Goal: Task Accomplishment & Management: Manage account settings

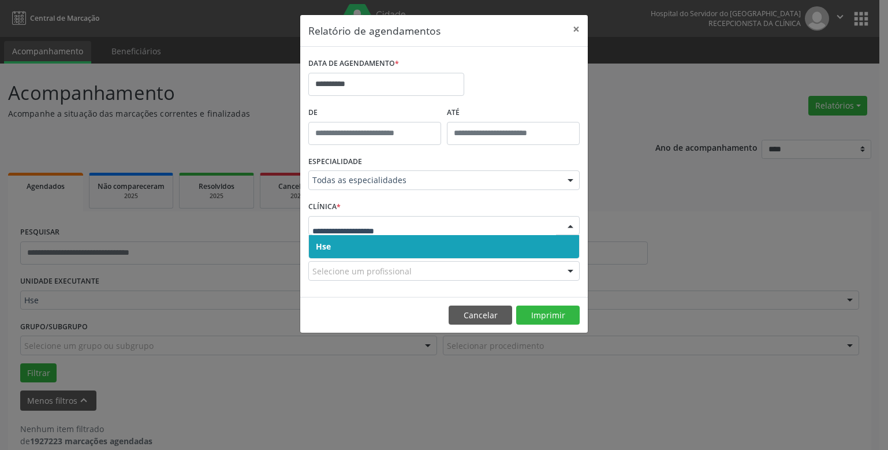
click at [327, 250] on span "Hse" at bounding box center [323, 246] width 15 height 11
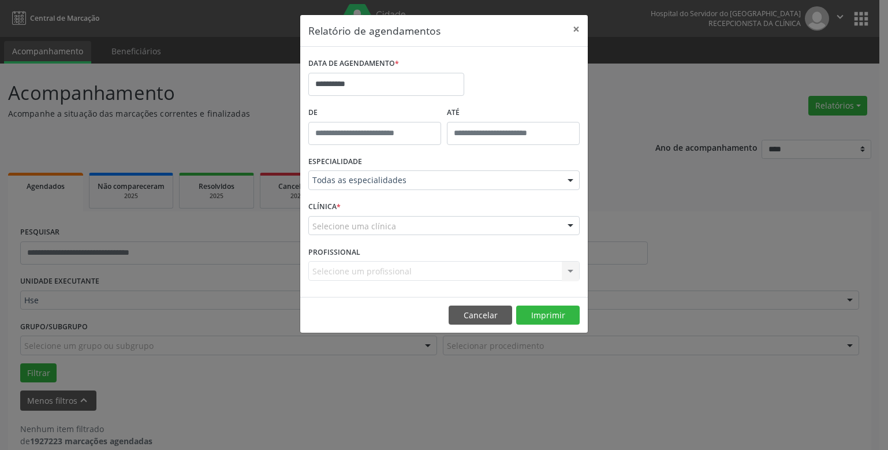
click at [327, 248] on form "**********" at bounding box center [443, 172] width 271 height 234
click at [579, 25] on button "×" at bounding box center [575, 29] width 23 height 28
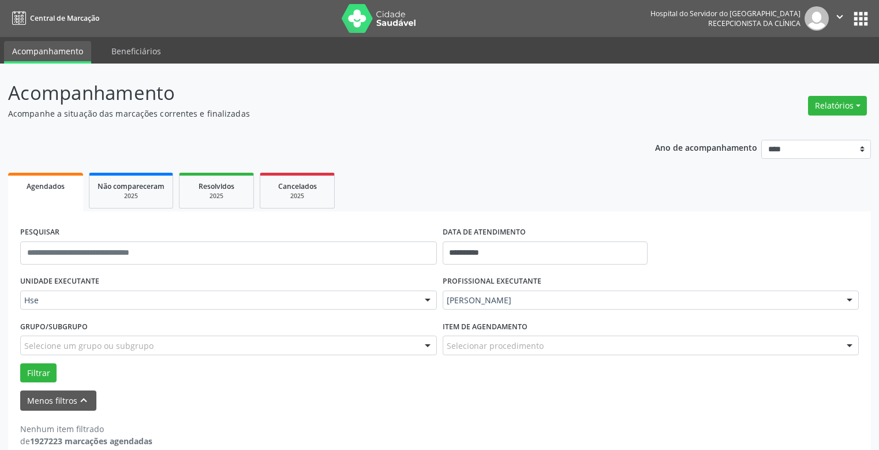
scroll to position [17, 0]
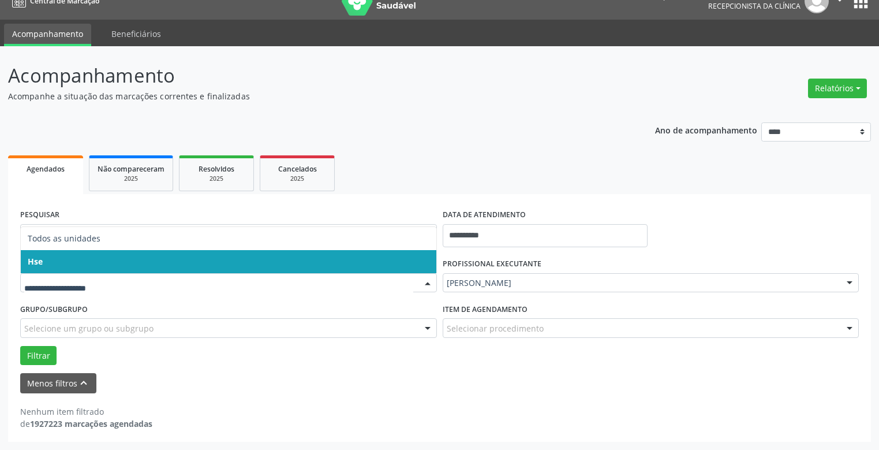
click at [63, 263] on span "Hse" at bounding box center [228, 261] width 415 height 23
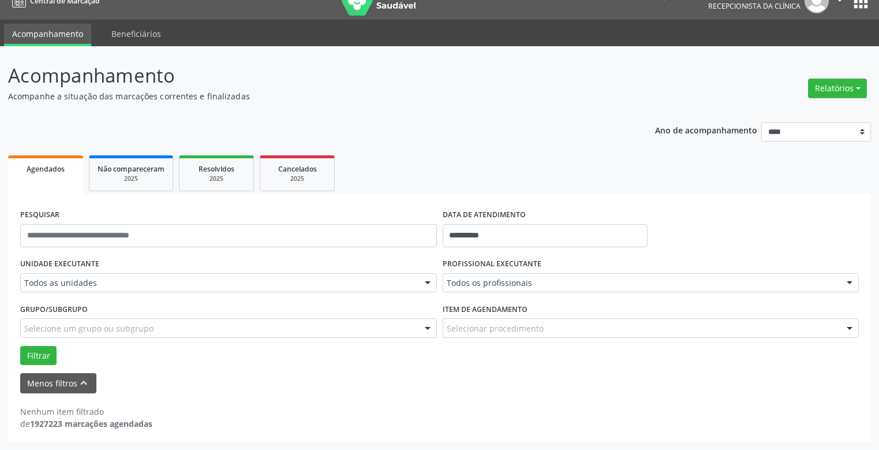
click at [63, 263] on span "Hse" at bounding box center [228, 261] width 415 height 23
click at [848, 88] on button "Relatórios" at bounding box center [837, 88] width 59 height 20
click at [760, 111] on link "Agendamentos" at bounding box center [804, 113] width 124 height 16
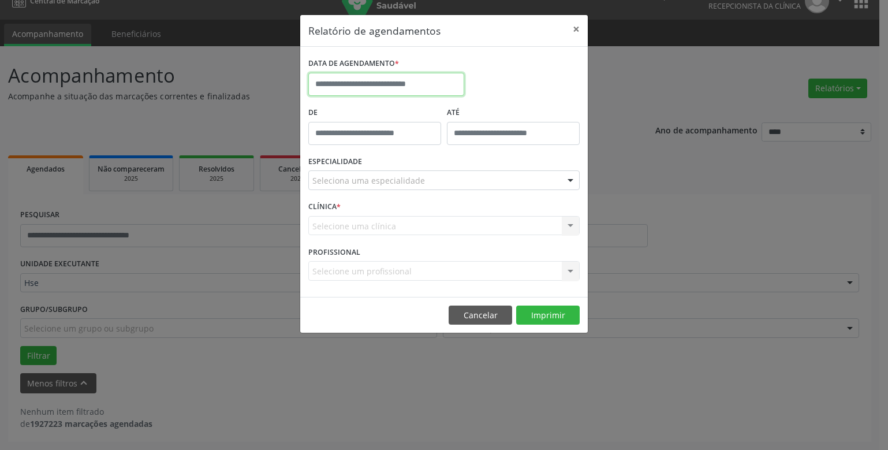
click at [432, 83] on input "text" at bounding box center [386, 84] width 156 height 23
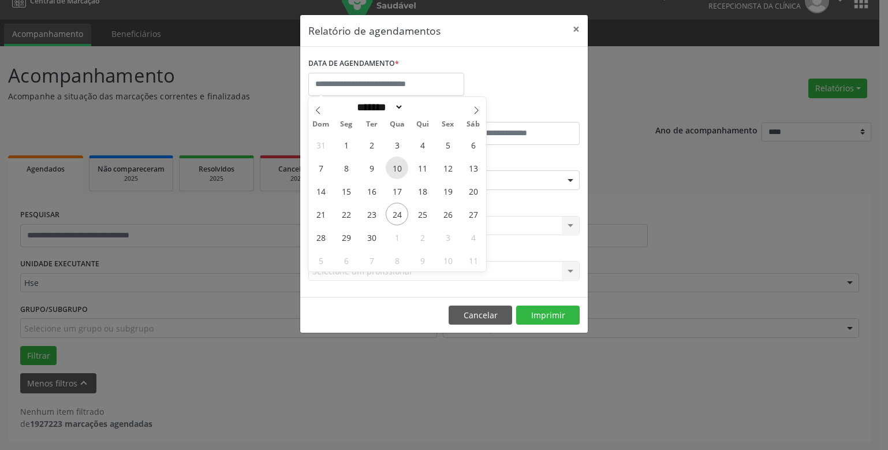
click at [394, 163] on span "10" at bounding box center [396, 167] width 23 height 23
type input "**********"
click at [394, 163] on span "10" at bounding box center [396, 167] width 23 height 23
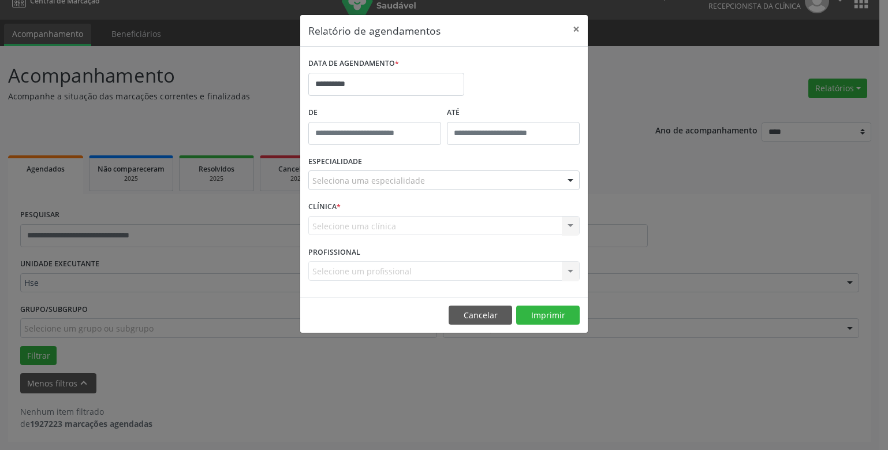
click at [355, 174] on div "Seleciona uma especialidade" at bounding box center [443, 180] width 271 height 20
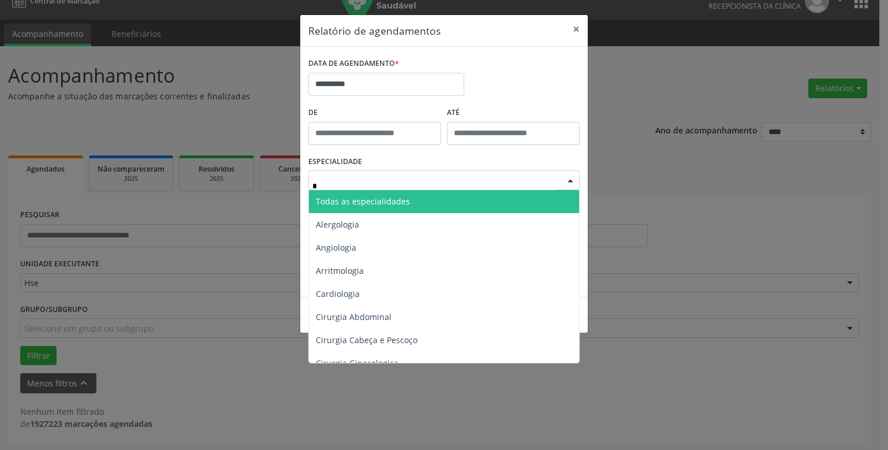
type input "**"
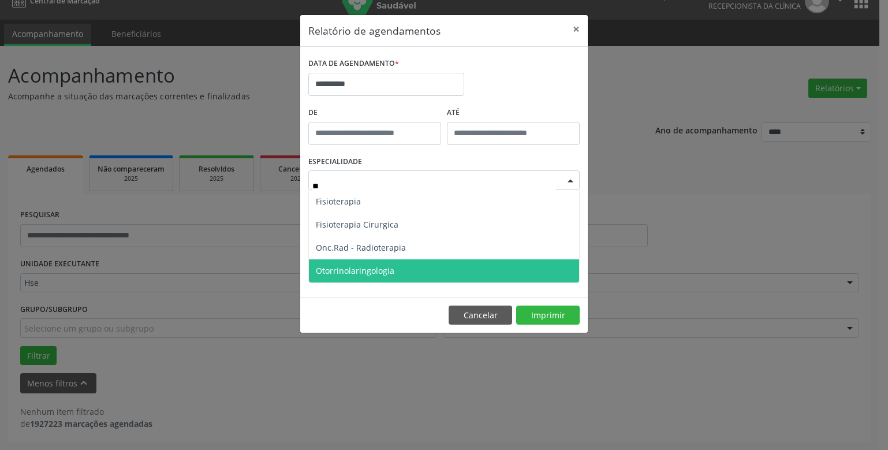
click at [462, 268] on span "Otorrinolaringologia" at bounding box center [444, 270] width 270 height 23
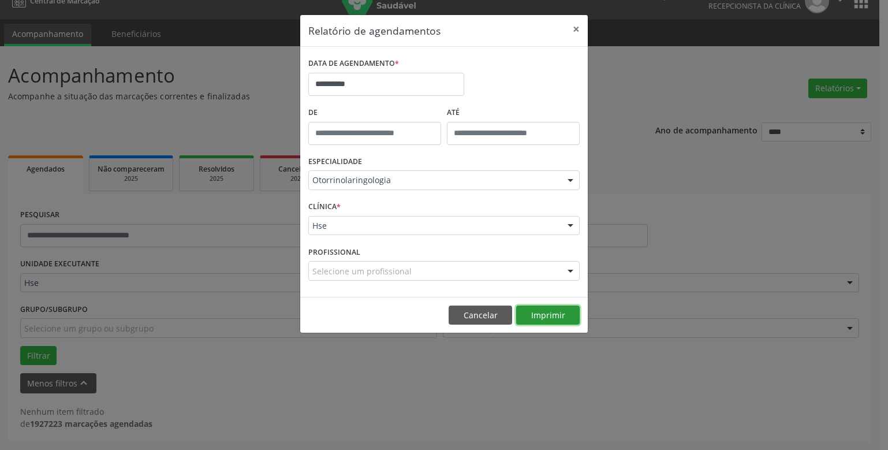
click at [541, 312] on button "Imprimir" at bounding box center [547, 315] width 63 height 20
click at [418, 89] on input "**********" at bounding box center [386, 84] width 156 height 23
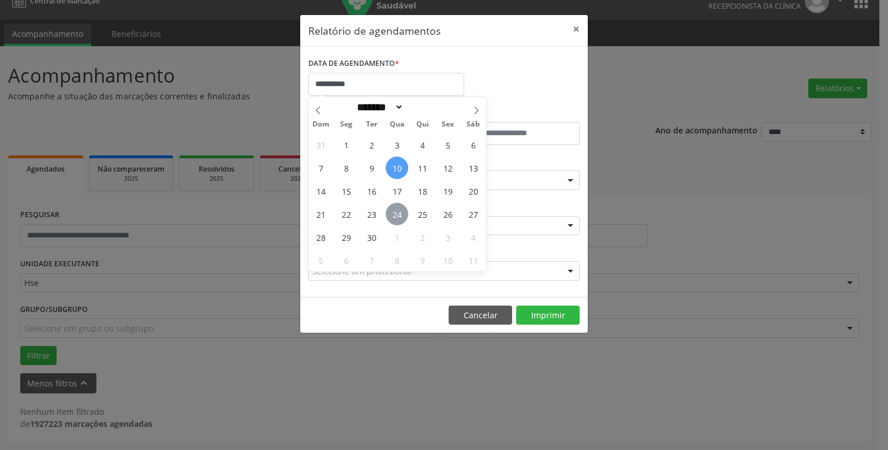
click at [398, 214] on span "24" at bounding box center [396, 214] width 23 height 23
type input "**********"
click at [395, 215] on span "24" at bounding box center [396, 214] width 23 height 23
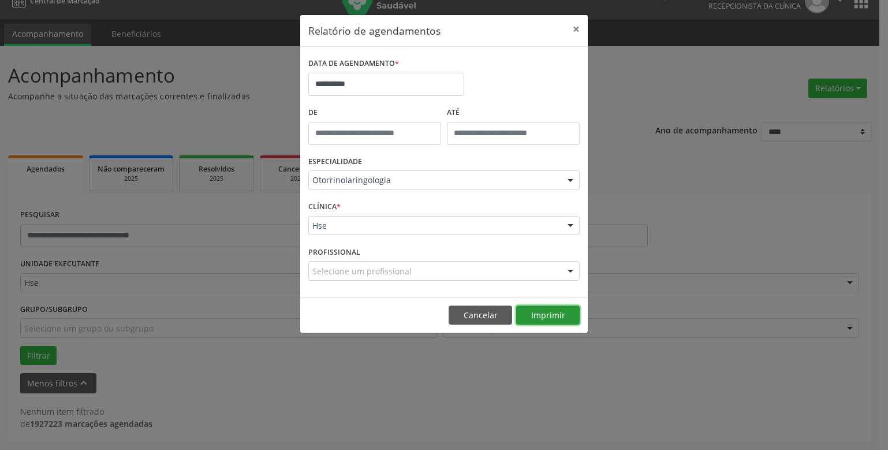
click at [557, 313] on button "Imprimir" at bounding box center [547, 315] width 63 height 20
click at [556, 320] on button "Imprimir" at bounding box center [547, 315] width 63 height 20
click at [574, 31] on button "×" at bounding box center [575, 29] width 23 height 28
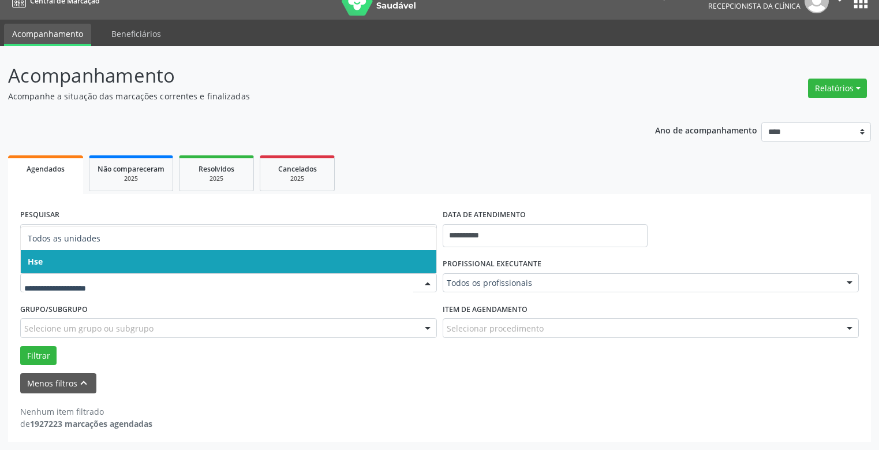
click at [48, 265] on span "Hse" at bounding box center [228, 261] width 415 height 23
click at [48, 265] on div "UNIDADE EXECUTANTE Todos as unidades Hse Nenhum resultado encontrado para: " " …" at bounding box center [228, 277] width 422 height 45
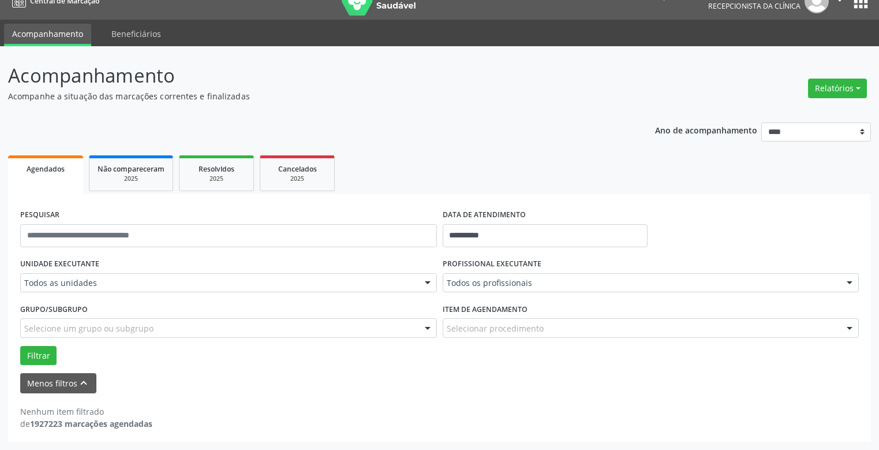
click at [467, 289] on div "Todos os profissionais" at bounding box center [651, 283] width 417 height 20
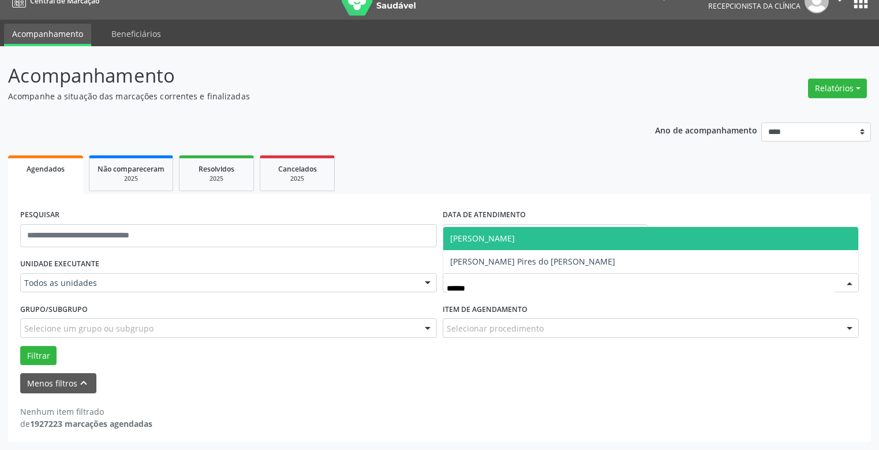
click at [501, 238] on span "[PERSON_NAME]" at bounding box center [482, 238] width 65 height 11
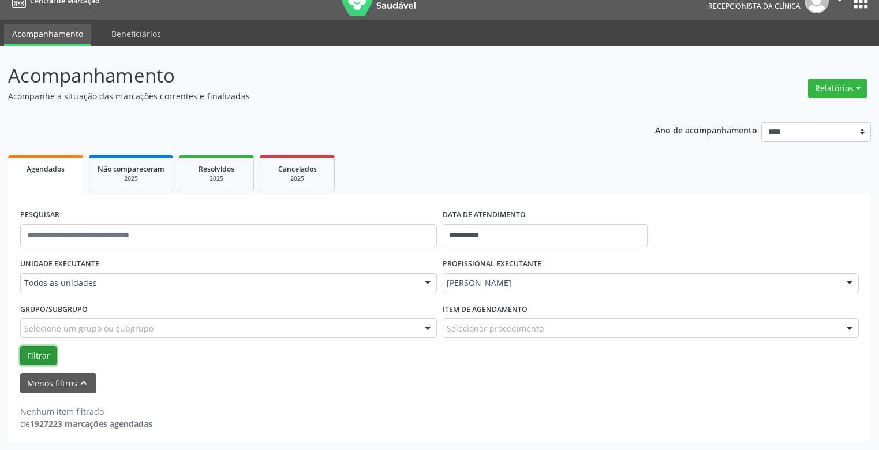
click at [41, 355] on button "Filtrar" at bounding box center [38, 356] width 36 height 20
click at [35, 356] on button "Filtrar" at bounding box center [38, 356] width 36 height 20
click at [36, 354] on button "Filtrar" at bounding box center [38, 356] width 36 height 20
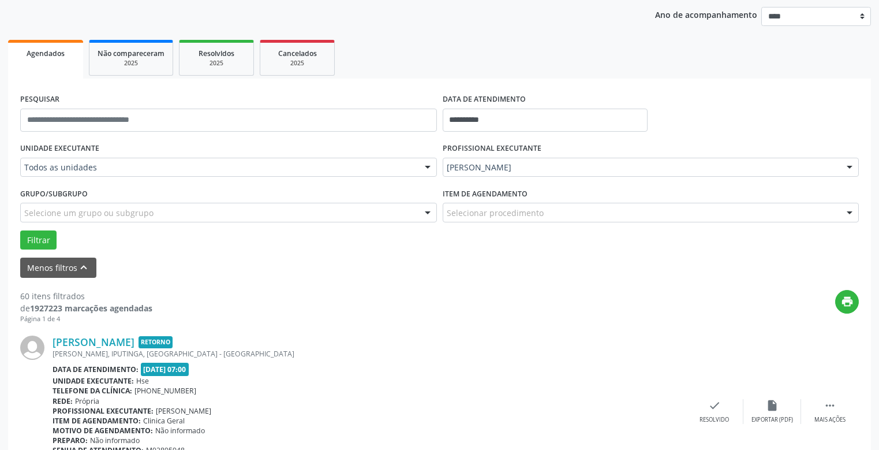
scroll to position [248, 0]
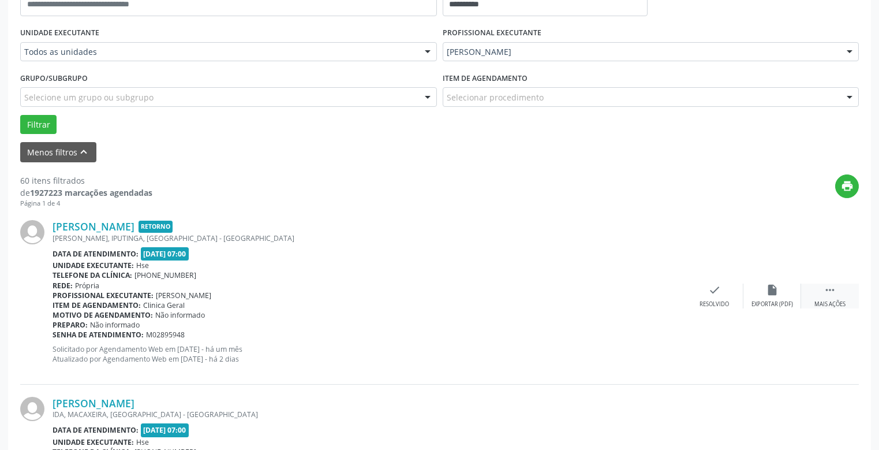
click at [836, 296] on icon "" at bounding box center [829, 289] width 13 height 13
click at [770, 295] on icon "alarm_off" at bounding box center [772, 289] width 13 height 13
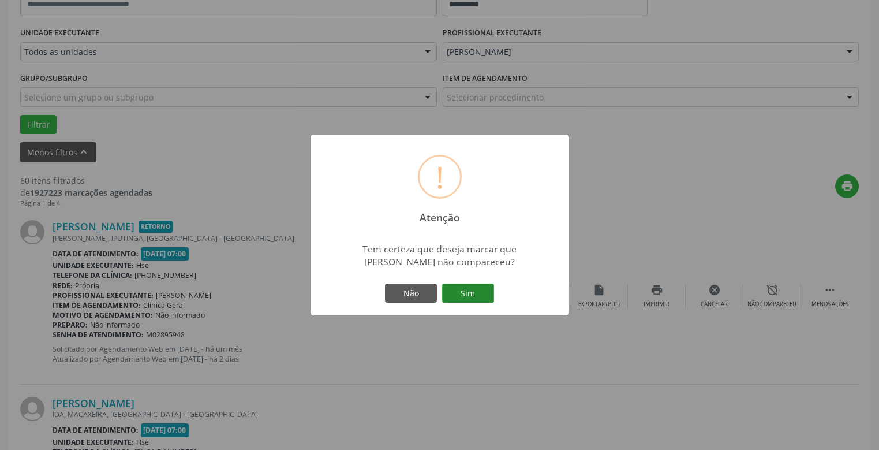
click at [459, 300] on button "Sim" at bounding box center [468, 293] width 52 height 20
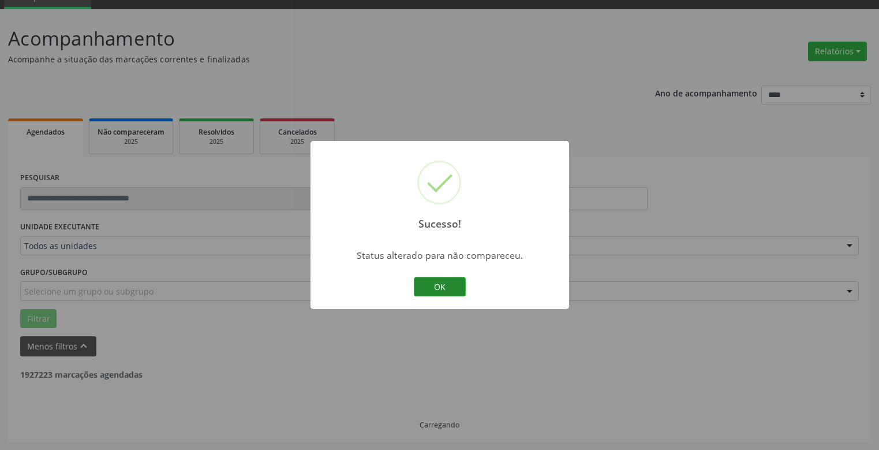
scroll to position [54, 0]
click at [441, 291] on button "OK" at bounding box center [440, 287] width 52 height 20
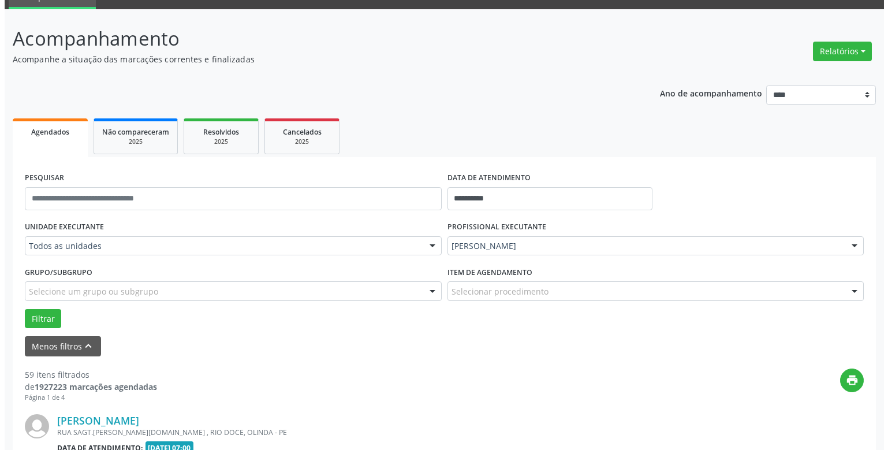
scroll to position [248, 0]
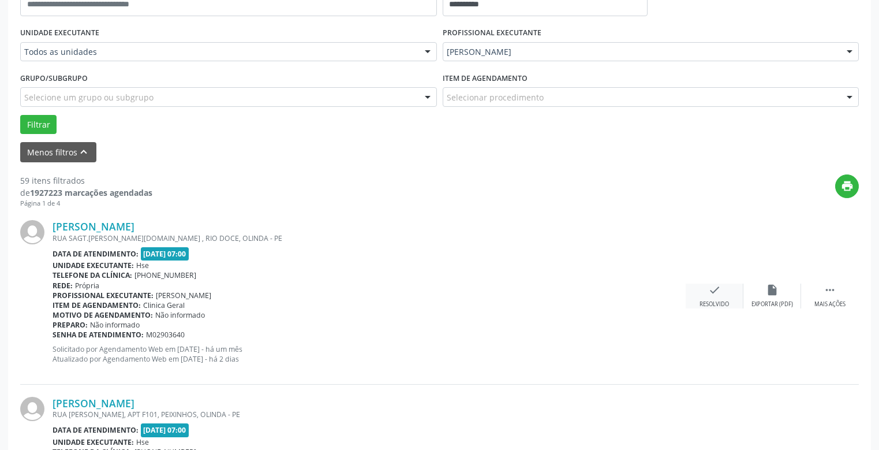
click at [716, 298] on div "check Resolvido" at bounding box center [715, 295] width 58 height 25
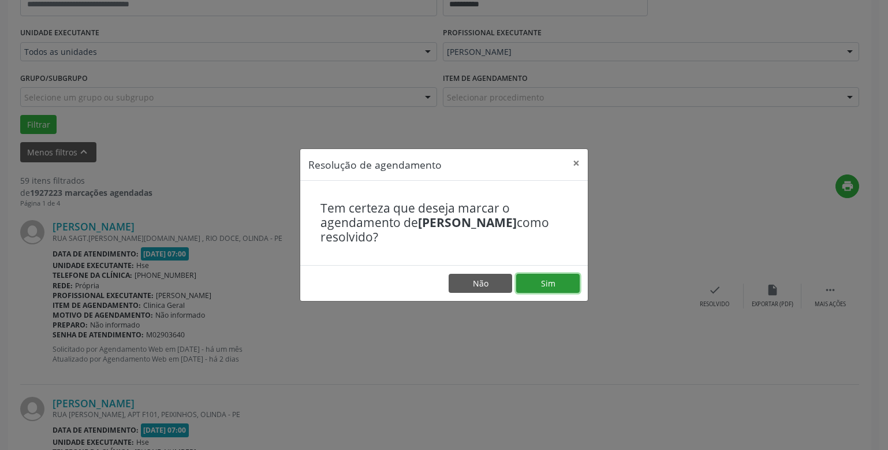
click at [555, 292] on button "Sim" at bounding box center [547, 284] width 63 height 20
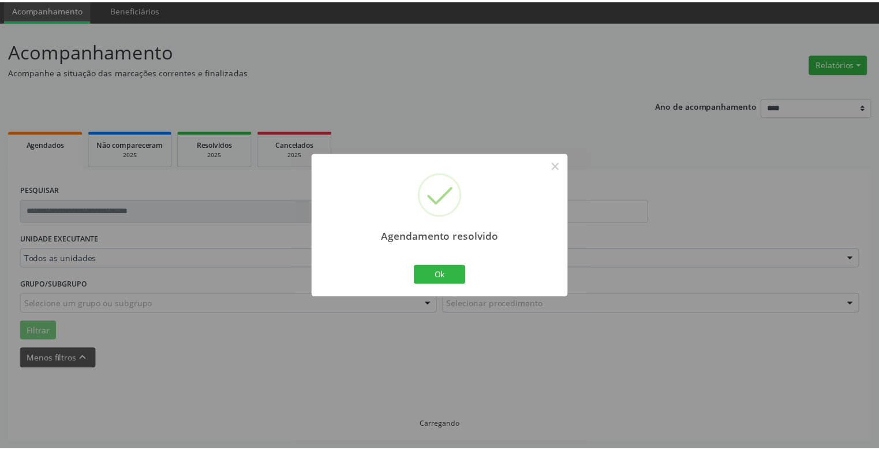
scroll to position [42, 0]
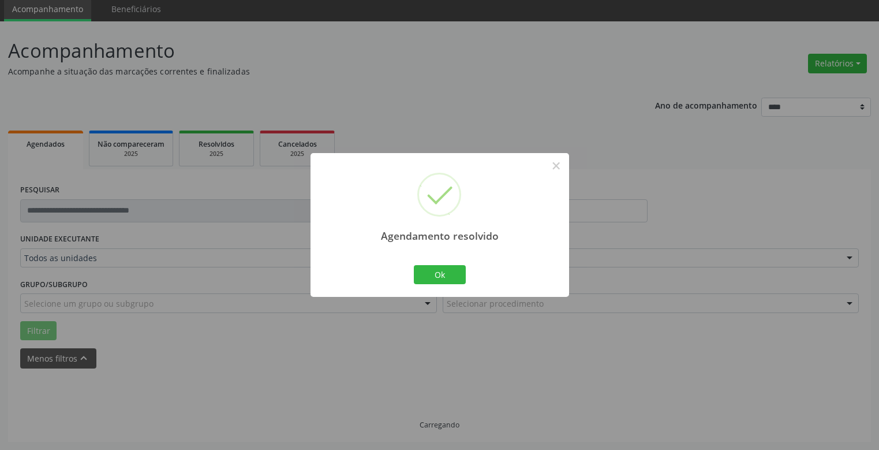
click at [542, 283] on div "Agendamento resolvido × Ok Cancel" at bounding box center [439, 225] width 259 height 144
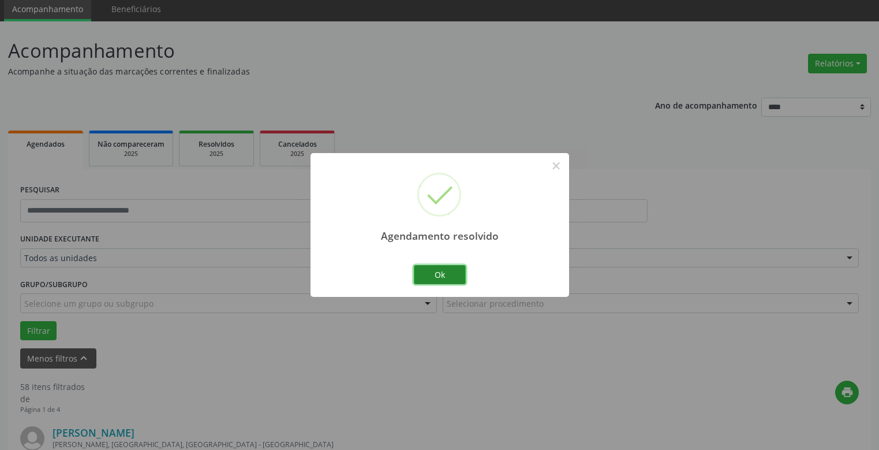
drag, startPoint x: 413, startPoint y: 273, endPoint x: 440, endPoint y: 270, distance: 26.7
click at [440, 270] on button "Ok" at bounding box center [440, 275] width 52 height 20
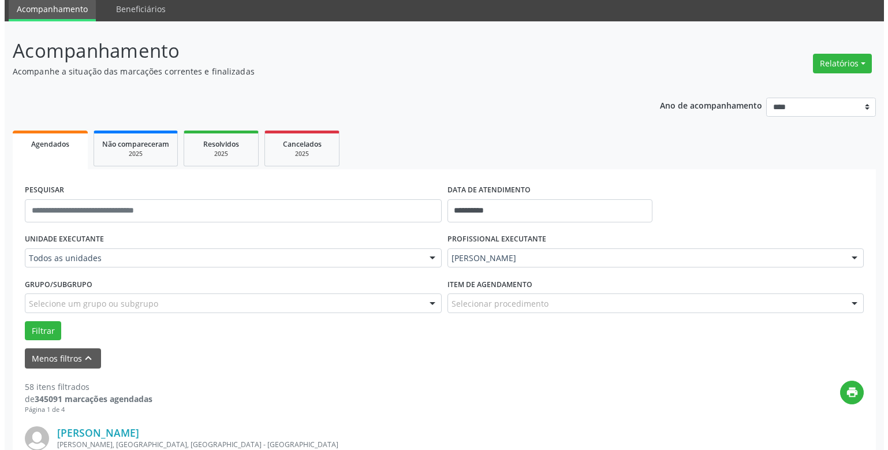
scroll to position [215, 0]
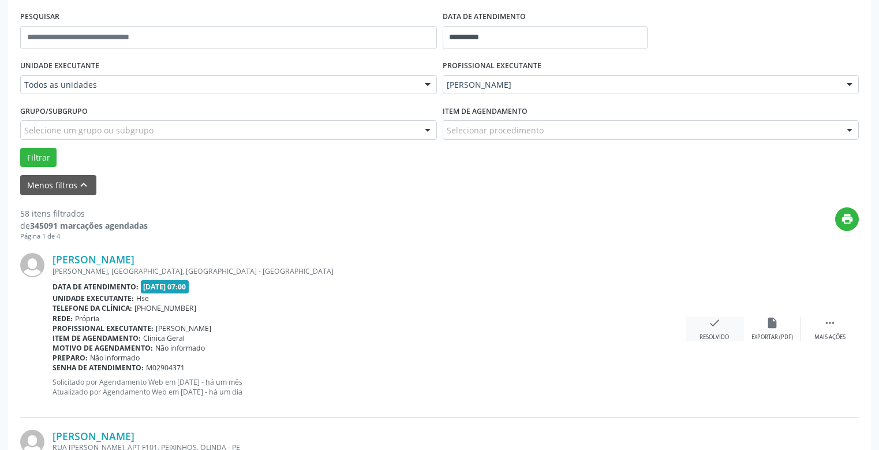
click at [707, 334] on div "Resolvido" at bounding box center [713, 337] width 29 height 8
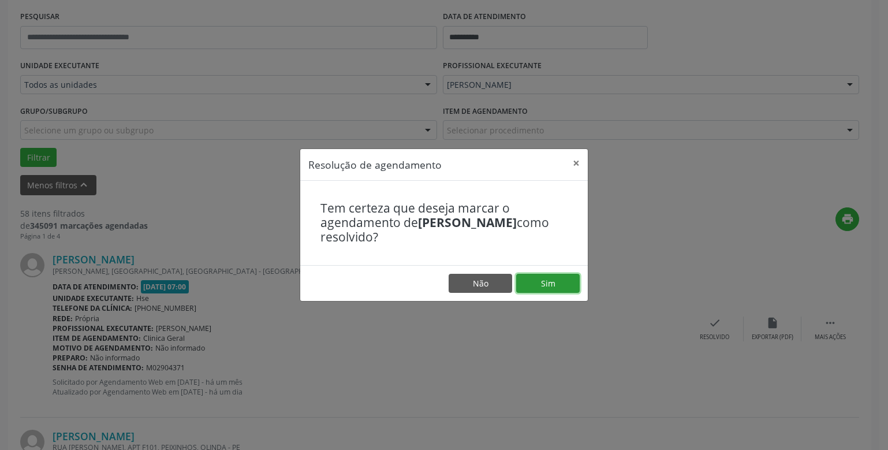
click at [548, 278] on button "Sim" at bounding box center [547, 284] width 63 height 20
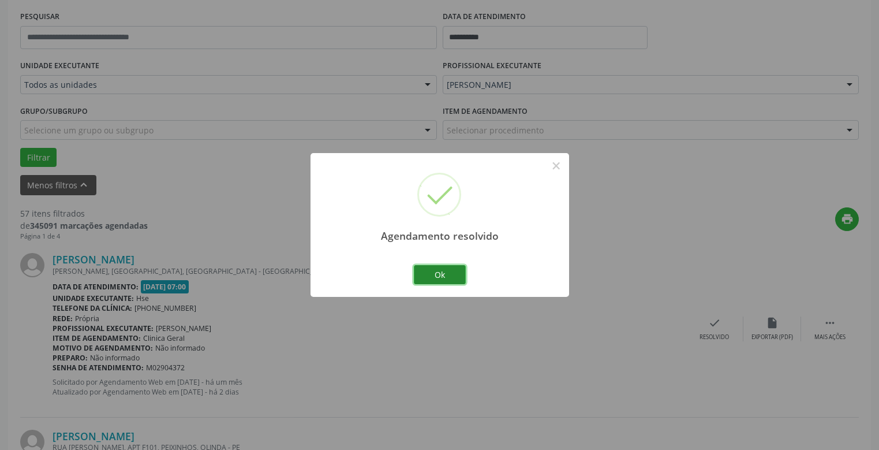
click at [448, 271] on button "Ok" at bounding box center [440, 275] width 52 height 20
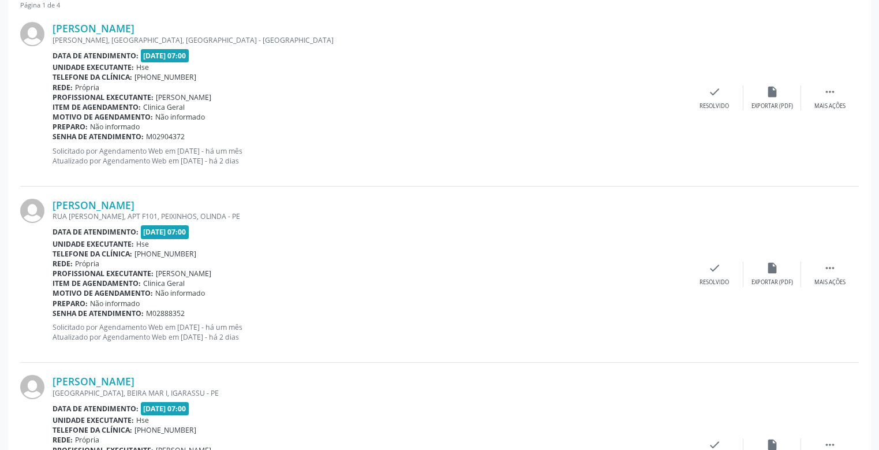
scroll to position [331, 0]
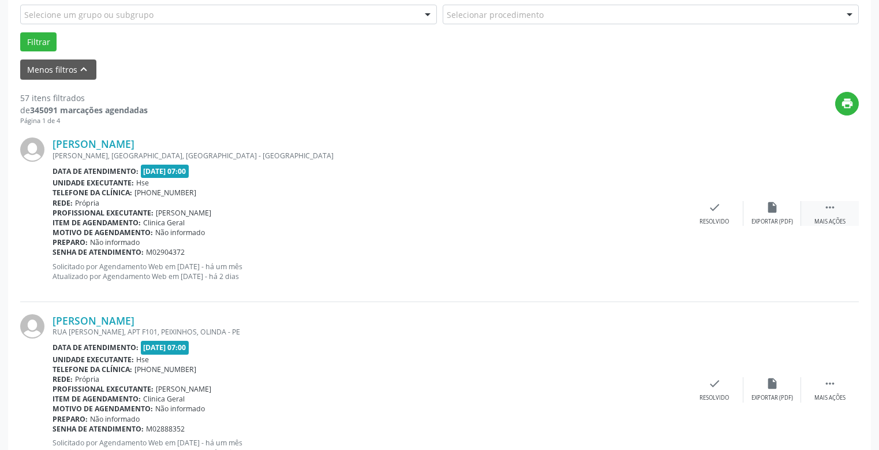
click at [836, 209] on icon "" at bounding box center [829, 207] width 13 height 13
click at [776, 215] on div "alarm_off Não compareceu" at bounding box center [772, 213] width 58 height 25
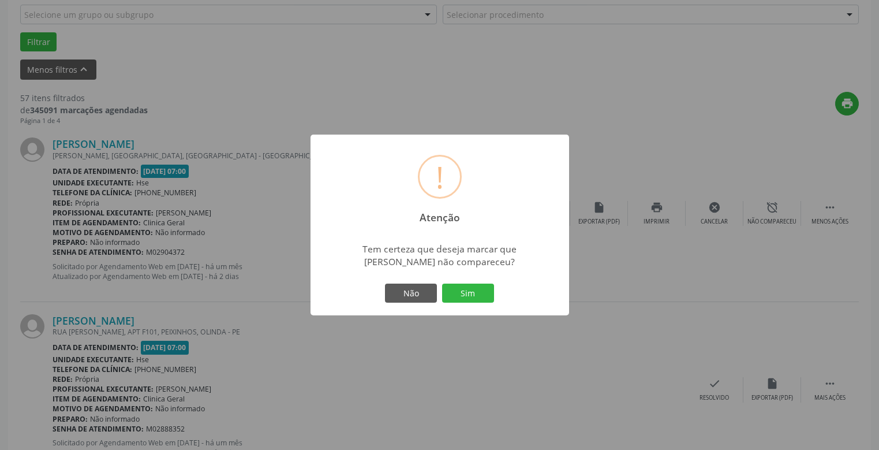
click at [478, 292] on button "Sim" at bounding box center [468, 293] width 52 height 20
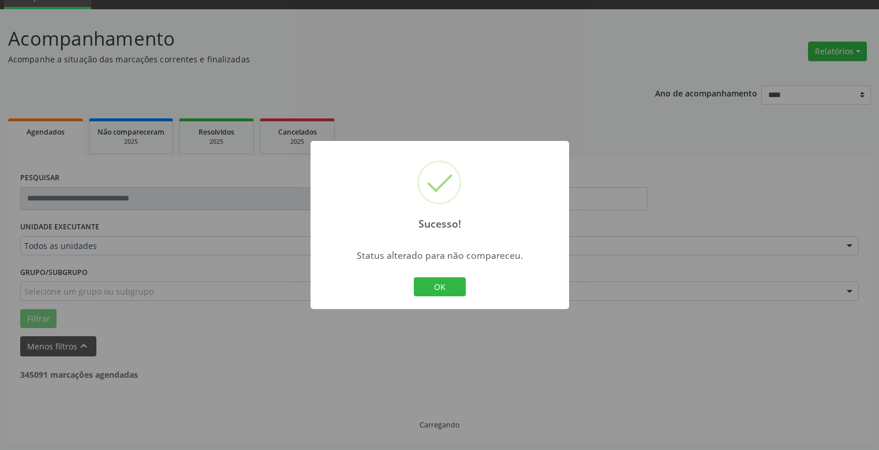
scroll to position [54, 0]
click at [448, 283] on button "OK" at bounding box center [440, 287] width 52 height 20
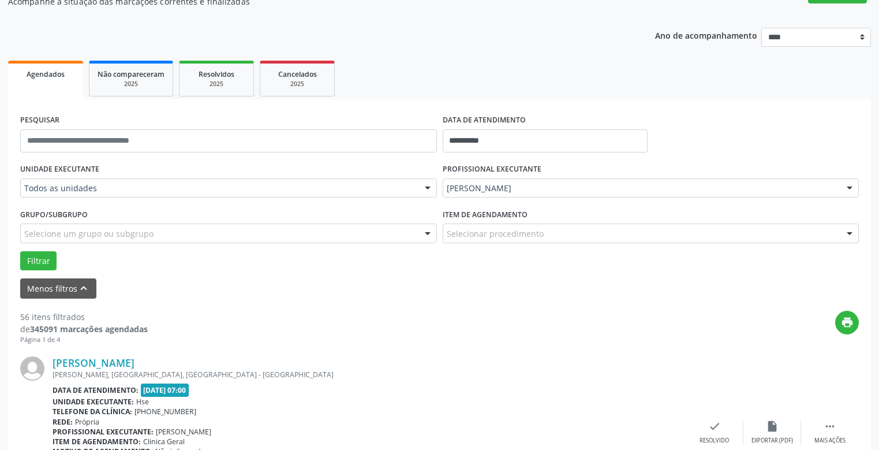
scroll to position [227, 0]
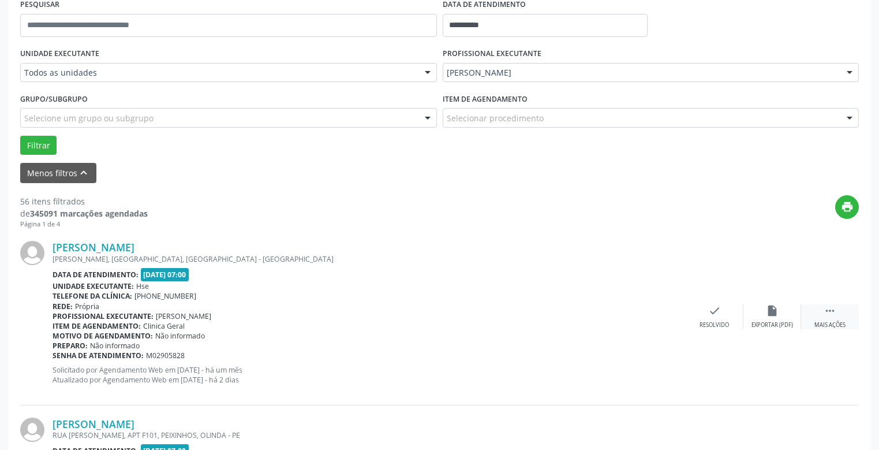
click at [829, 314] on icon "" at bounding box center [829, 310] width 13 height 13
click at [767, 317] on div "alarm_off Não compareceu" at bounding box center [772, 316] width 58 height 25
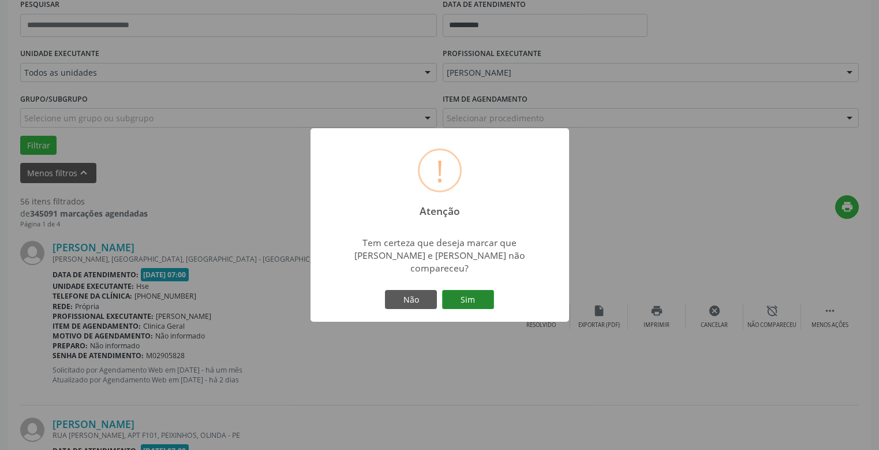
click at [464, 293] on button "Sim" at bounding box center [468, 300] width 52 height 20
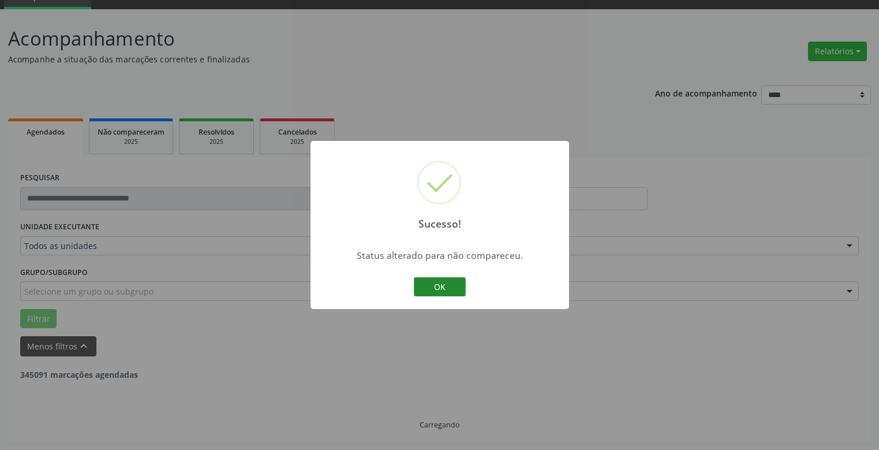
click at [435, 289] on button "OK" at bounding box center [440, 287] width 52 height 20
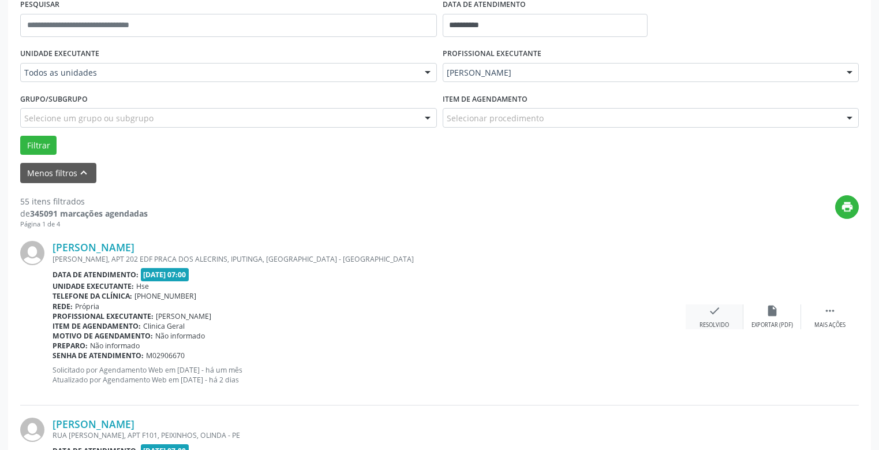
click at [711, 312] on icon "check" at bounding box center [714, 310] width 13 height 13
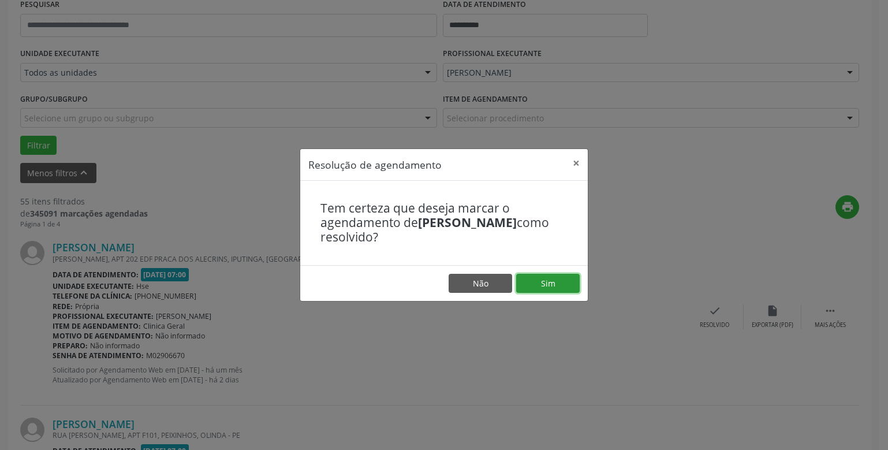
click at [558, 280] on button "Sim" at bounding box center [547, 284] width 63 height 20
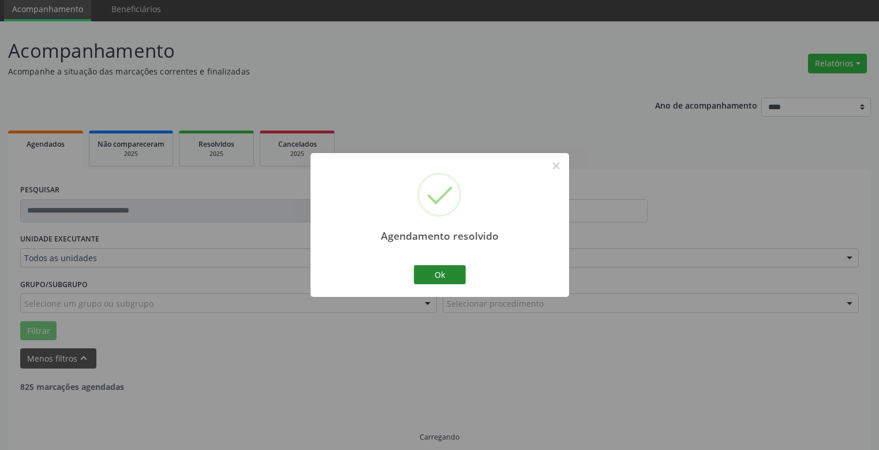
scroll to position [54, 0]
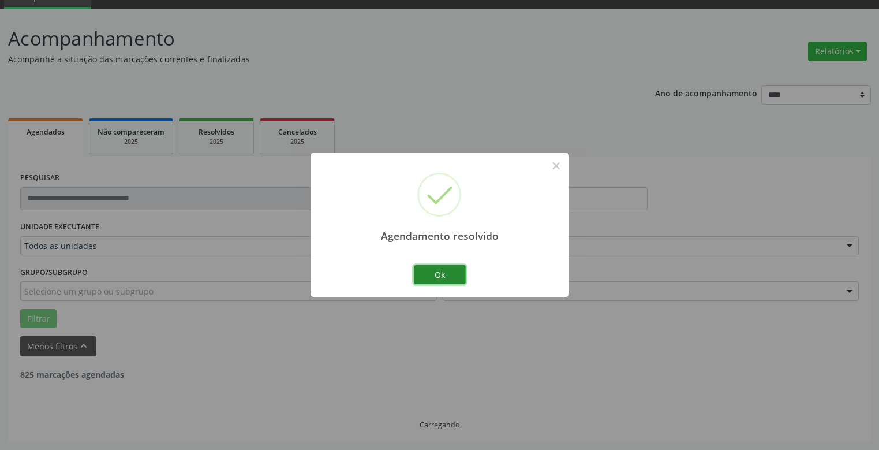
click at [451, 273] on button "Ok" at bounding box center [440, 275] width 52 height 20
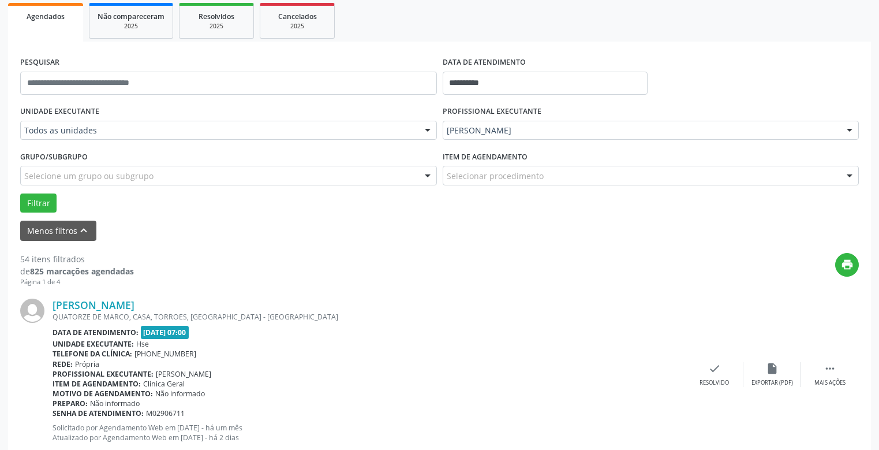
scroll to position [343, 0]
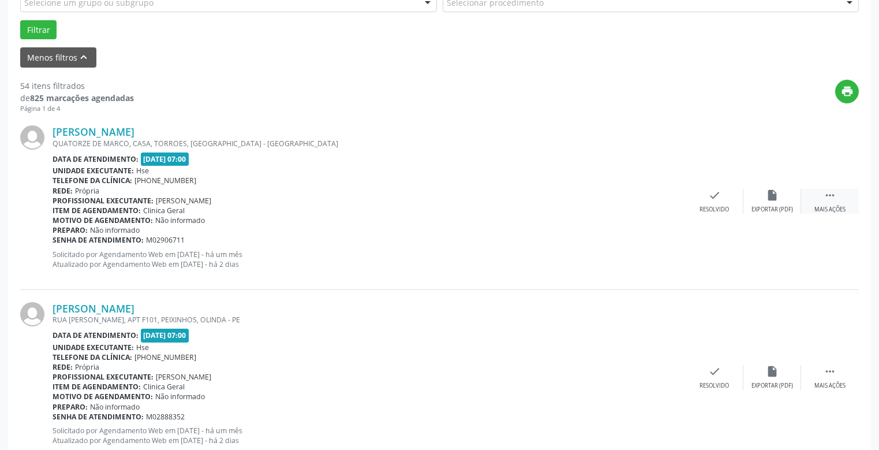
click at [831, 194] on icon "" at bounding box center [829, 195] width 13 height 13
click at [765, 203] on div "alarm_off Não compareceu" at bounding box center [772, 201] width 58 height 25
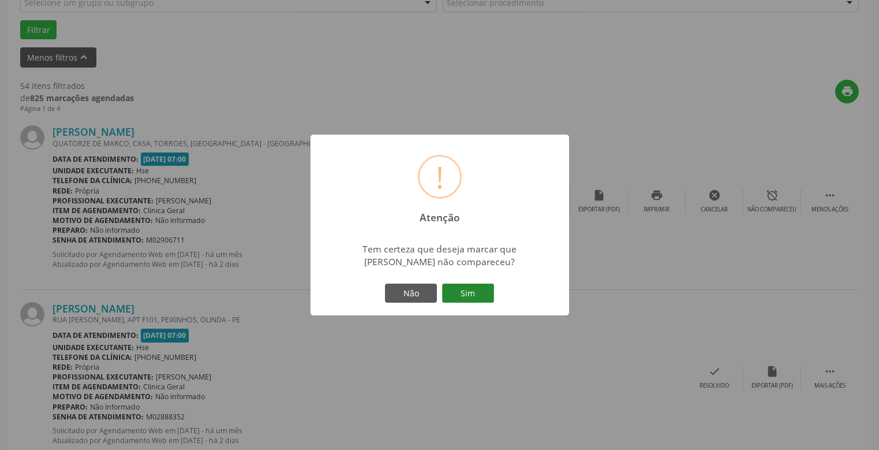
click at [473, 291] on button "Sim" at bounding box center [468, 293] width 52 height 20
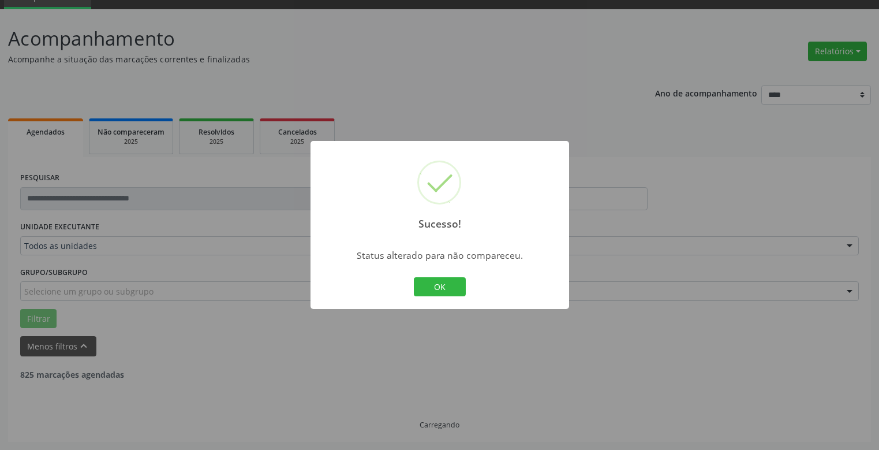
scroll to position [54, 0]
click at [433, 288] on button "OK" at bounding box center [440, 287] width 52 height 20
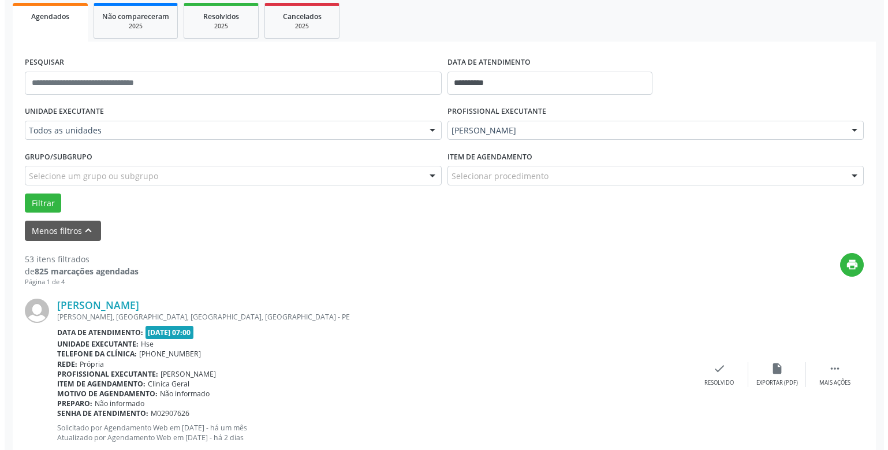
scroll to position [227, 0]
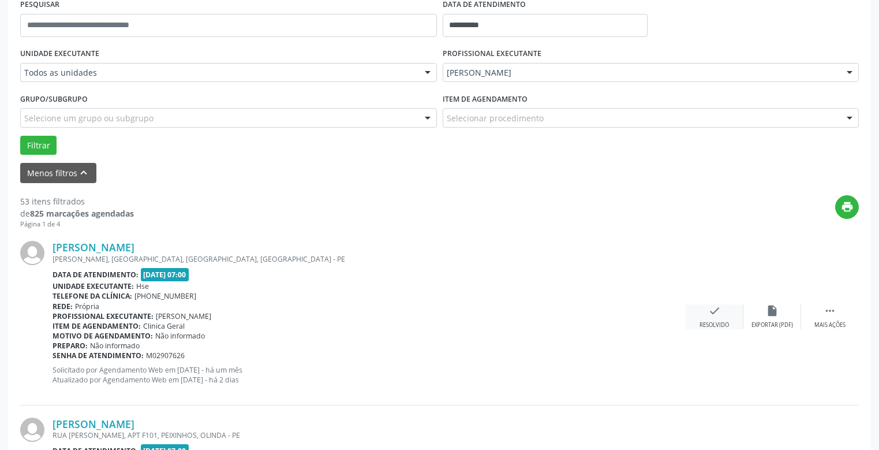
click at [707, 319] on div "check Resolvido" at bounding box center [715, 316] width 58 height 25
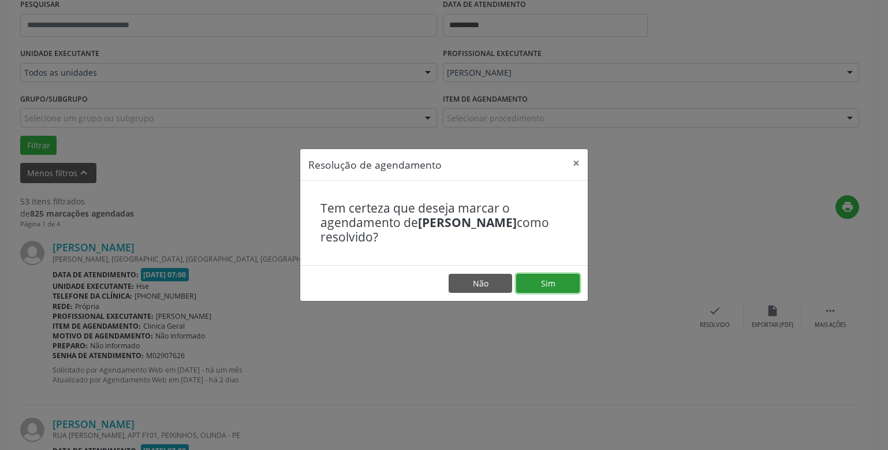
click at [548, 279] on button "Sim" at bounding box center [547, 284] width 63 height 20
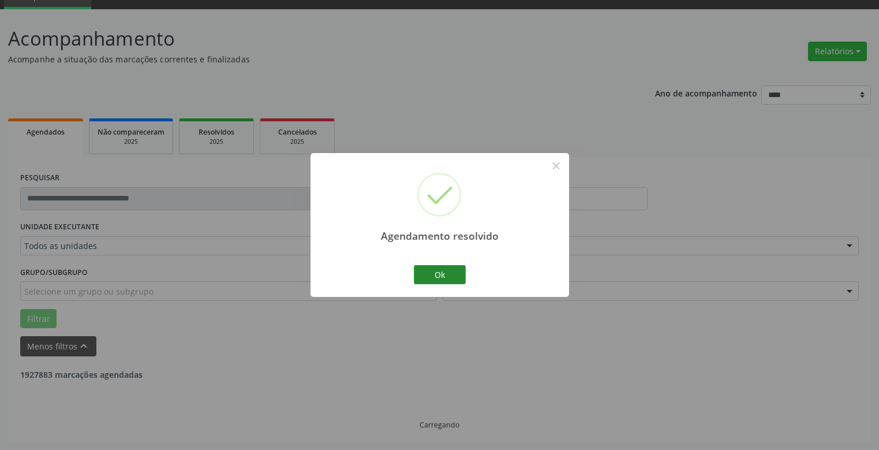
click at [439, 271] on button "Ok" at bounding box center [440, 275] width 52 height 20
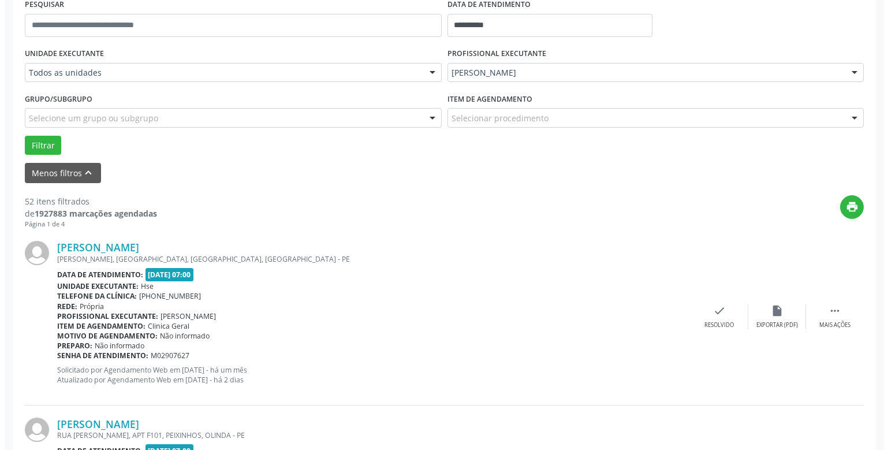
scroll to position [285, 0]
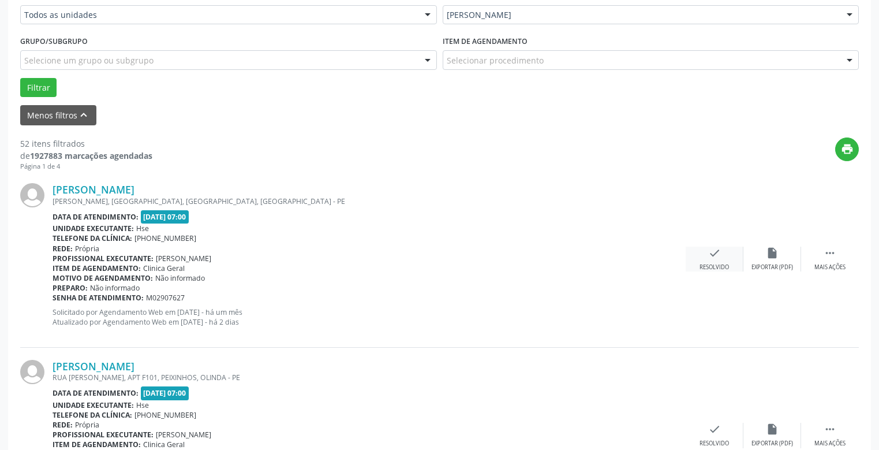
click at [715, 257] on icon "check" at bounding box center [714, 252] width 13 height 13
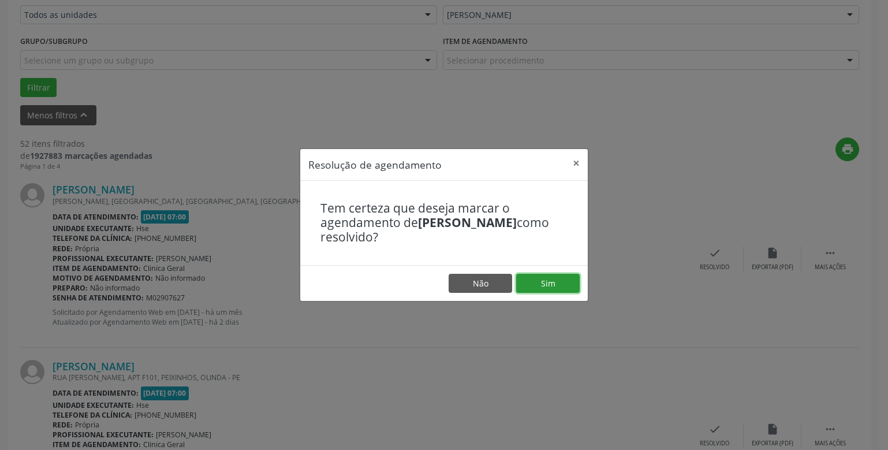
click at [553, 279] on button "Sim" at bounding box center [547, 284] width 63 height 20
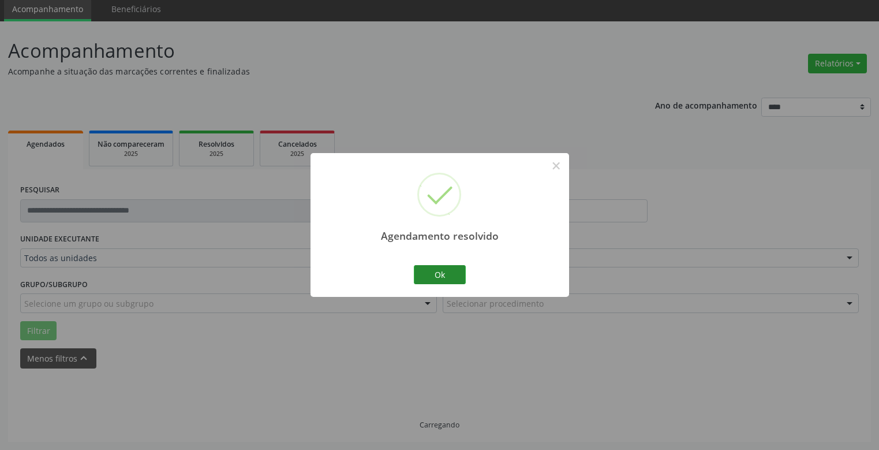
scroll to position [54, 0]
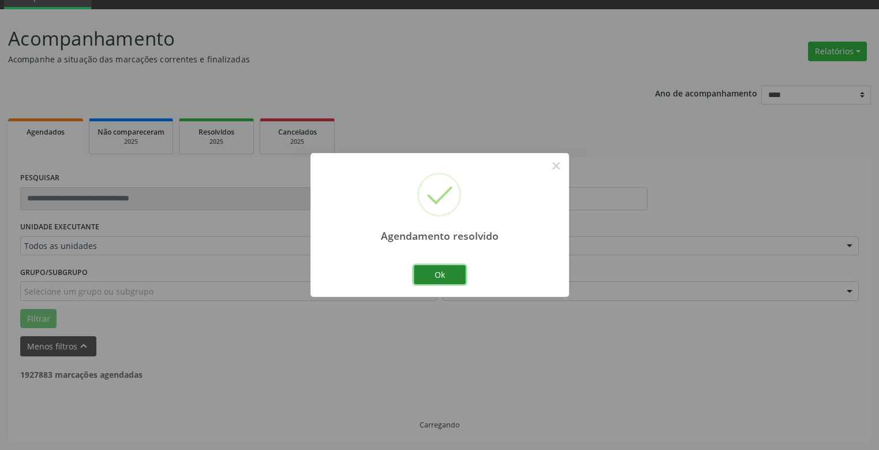
click at [444, 270] on button "Ok" at bounding box center [440, 275] width 52 height 20
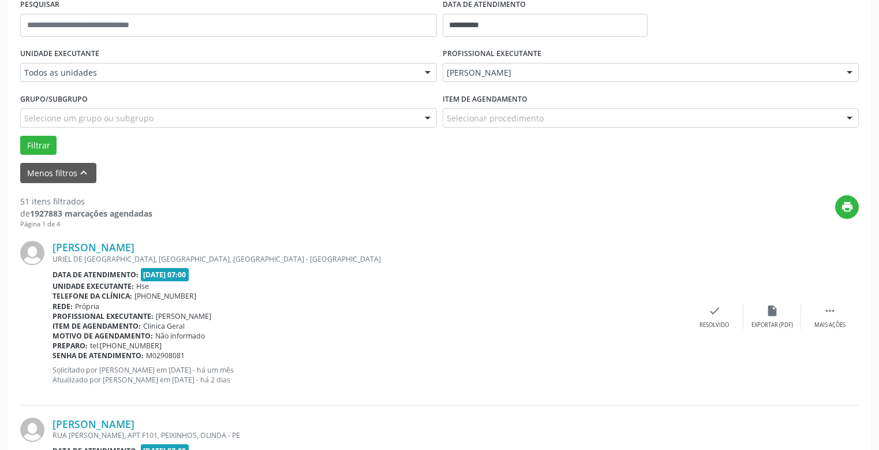
scroll to position [285, 0]
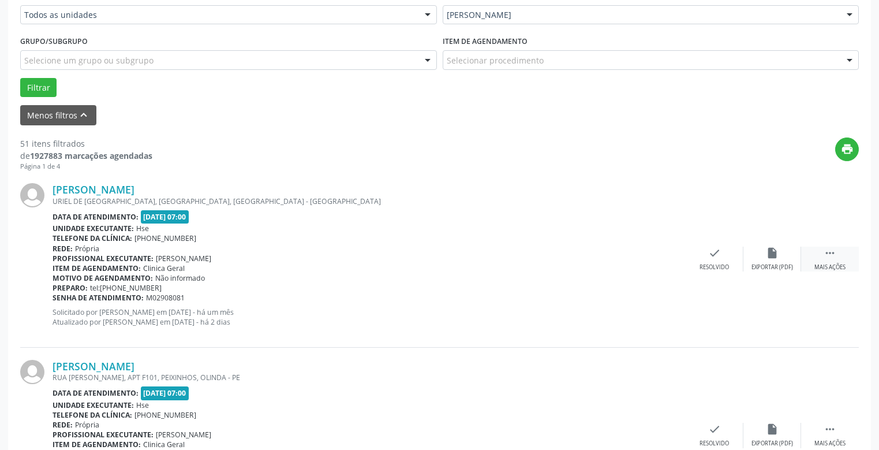
click at [838, 261] on div " Mais ações" at bounding box center [830, 258] width 58 height 25
click at [766, 257] on icon "alarm_off" at bounding box center [772, 252] width 13 height 13
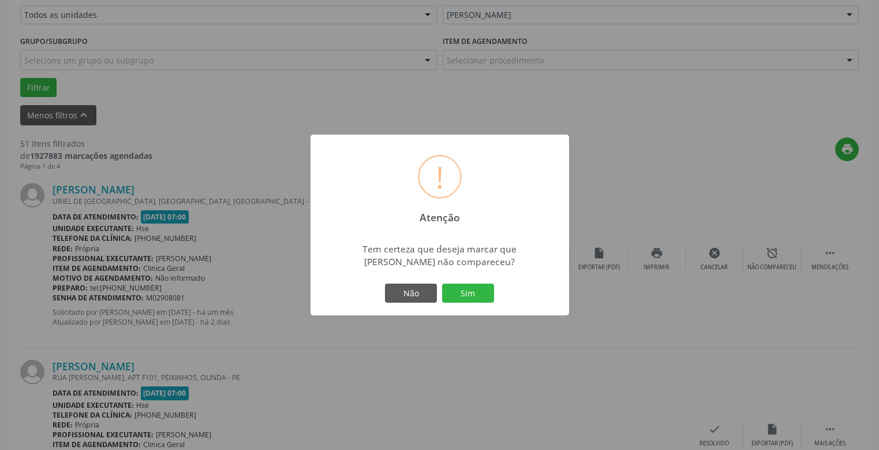
click at [469, 293] on button "Sim" at bounding box center [468, 293] width 52 height 20
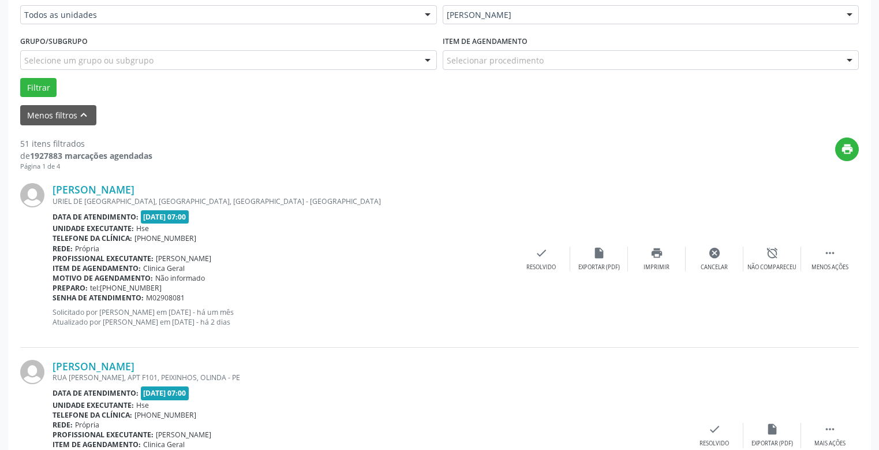
scroll to position [54, 0]
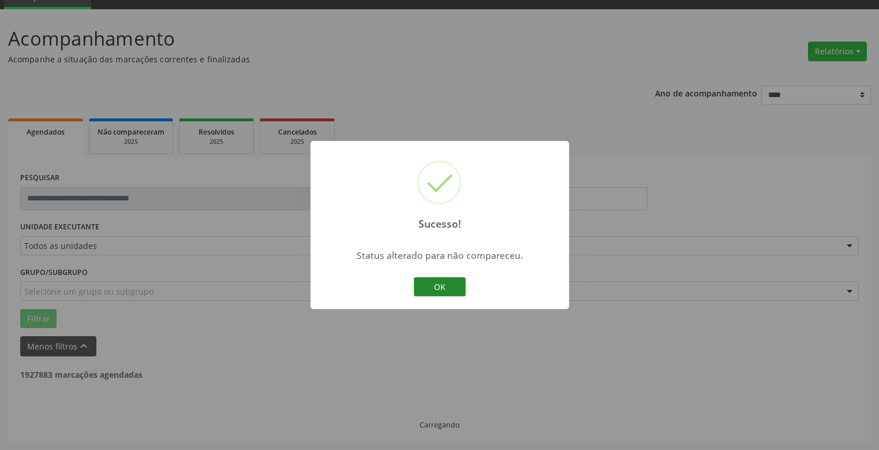
click at [434, 285] on button "OK" at bounding box center [440, 287] width 52 height 20
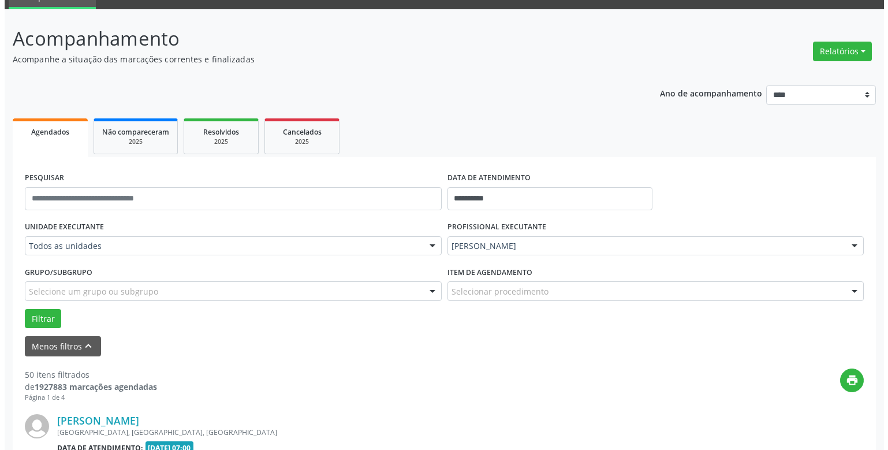
scroll to position [285, 0]
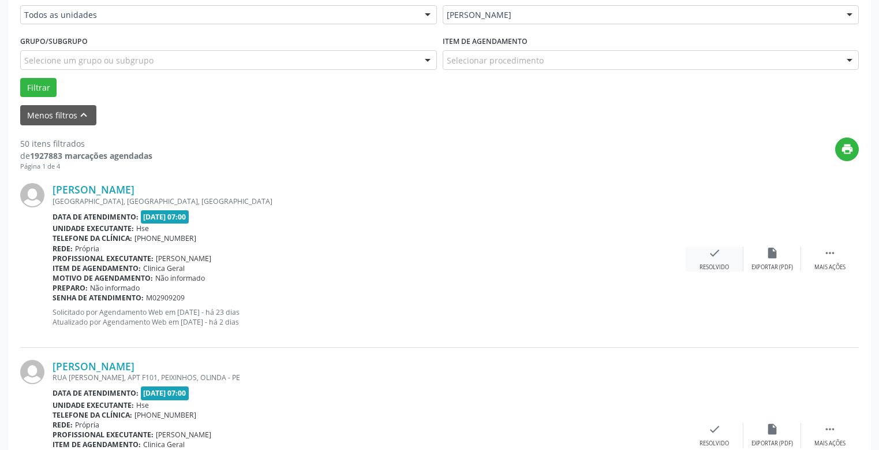
click at [720, 259] on div "check Resolvido" at bounding box center [715, 258] width 58 height 25
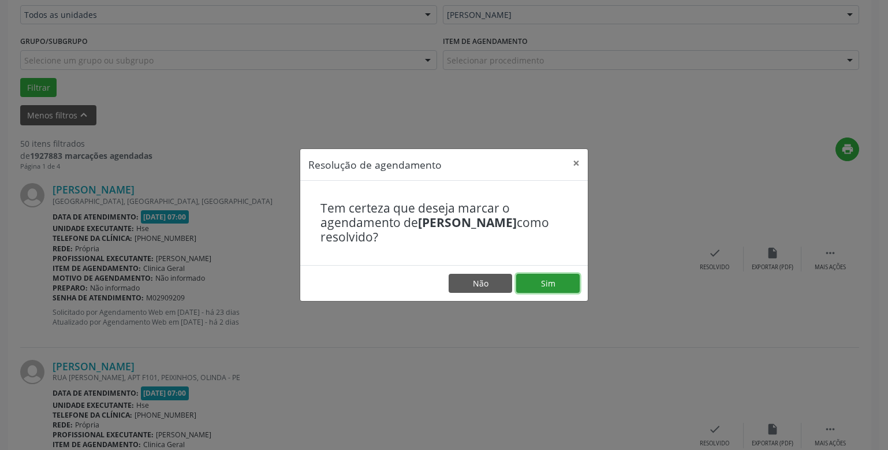
click at [556, 283] on button "Sim" at bounding box center [547, 284] width 63 height 20
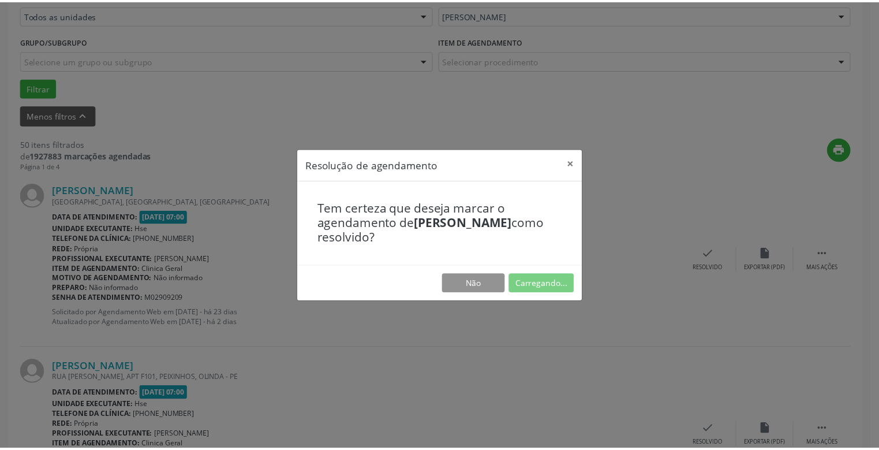
scroll to position [42, 0]
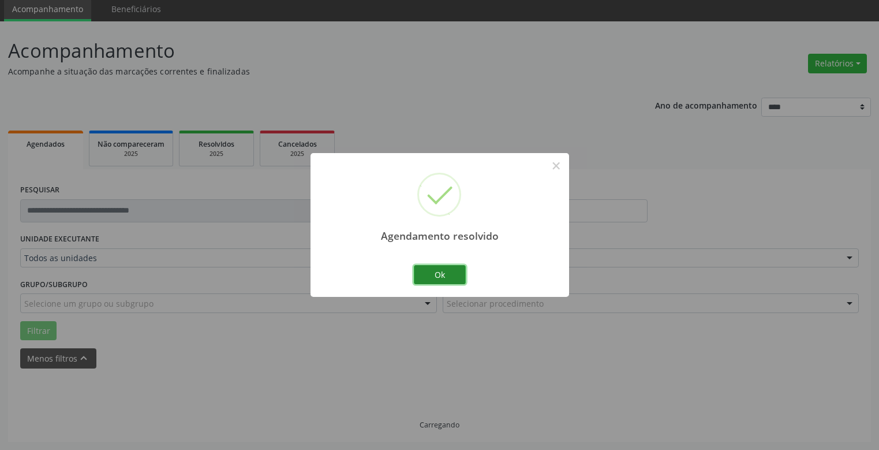
click at [452, 272] on button "Ok" at bounding box center [440, 275] width 52 height 20
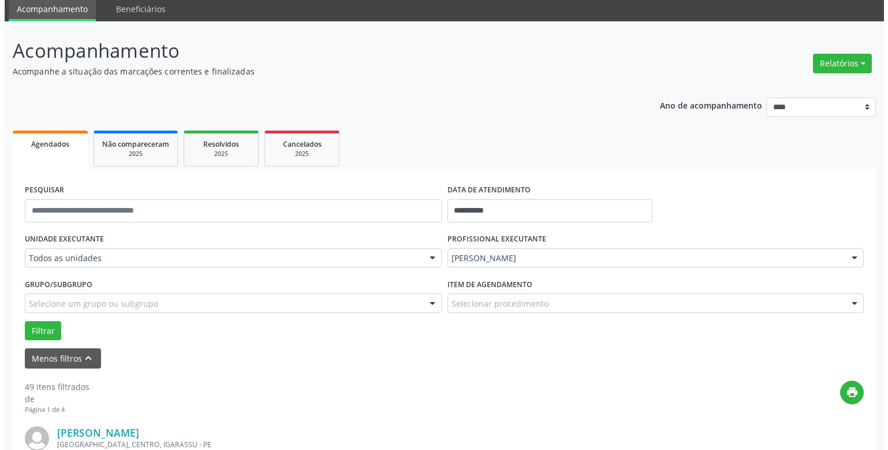
scroll to position [273, 0]
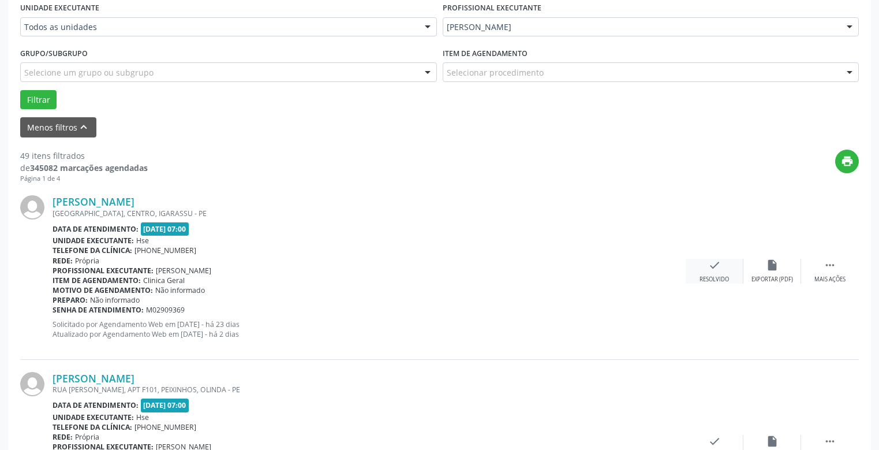
click at [721, 273] on div "check Resolvido" at bounding box center [715, 271] width 58 height 25
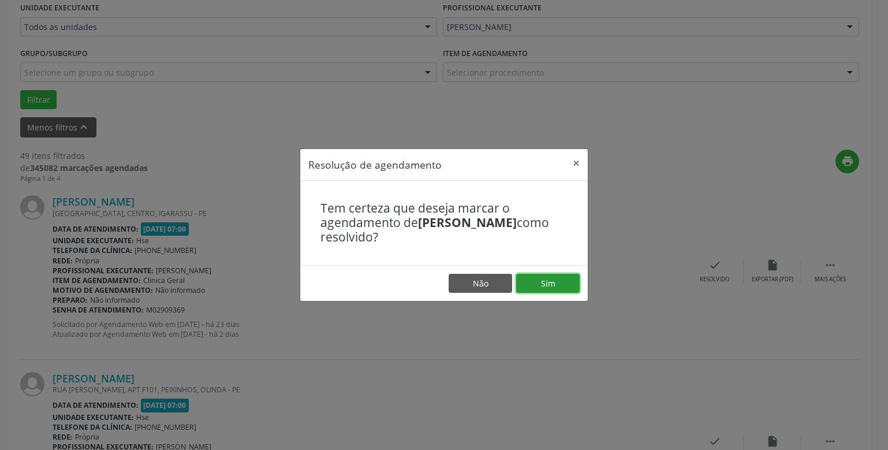
click at [546, 282] on button "Sim" at bounding box center [547, 284] width 63 height 20
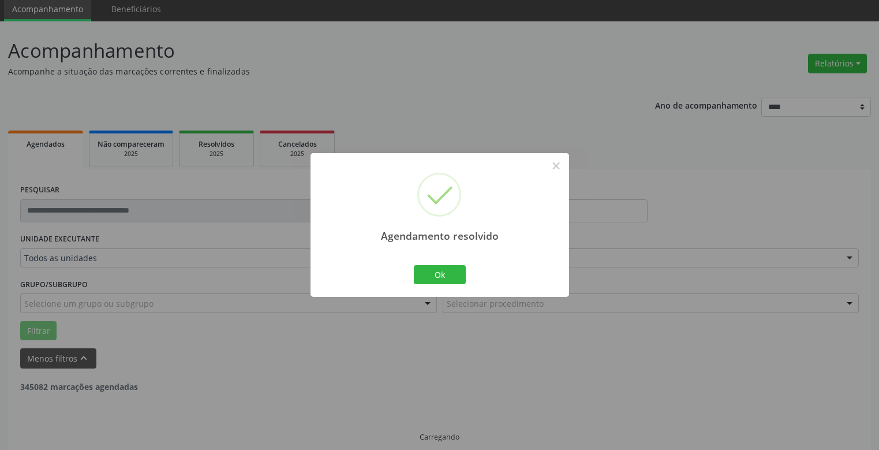
scroll to position [54, 0]
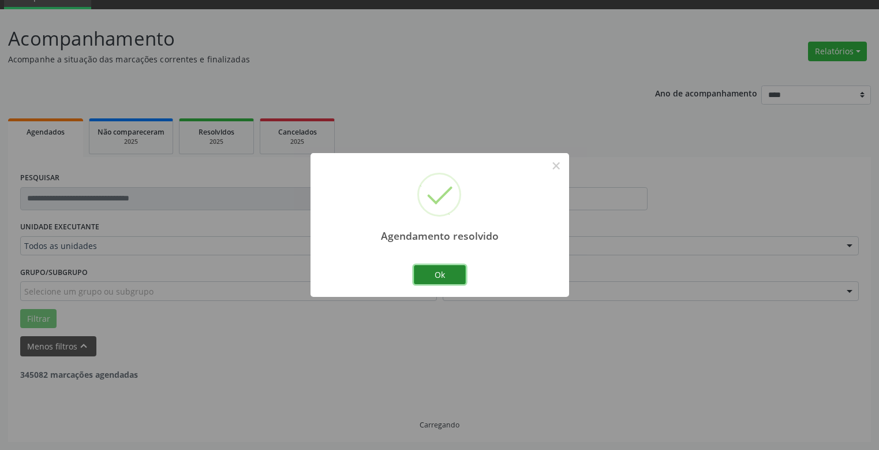
click at [444, 272] on button "Ok" at bounding box center [440, 275] width 52 height 20
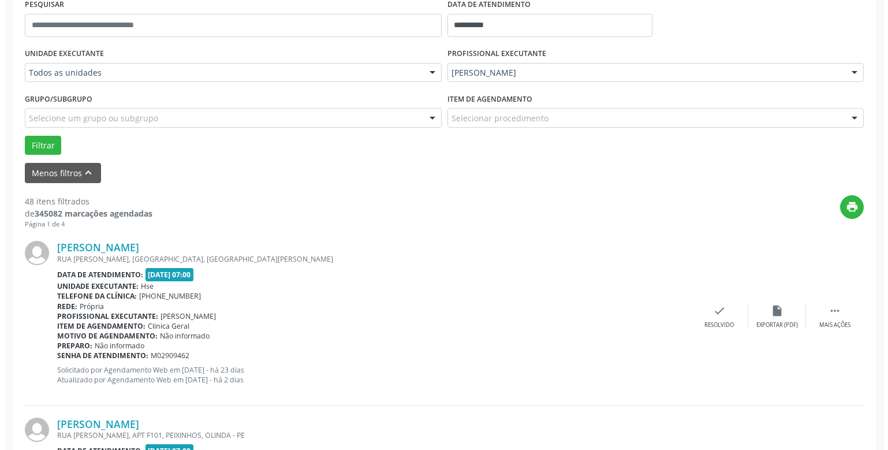
scroll to position [343, 0]
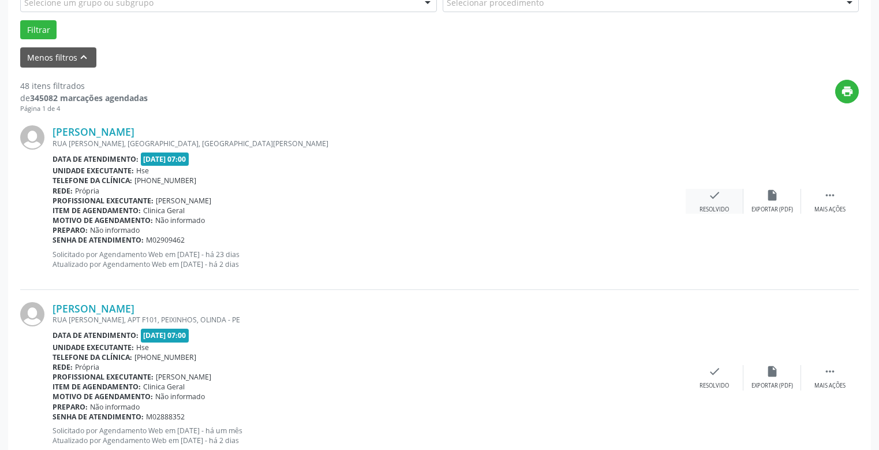
click at [701, 200] on div "check Resolvido" at bounding box center [715, 201] width 58 height 25
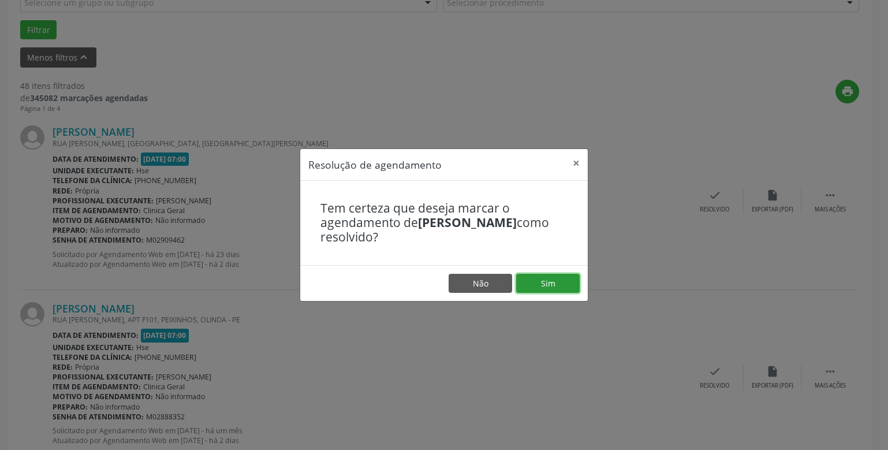
drag, startPoint x: 560, startPoint y: 277, endPoint x: 546, endPoint y: 274, distance: 14.3
click at [557, 278] on button "Sim" at bounding box center [547, 284] width 63 height 20
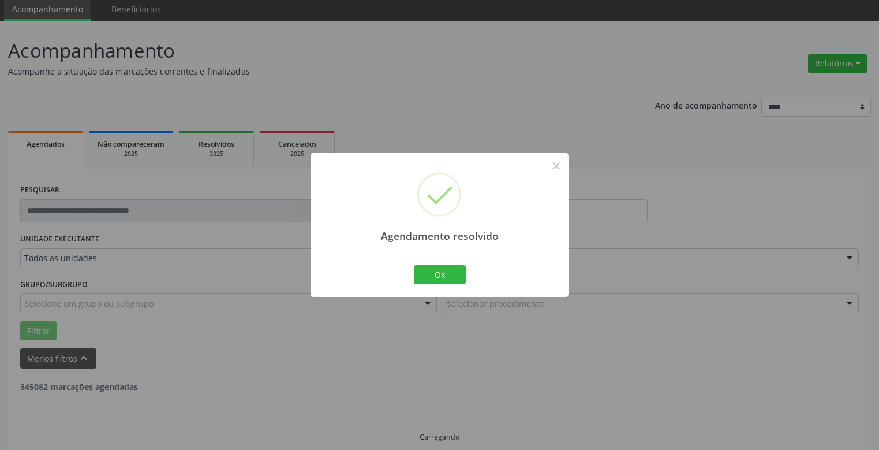
scroll to position [54, 0]
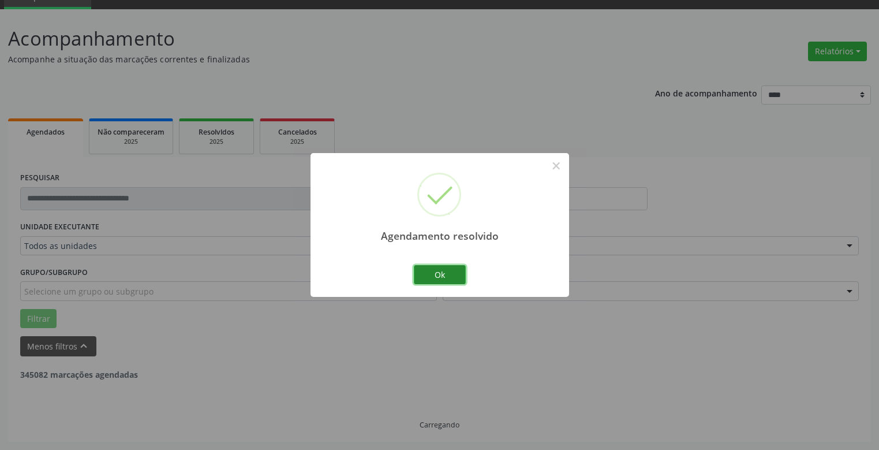
drag, startPoint x: 448, startPoint y: 269, endPoint x: 462, endPoint y: 272, distance: 14.0
click at [449, 269] on button "Ok" at bounding box center [440, 275] width 52 height 20
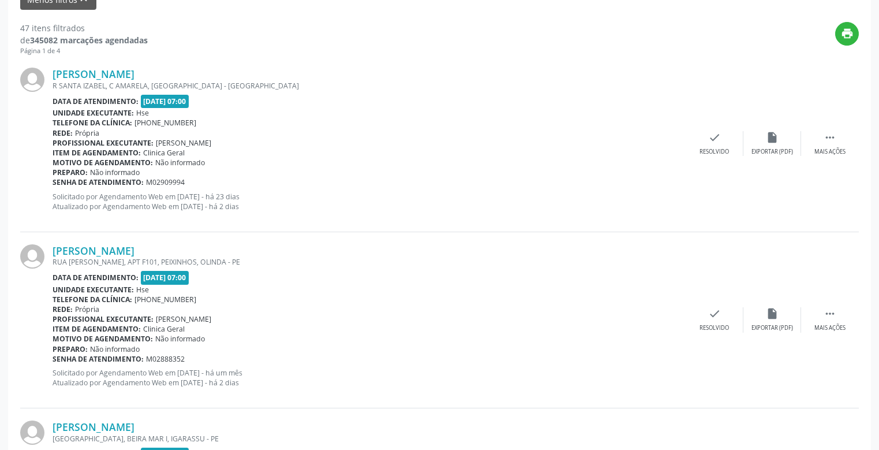
scroll to position [343, 0]
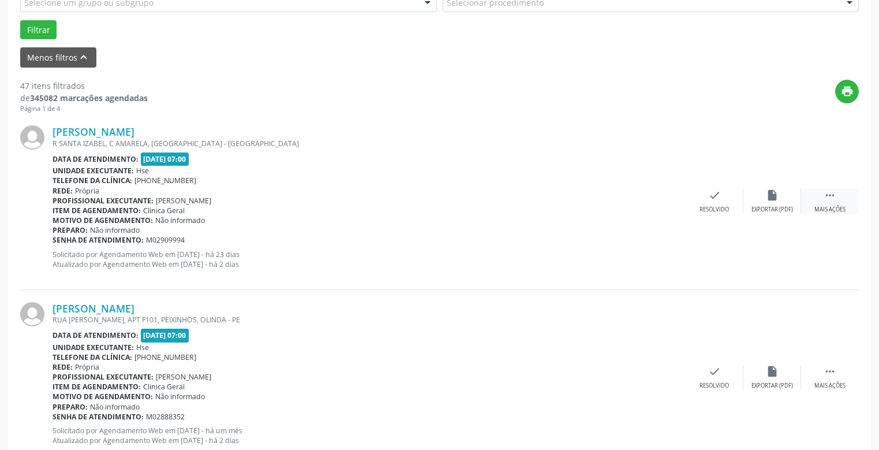
click at [837, 196] on div " Mais ações" at bounding box center [830, 201] width 58 height 25
click at [770, 195] on icon "alarm_off" at bounding box center [772, 195] width 13 height 13
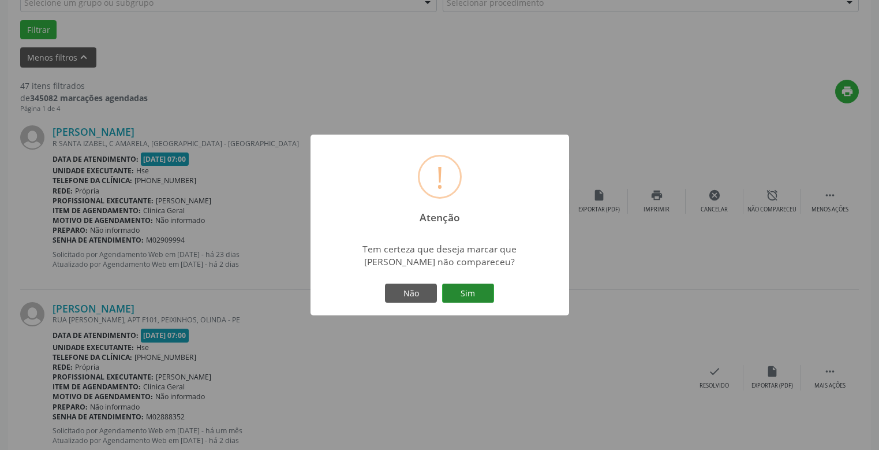
click at [466, 294] on button "Sim" at bounding box center [468, 293] width 52 height 20
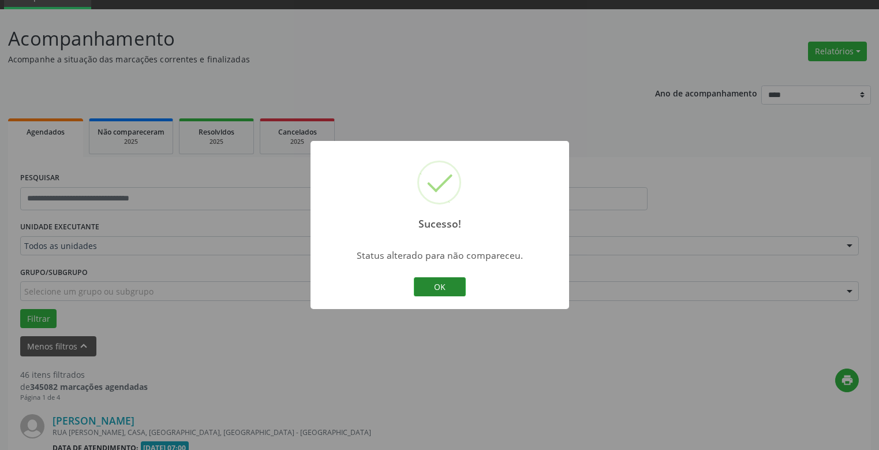
click at [437, 280] on button "OK" at bounding box center [440, 287] width 52 height 20
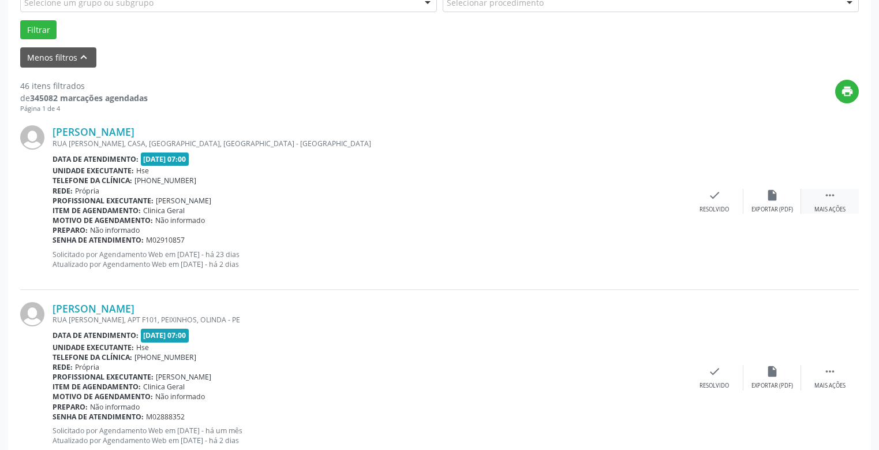
click at [825, 199] on div " Mais ações" at bounding box center [830, 201] width 58 height 25
click at [768, 199] on icon "alarm_off" at bounding box center [772, 195] width 13 height 13
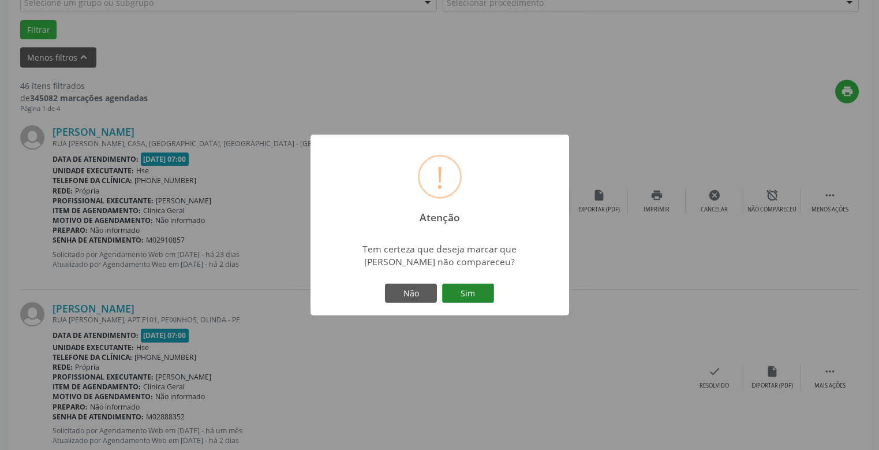
click at [468, 291] on button "Sim" at bounding box center [468, 293] width 52 height 20
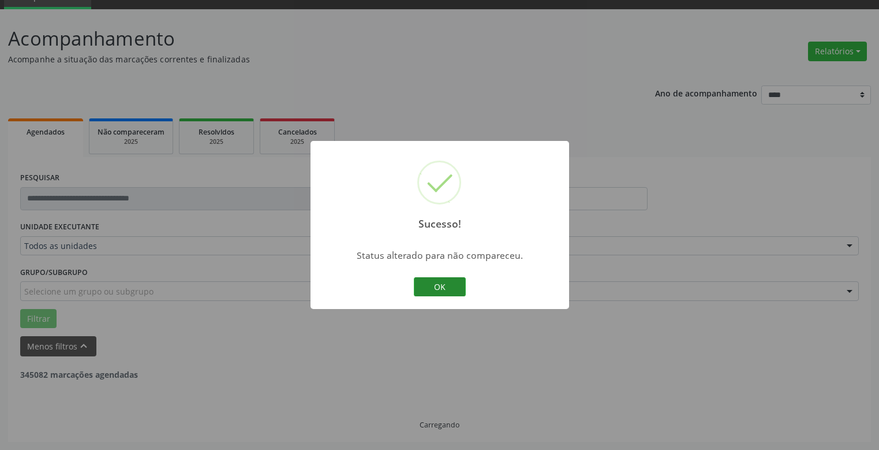
click at [434, 285] on button "OK" at bounding box center [440, 287] width 52 height 20
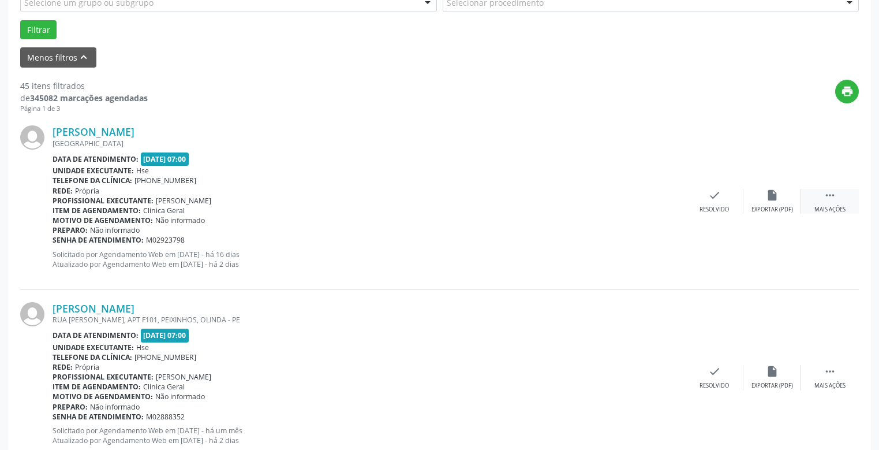
click at [830, 197] on icon "" at bounding box center [829, 195] width 13 height 13
click at [763, 196] on div "alarm_off Não compareceu" at bounding box center [772, 201] width 58 height 25
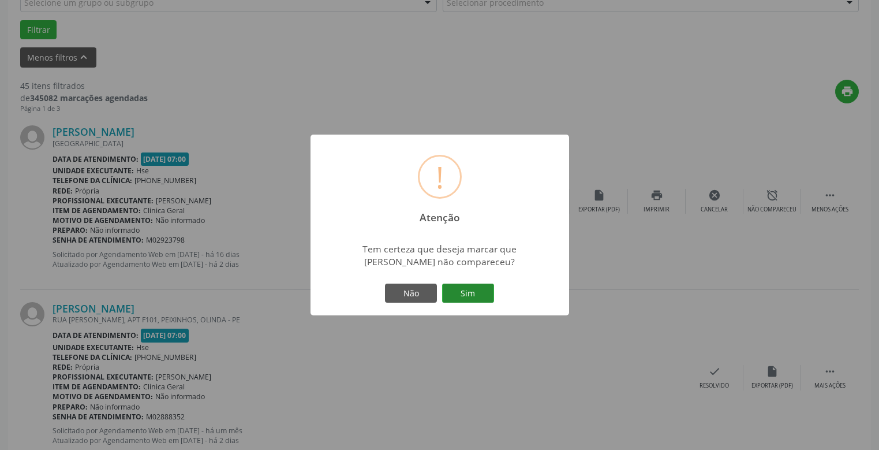
click at [491, 291] on button "Sim" at bounding box center [468, 293] width 52 height 20
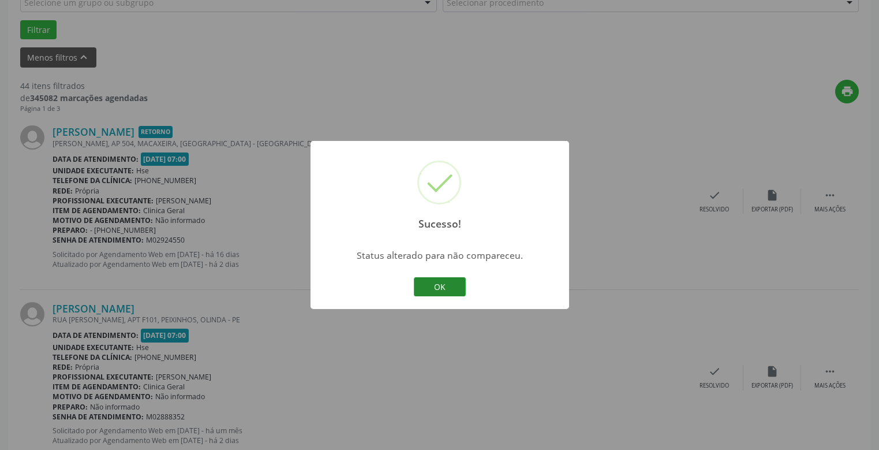
click at [443, 287] on button "OK" at bounding box center [440, 287] width 52 height 20
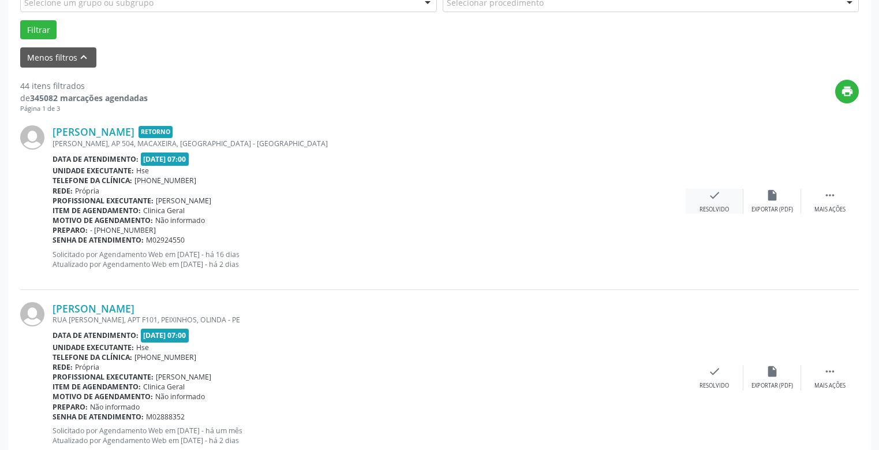
click at [717, 203] on div "check Resolvido" at bounding box center [715, 201] width 58 height 25
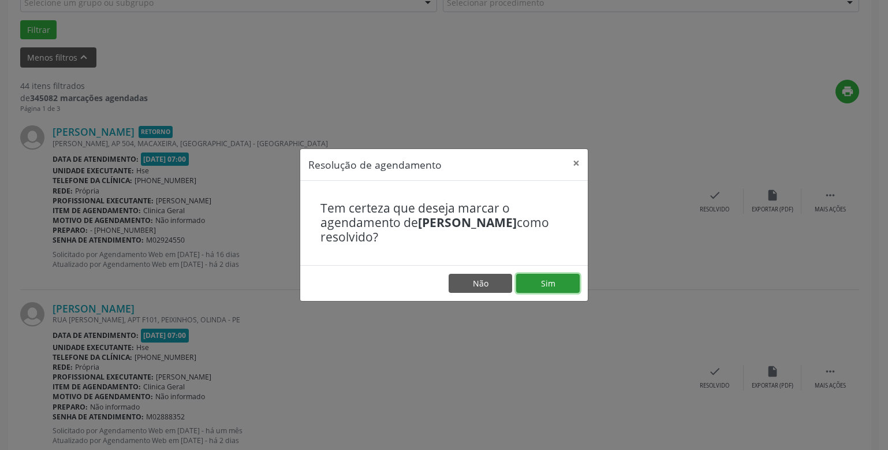
click at [540, 279] on button "Sim" at bounding box center [547, 284] width 63 height 20
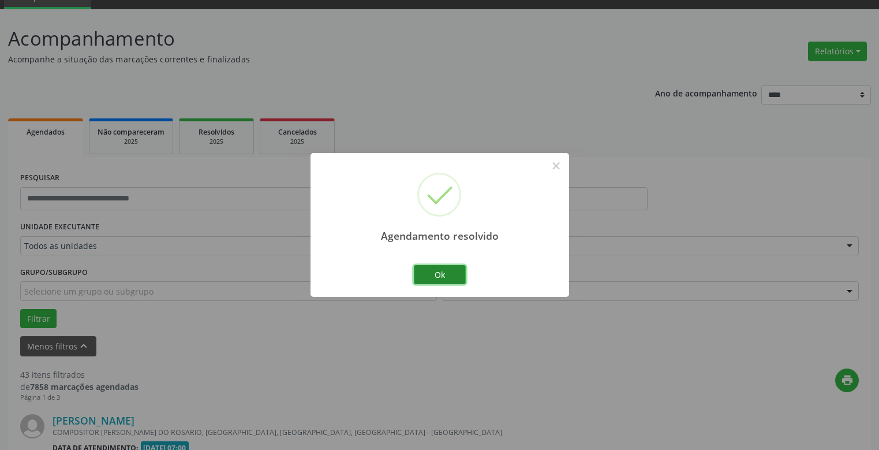
click at [444, 270] on button "Ok" at bounding box center [440, 275] width 52 height 20
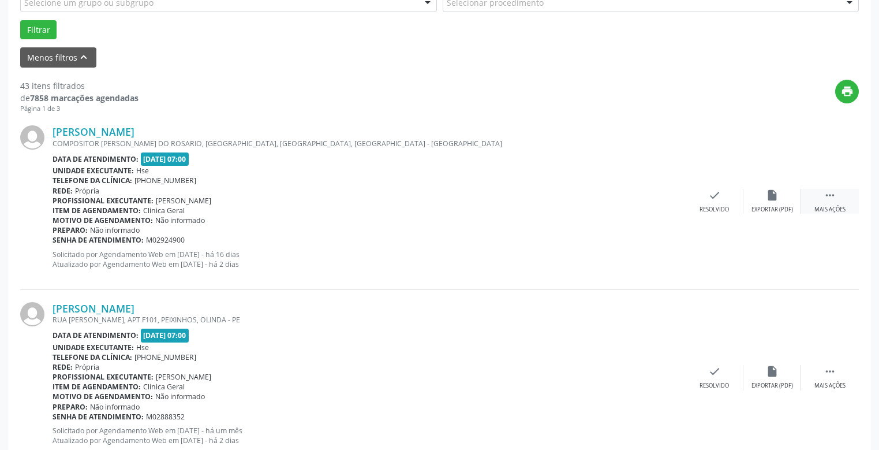
click at [832, 204] on div " Mais ações" at bounding box center [830, 201] width 58 height 25
click at [770, 197] on icon "alarm_off" at bounding box center [772, 195] width 13 height 13
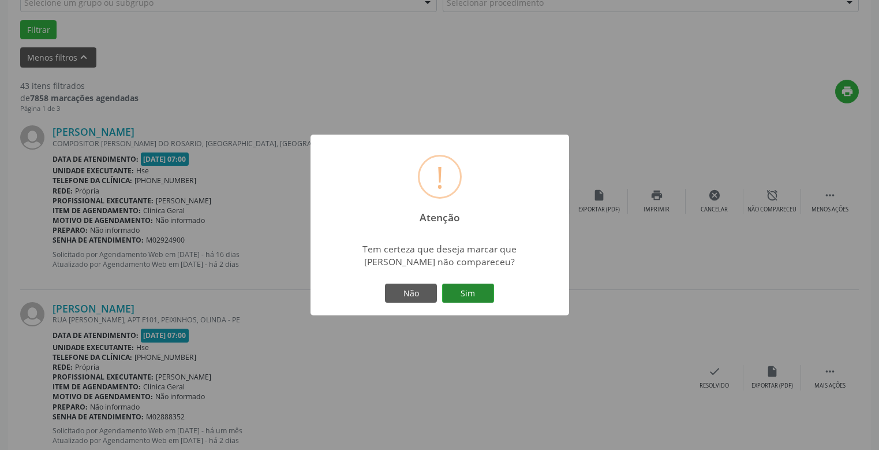
click at [476, 290] on button "Sim" at bounding box center [468, 293] width 52 height 20
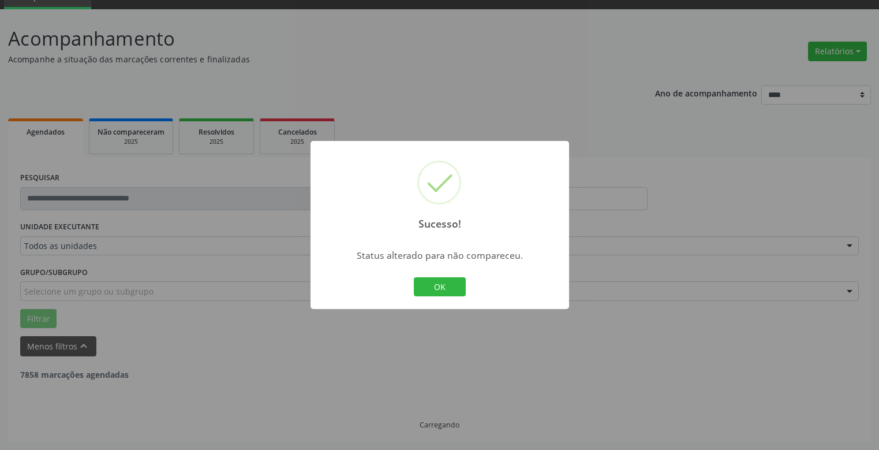
scroll to position [54, 0]
click at [430, 284] on button "OK" at bounding box center [440, 287] width 52 height 20
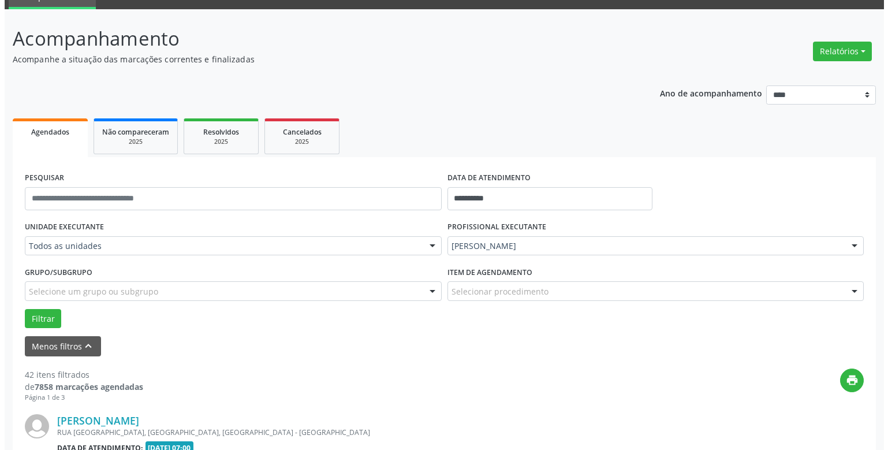
scroll to position [227, 0]
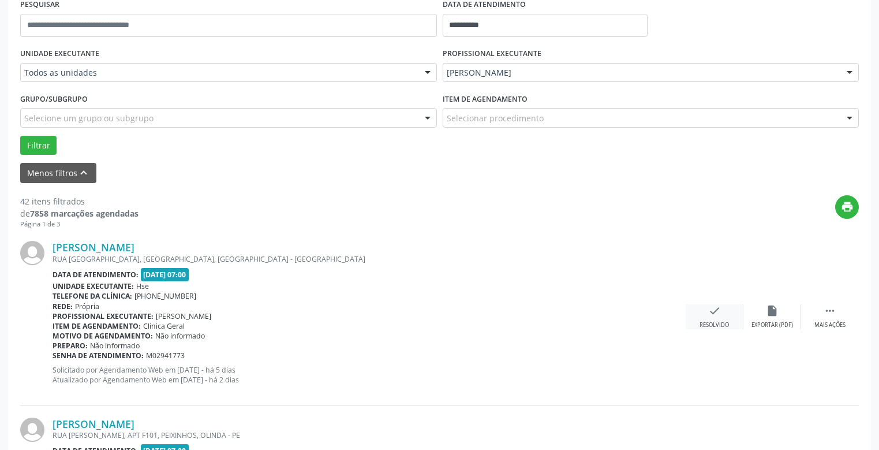
click at [719, 319] on div "check Resolvido" at bounding box center [715, 316] width 58 height 25
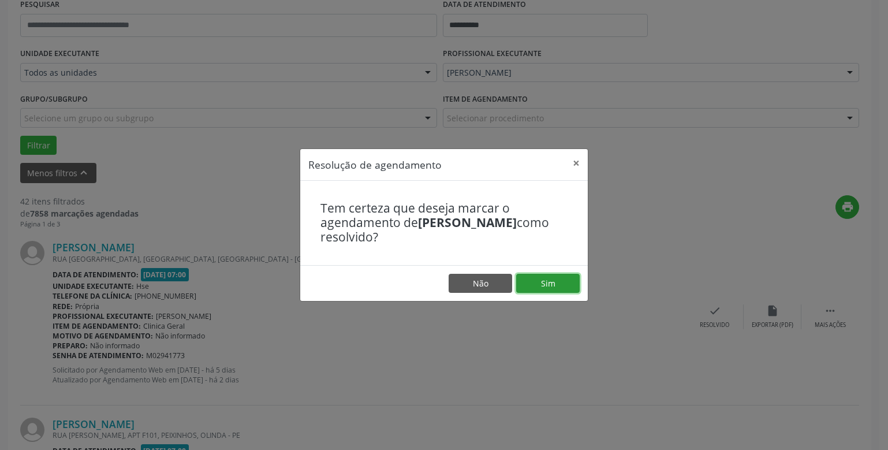
click at [547, 276] on button "Sim" at bounding box center [547, 284] width 63 height 20
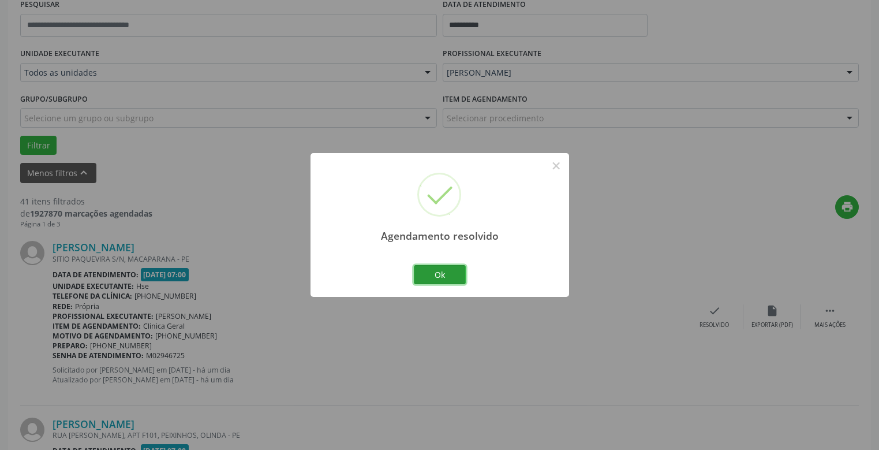
drag, startPoint x: 437, startPoint y: 272, endPoint x: 452, endPoint y: 278, distance: 16.1
click at [437, 272] on button "Ok" at bounding box center [440, 275] width 52 height 20
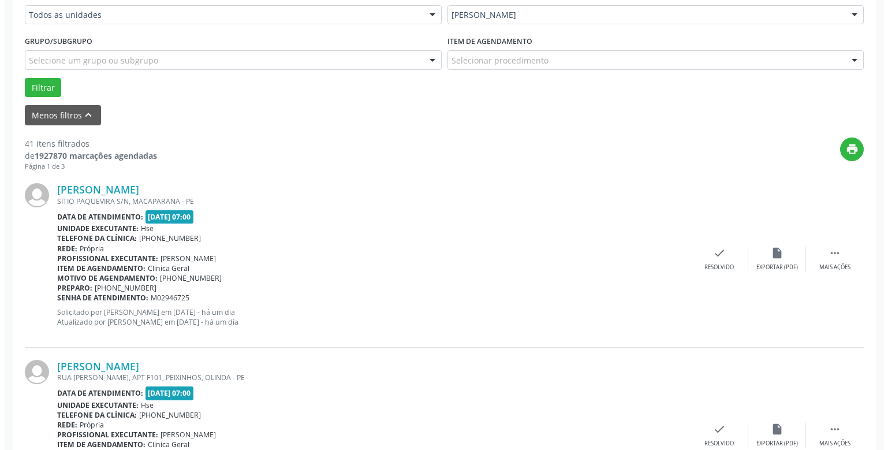
scroll to position [343, 0]
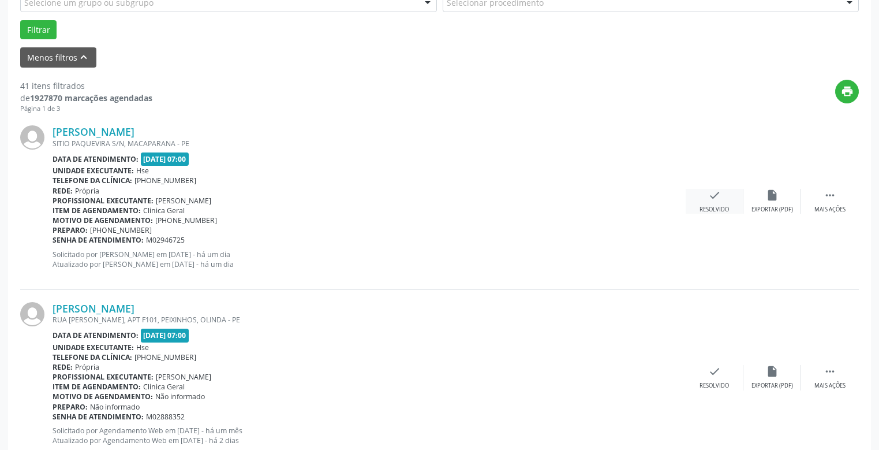
click at [712, 204] on div "check Resolvido" at bounding box center [715, 201] width 58 height 25
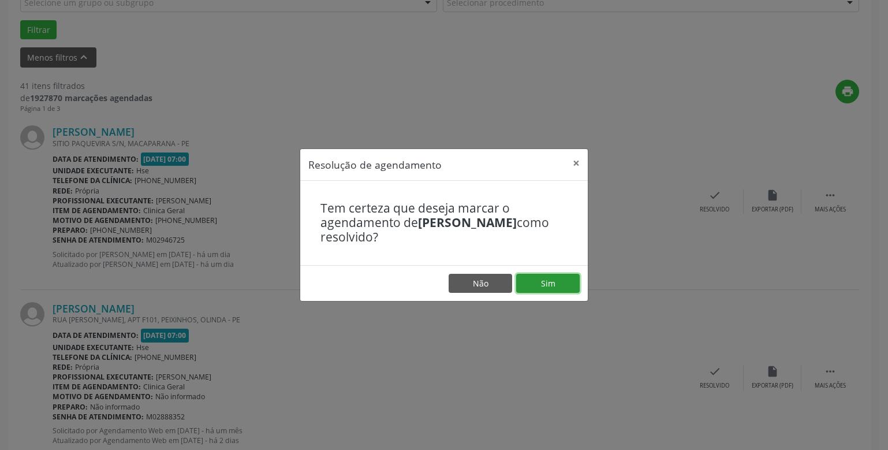
click at [540, 281] on button "Sim" at bounding box center [547, 284] width 63 height 20
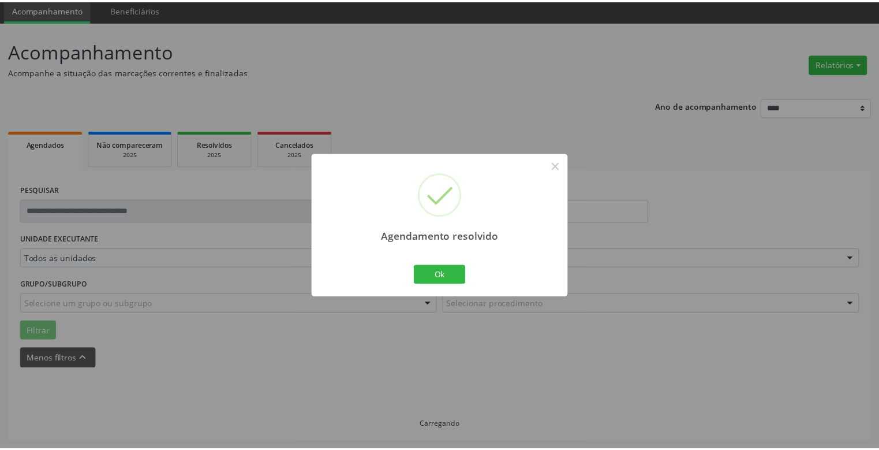
scroll to position [42, 0]
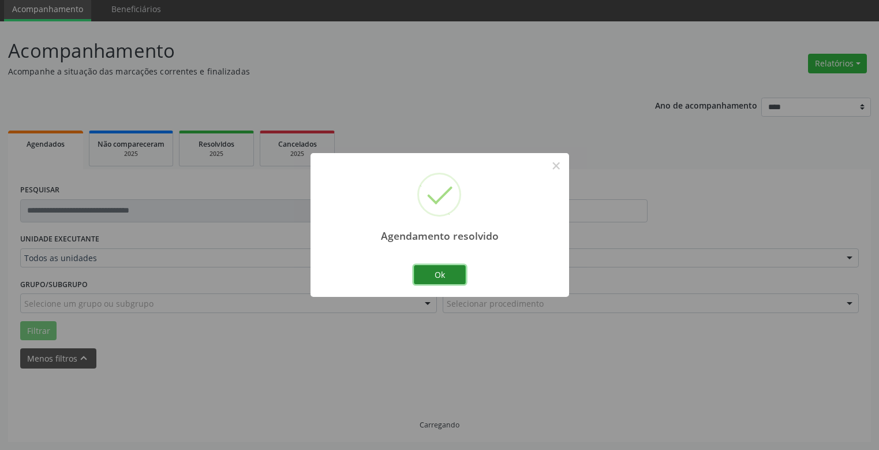
click at [454, 271] on button "Ok" at bounding box center [440, 275] width 52 height 20
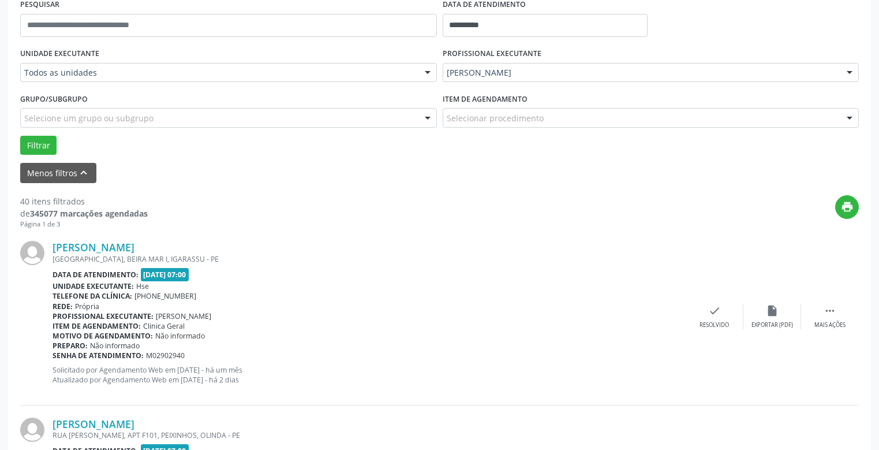
scroll to position [285, 0]
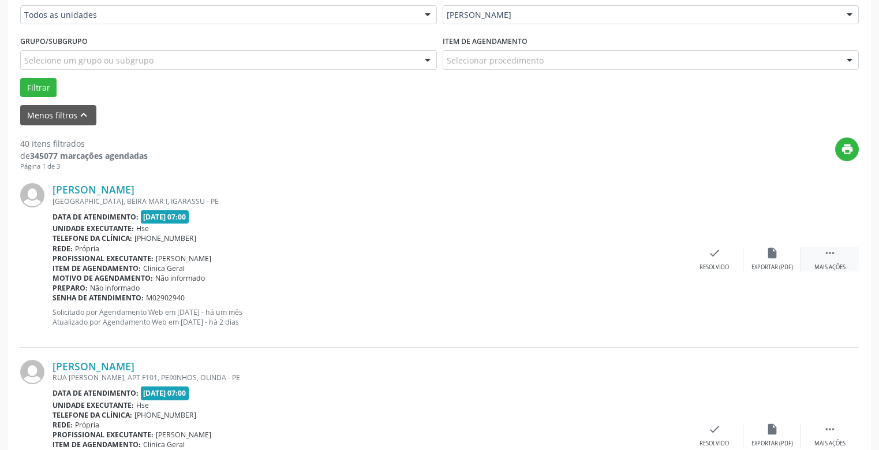
click at [840, 254] on div " Mais ações" at bounding box center [830, 258] width 58 height 25
click at [773, 256] on icon "alarm_off" at bounding box center [772, 252] width 13 height 13
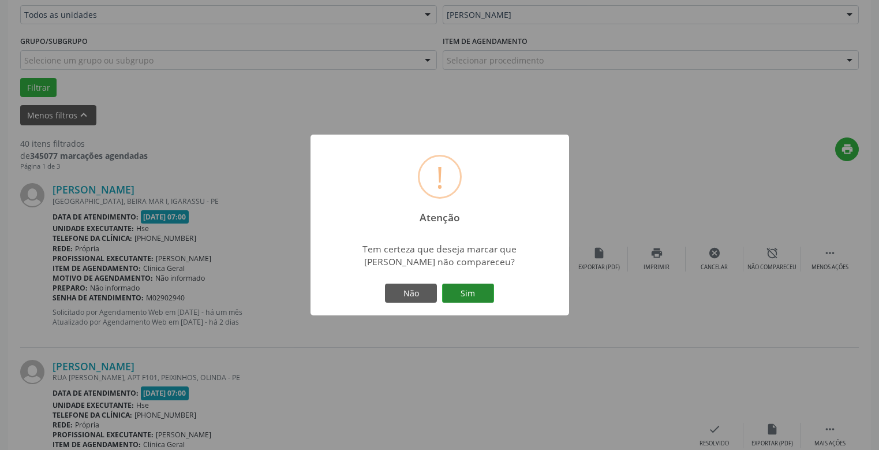
click at [454, 293] on button "Sim" at bounding box center [468, 293] width 52 height 20
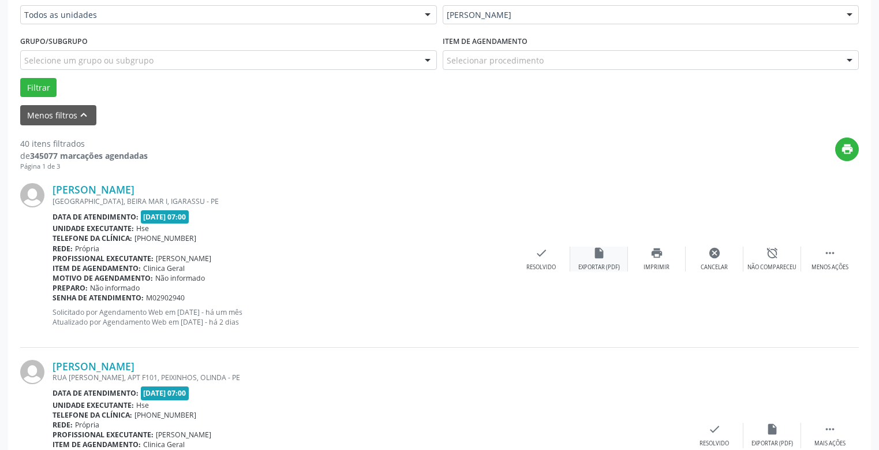
scroll to position [54, 0]
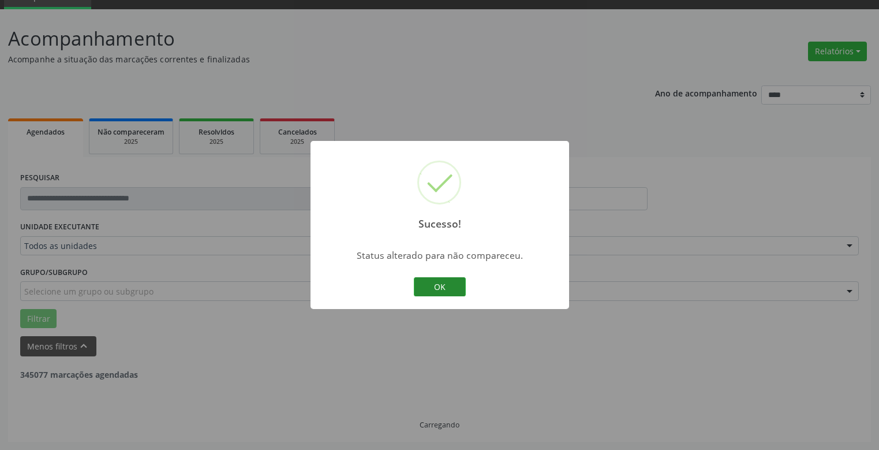
click at [433, 282] on button "OK" at bounding box center [440, 287] width 52 height 20
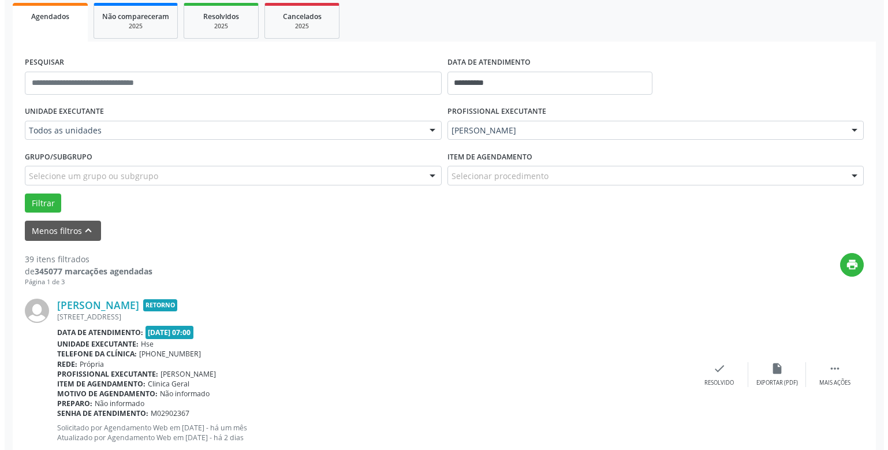
scroll to position [285, 0]
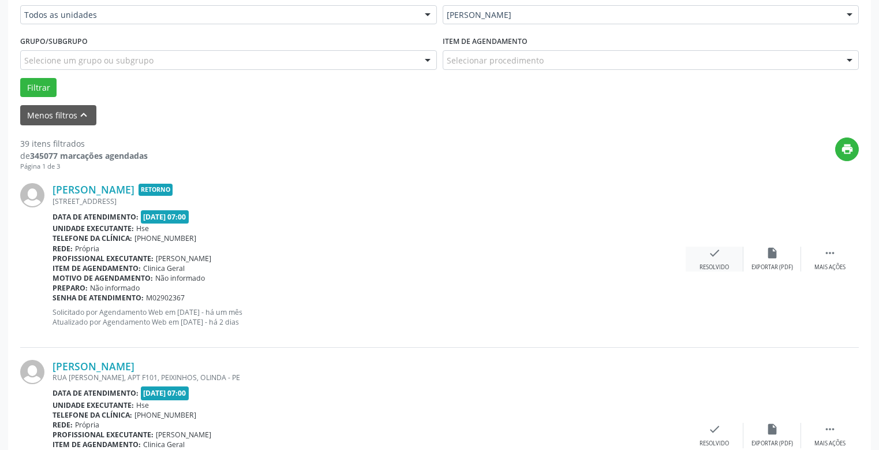
click at [708, 252] on icon "check" at bounding box center [714, 252] width 13 height 13
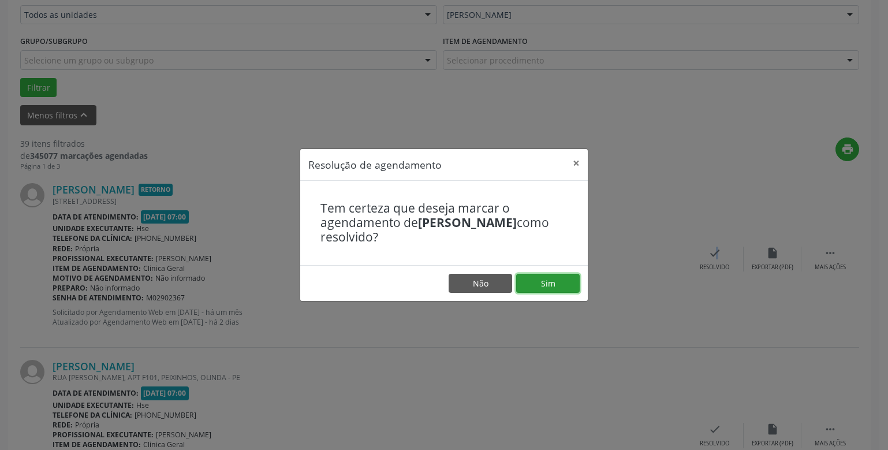
click at [551, 284] on button "Sim" at bounding box center [547, 284] width 63 height 20
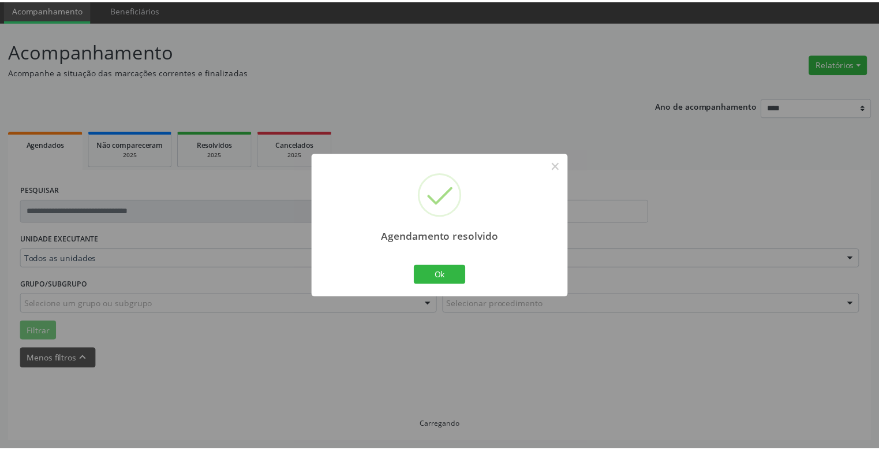
scroll to position [42, 0]
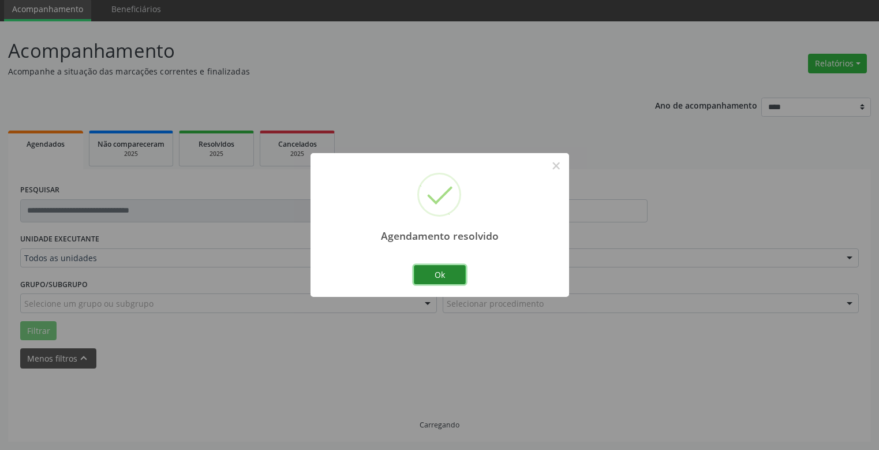
click at [454, 273] on button "Ok" at bounding box center [440, 275] width 52 height 20
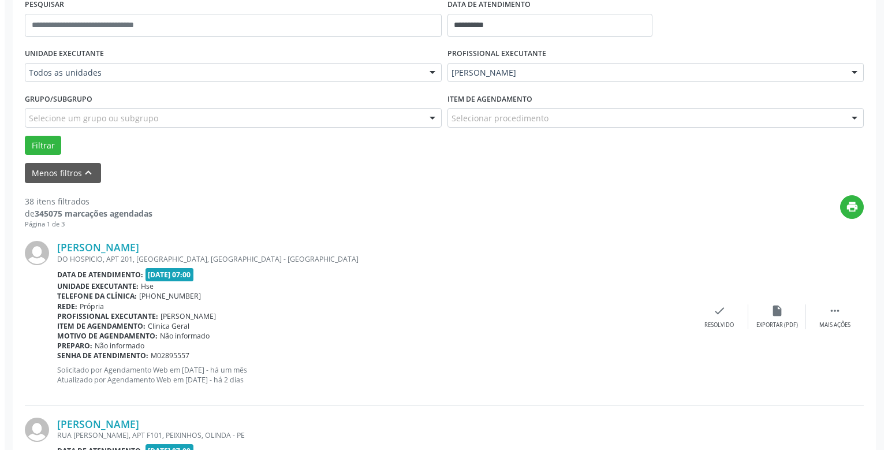
scroll to position [285, 0]
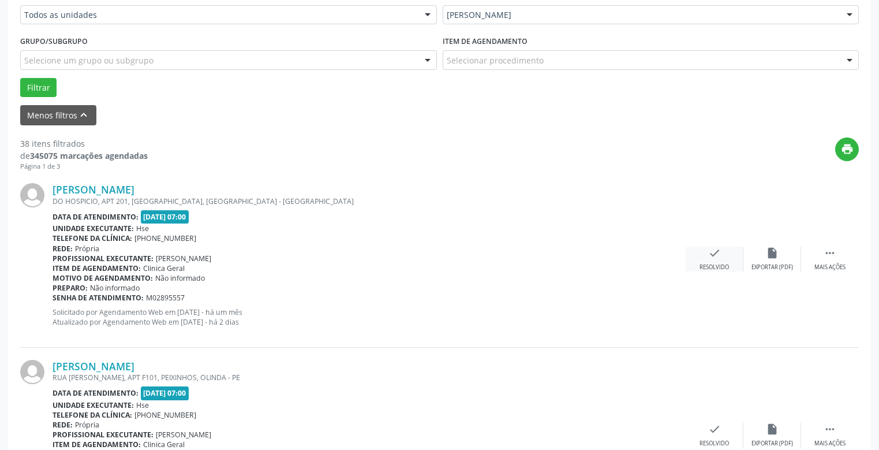
click at [722, 266] on div "Resolvido" at bounding box center [713, 267] width 29 height 8
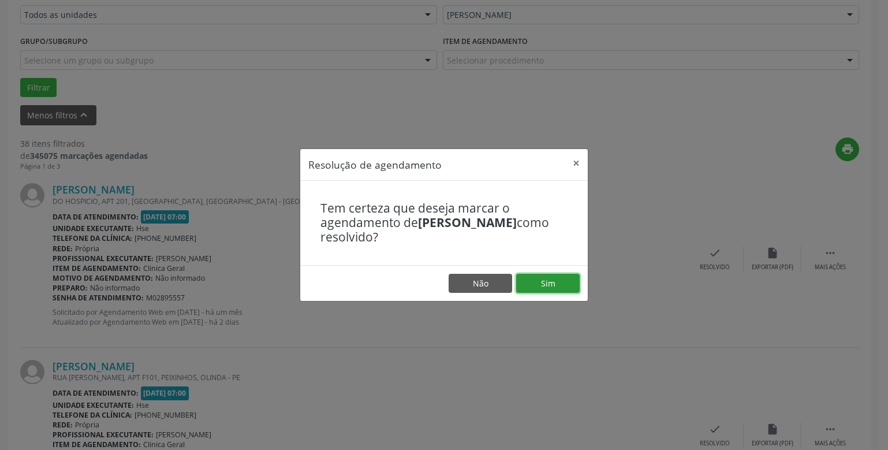
click at [549, 283] on button "Sim" at bounding box center [547, 284] width 63 height 20
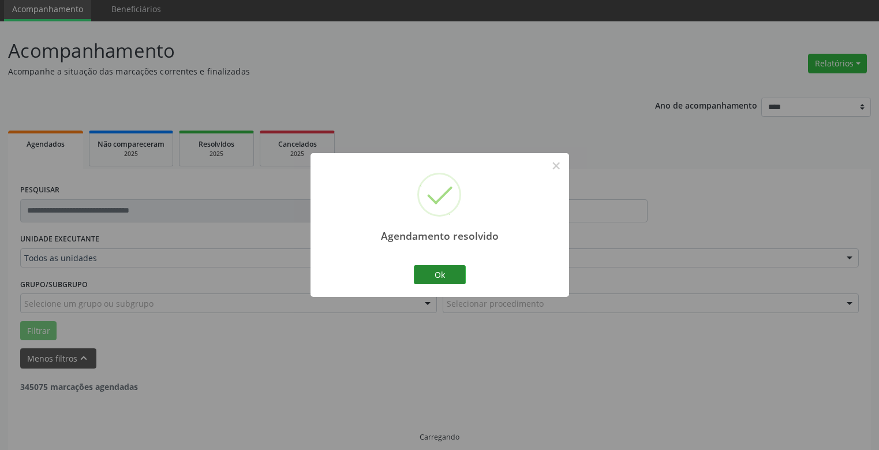
scroll to position [54, 0]
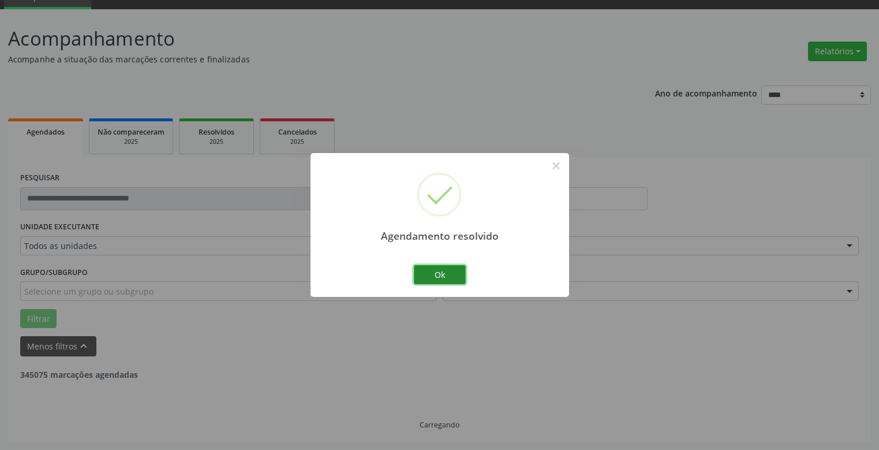
click at [433, 269] on button "Ok" at bounding box center [440, 275] width 52 height 20
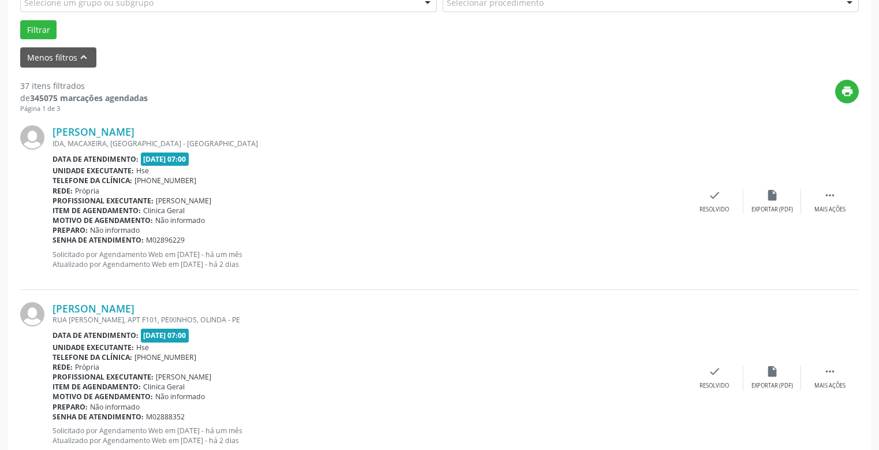
scroll to position [285, 0]
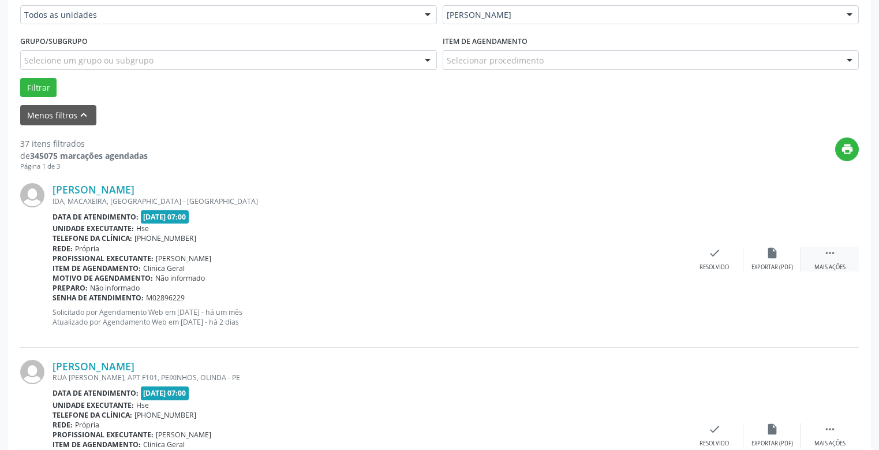
click at [841, 254] on div " Mais ações" at bounding box center [830, 258] width 58 height 25
click at [784, 255] on div "alarm_off Não compareceu" at bounding box center [772, 258] width 58 height 25
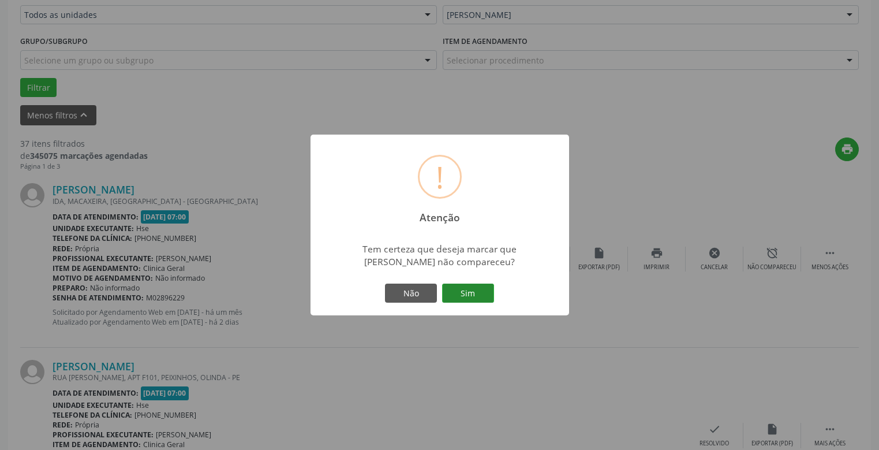
click at [468, 296] on button "Sim" at bounding box center [468, 293] width 52 height 20
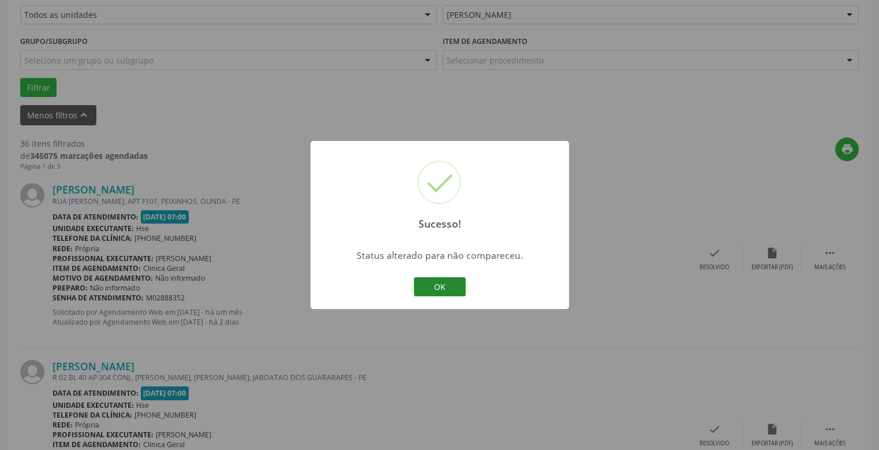
click at [443, 286] on button "OK" at bounding box center [440, 287] width 52 height 20
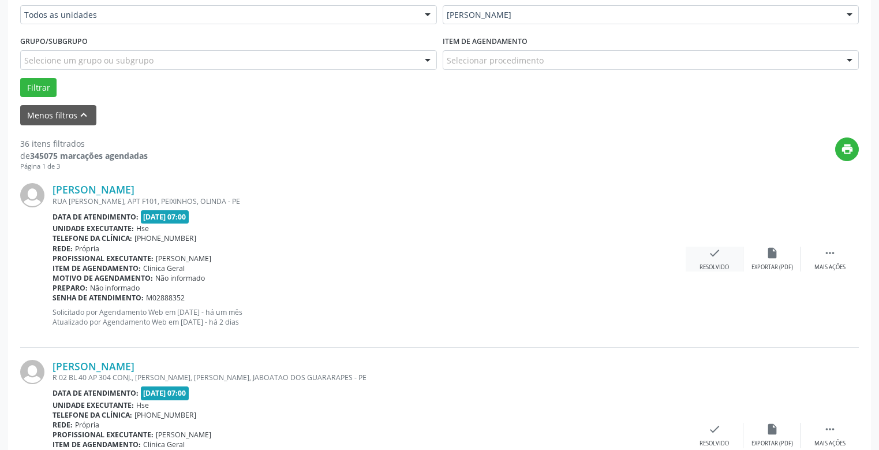
click at [710, 258] on icon "check" at bounding box center [714, 252] width 13 height 13
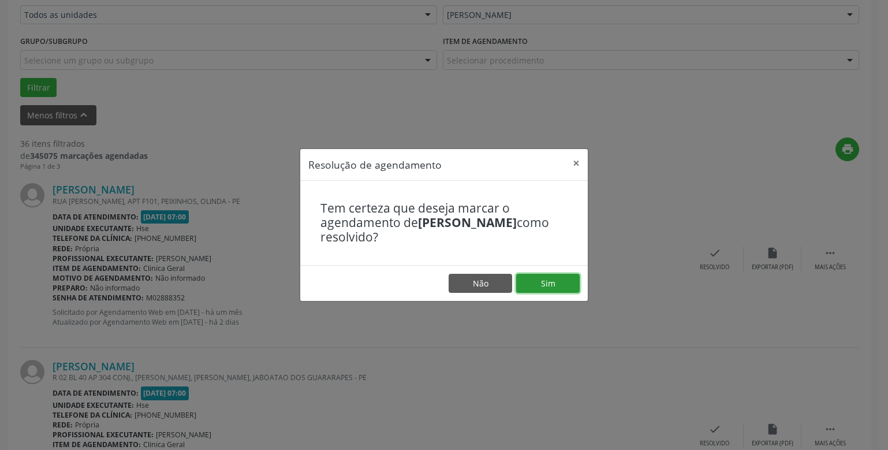
click at [541, 285] on button "Sim" at bounding box center [547, 284] width 63 height 20
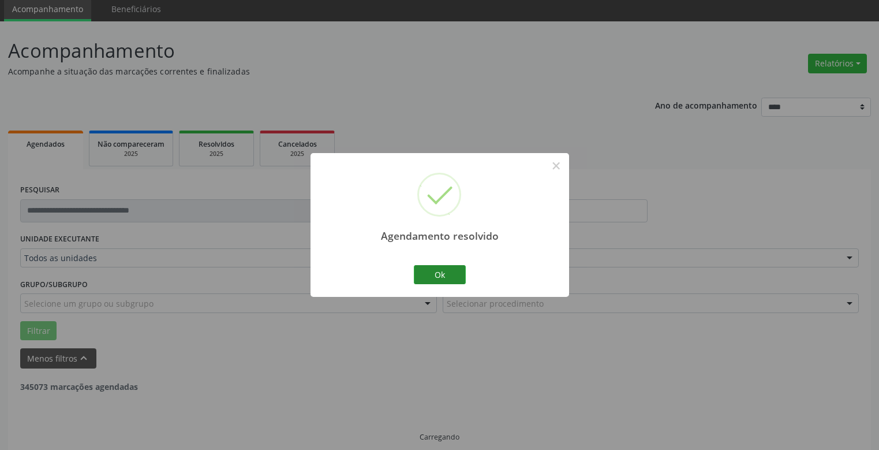
scroll to position [54, 0]
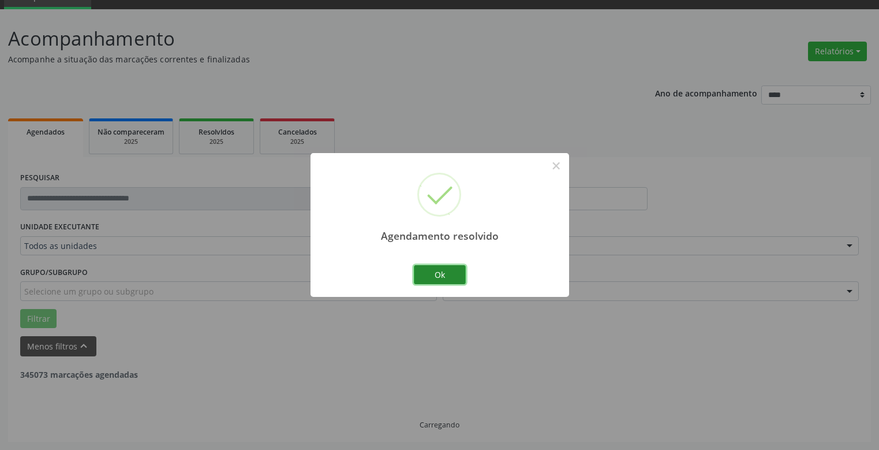
click at [440, 271] on button "Ok" at bounding box center [440, 275] width 52 height 20
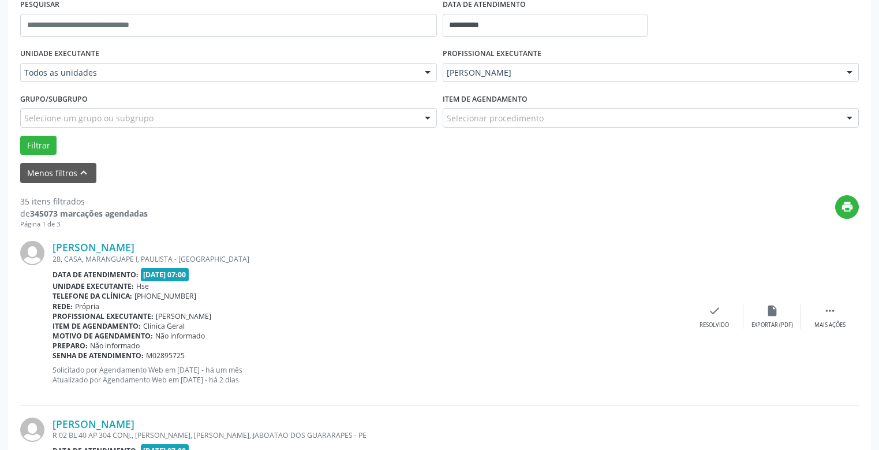
scroll to position [285, 0]
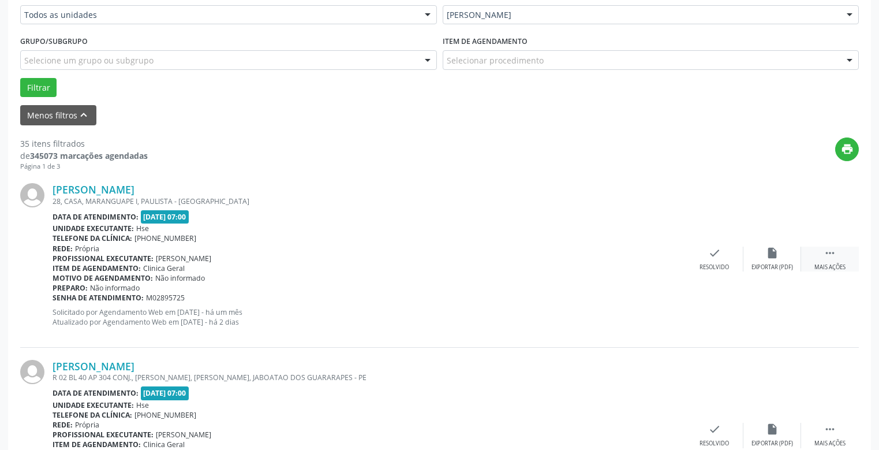
click at [838, 258] on div " Mais ações" at bounding box center [830, 258] width 58 height 25
click at [770, 261] on div "alarm_off Não compareceu" at bounding box center [772, 258] width 58 height 25
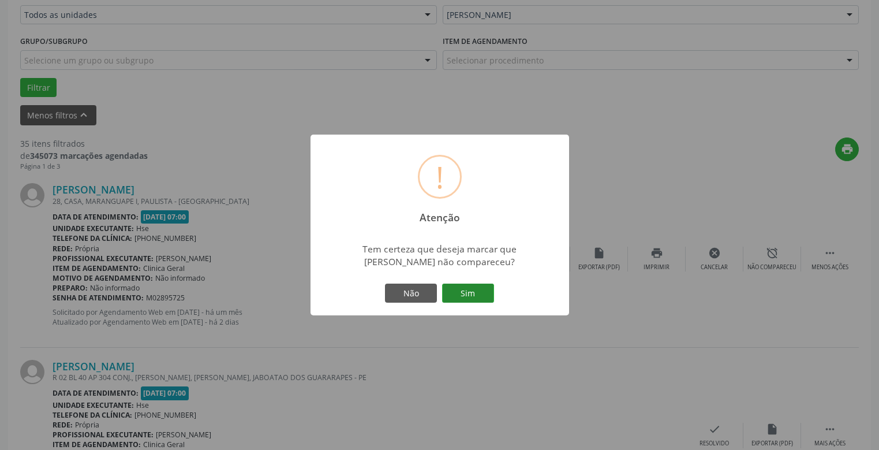
click at [463, 296] on button "Sim" at bounding box center [468, 293] width 52 height 20
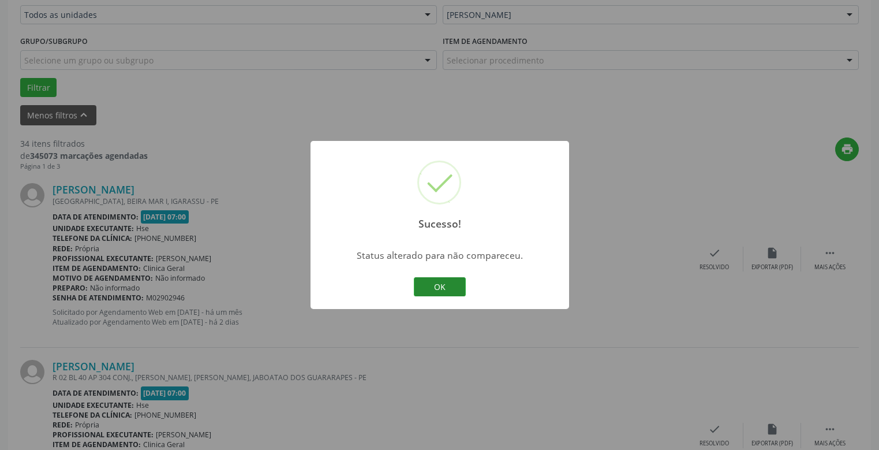
click at [454, 285] on button "OK" at bounding box center [440, 287] width 52 height 20
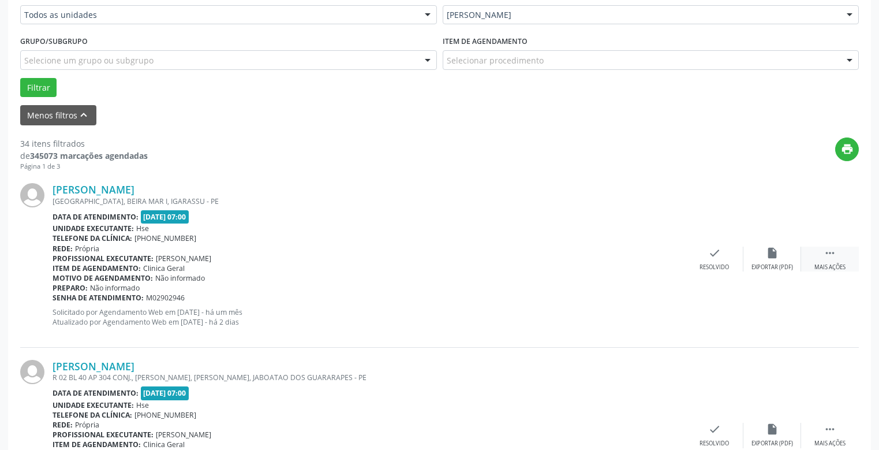
click at [832, 258] on icon "" at bounding box center [829, 252] width 13 height 13
click at [780, 252] on div "alarm_off Não compareceu" at bounding box center [772, 258] width 58 height 25
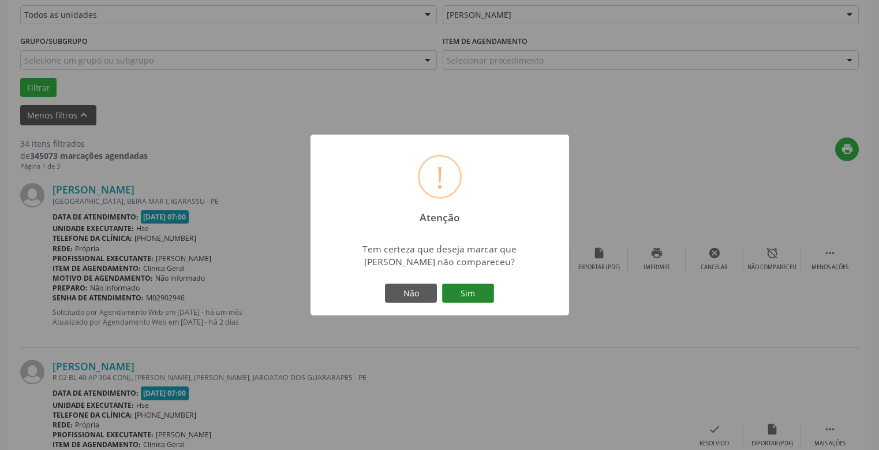
click at [469, 298] on button "Sim" at bounding box center [468, 293] width 52 height 20
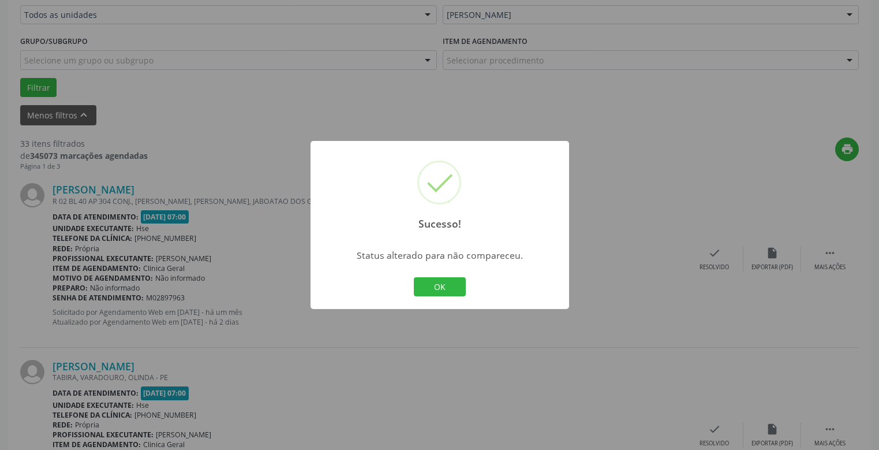
click at [429, 284] on button "OK" at bounding box center [440, 287] width 52 height 20
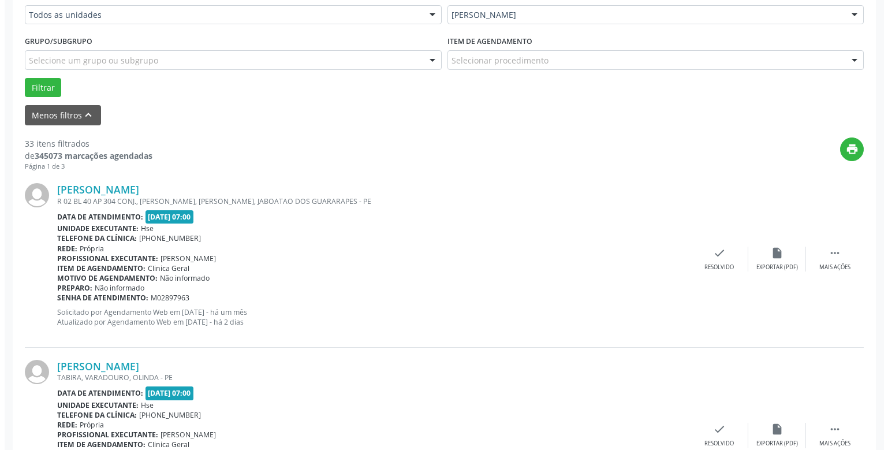
scroll to position [400, 0]
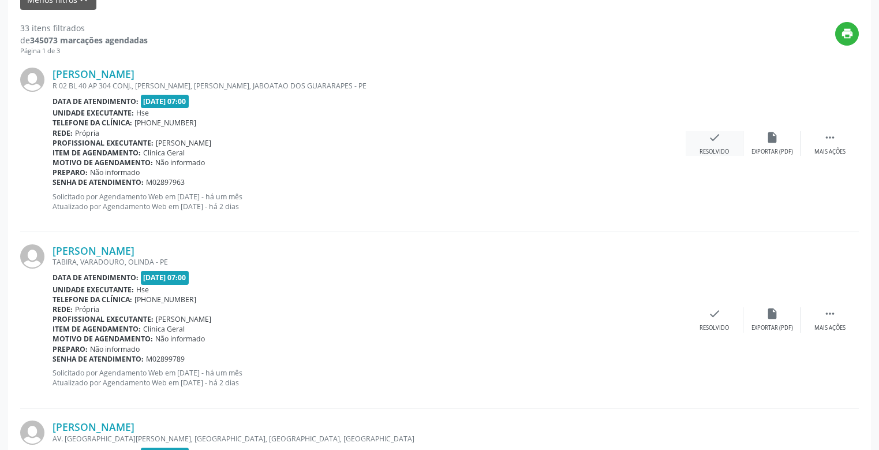
click at [709, 144] on div "check Resolvido" at bounding box center [715, 143] width 58 height 25
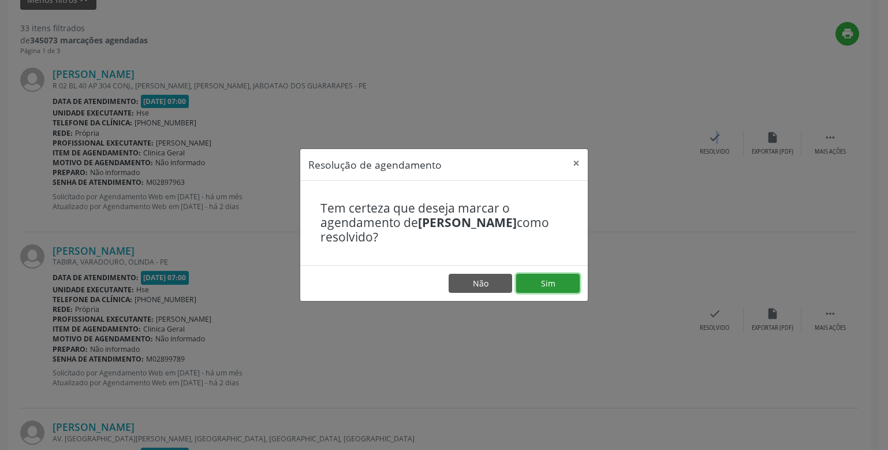
click at [559, 280] on button "Sim" at bounding box center [547, 284] width 63 height 20
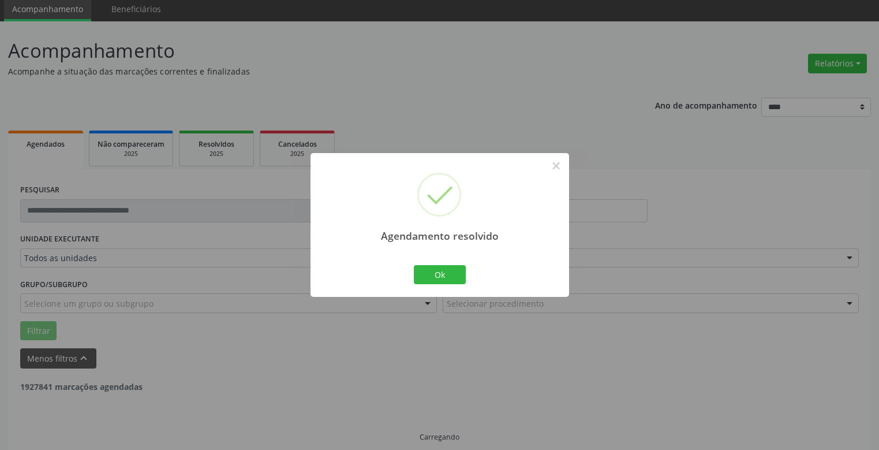
scroll to position [54, 0]
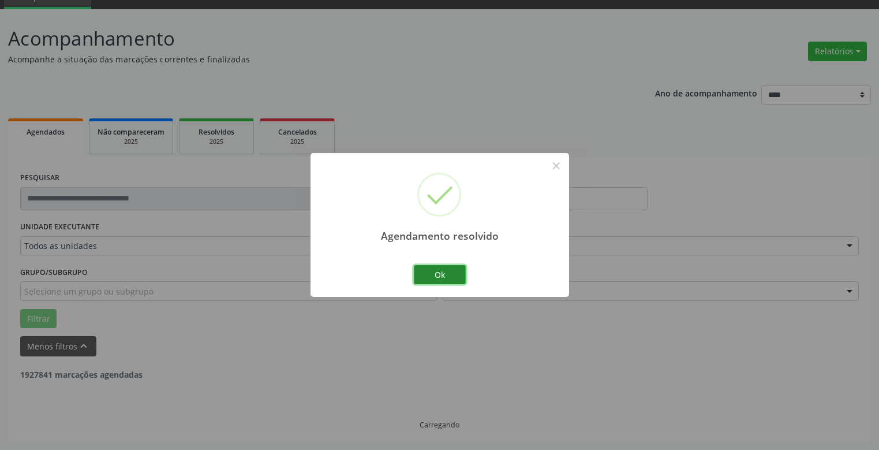
click at [434, 269] on button "Ok" at bounding box center [440, 275] width 52 height 20
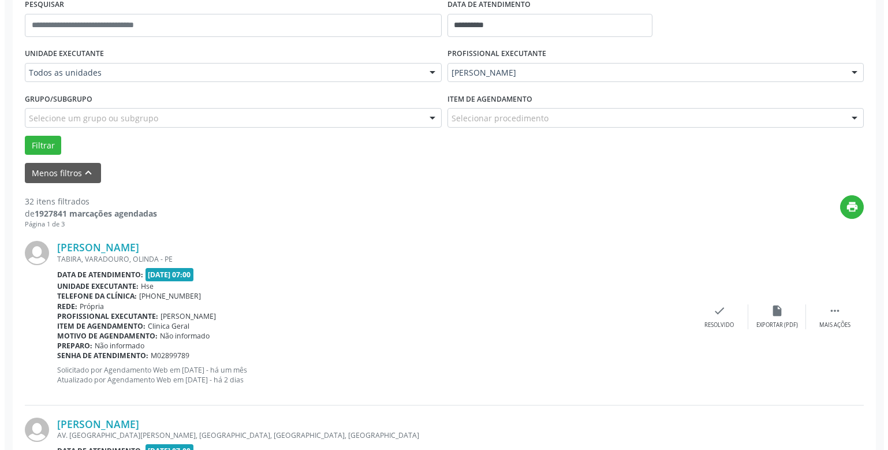
scroll to position [343, 0]
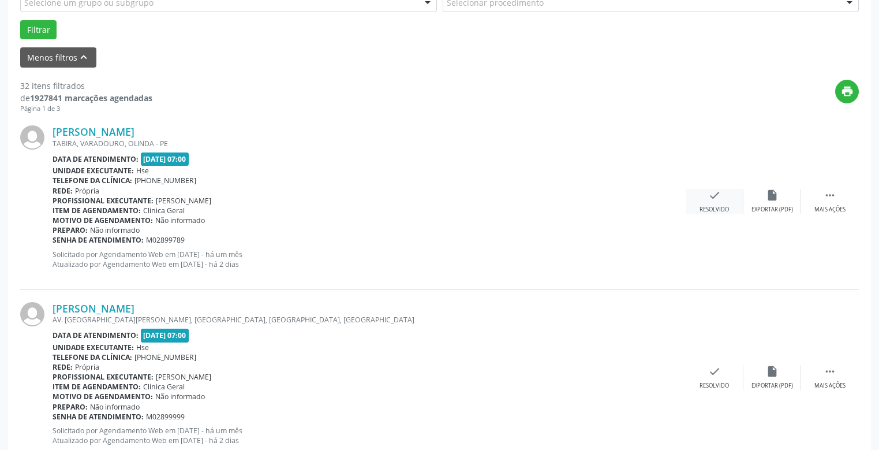
click at [721, 207] on div "Resolvido" at bounding box center [713, 209] width 29 height 8
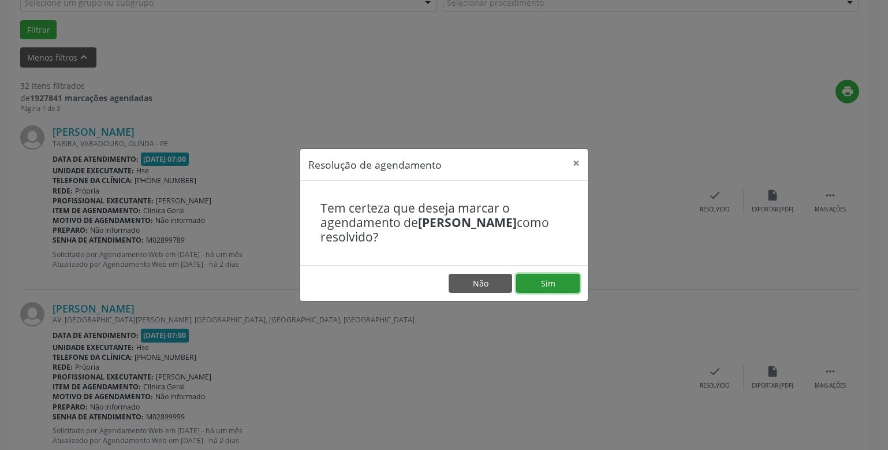
click at [543, 284] on button "Sim" at bounding box center [547, 284] width 63 height 20
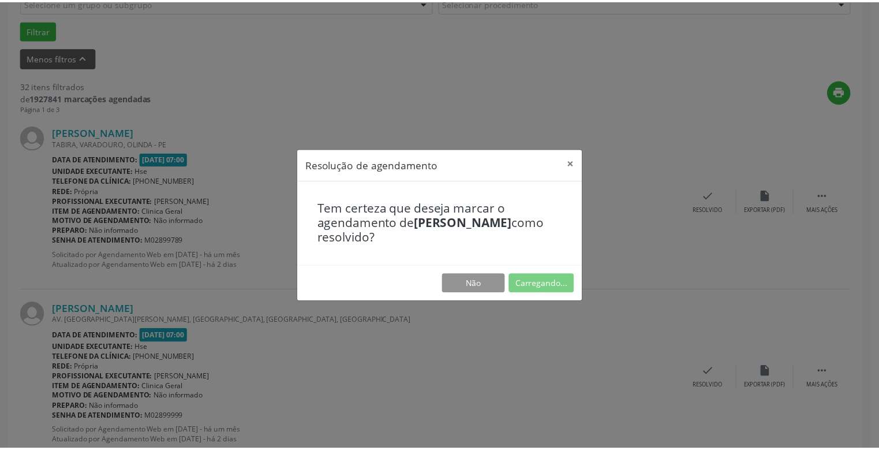
scroll to position [42, 0]
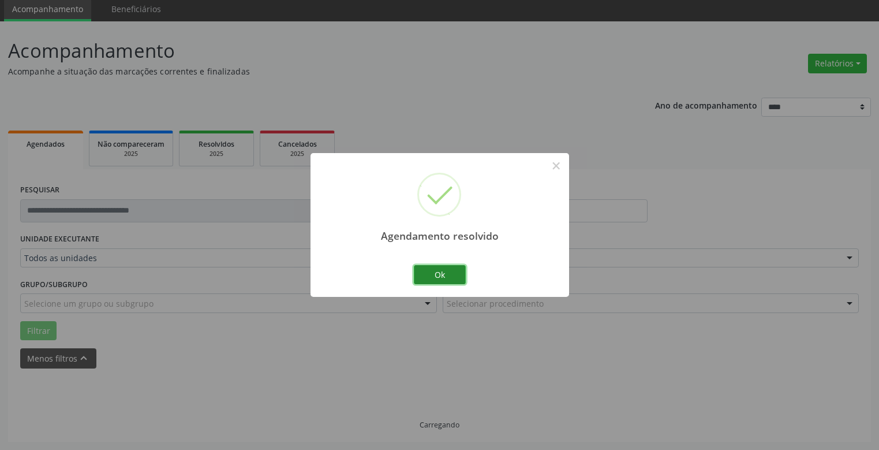
click at [440, 270] on button "Ok" at bounding box center [440, 275] width 52 height 20
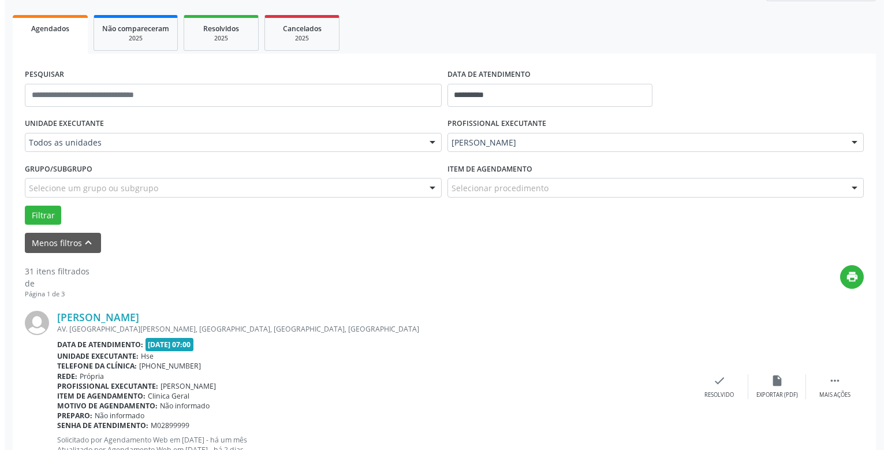
scroll to position [273, 0]
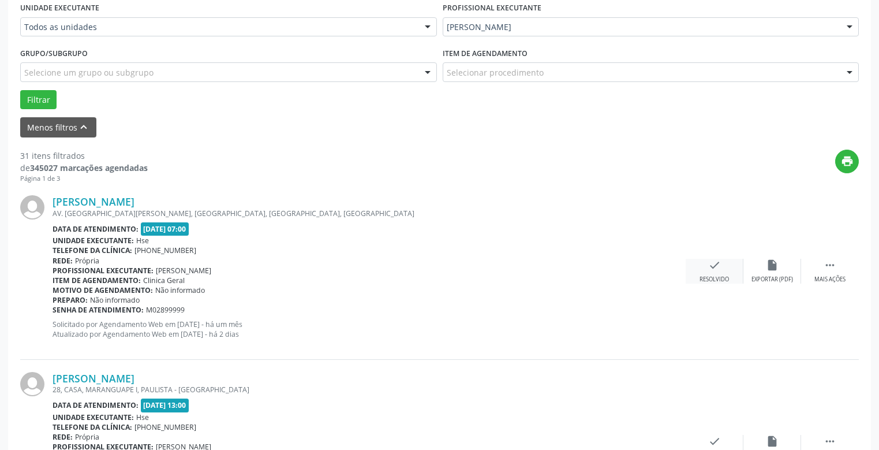
click at [714, 275] on div "check Resolvido" at bounding box center [715, 271] width 58 height 25
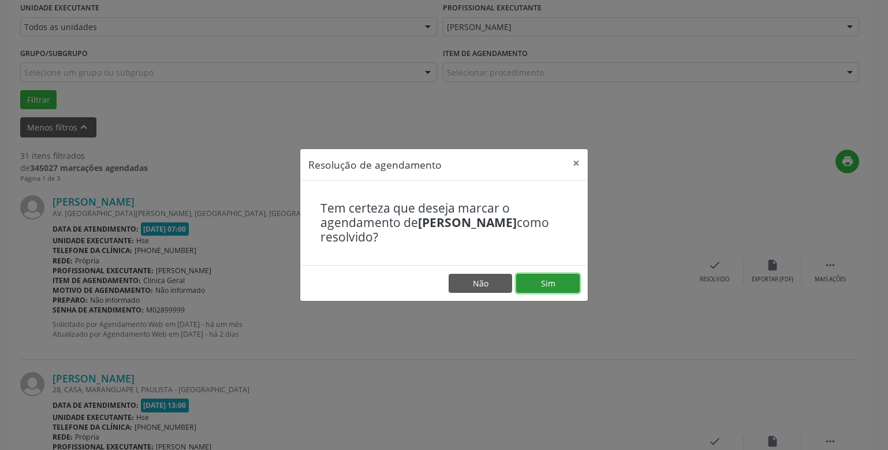
click at [559, 279] on button "Sim" at bounding box center [547, 284] width 63 height 20
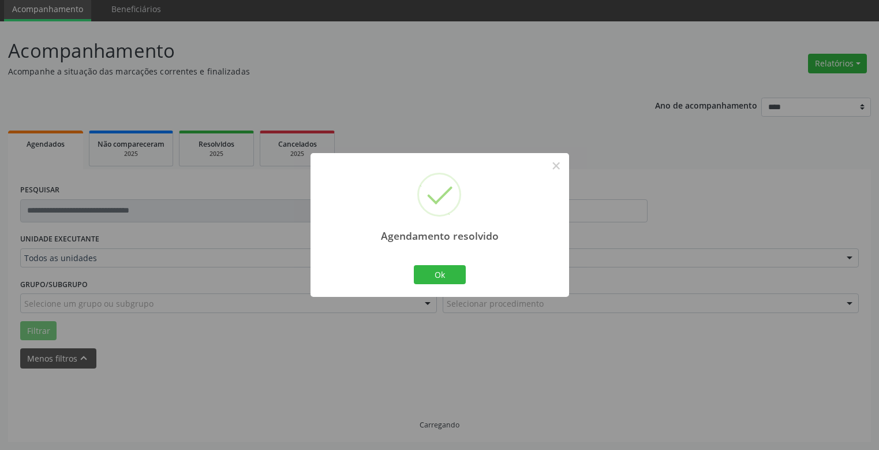
scroll to position [54, 0]
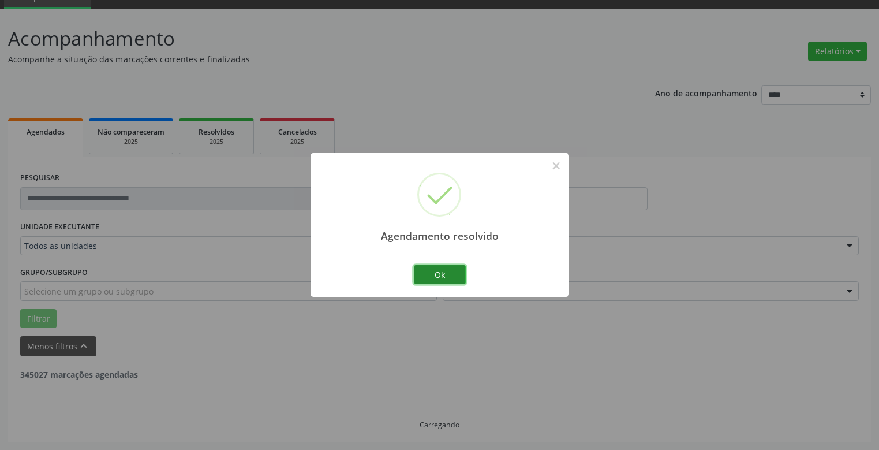
click at [434, 265] on button "Ok" at bounding box center [440, 275] width 52 height 20
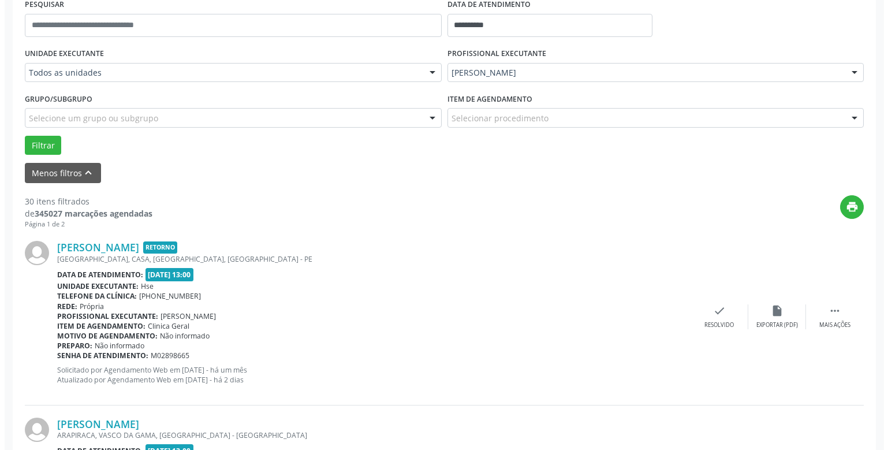
scroll to position [343, 0]
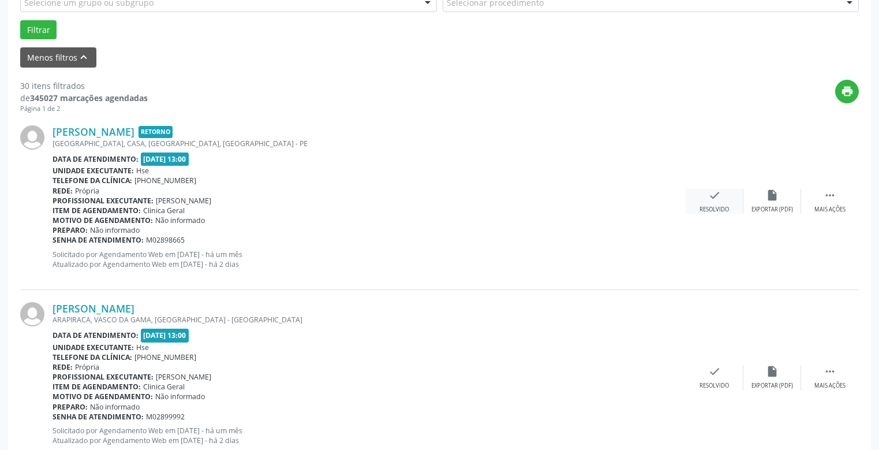
click at [710, 199] on icon "check" at bounding box center [714, 195] width 13 height 13
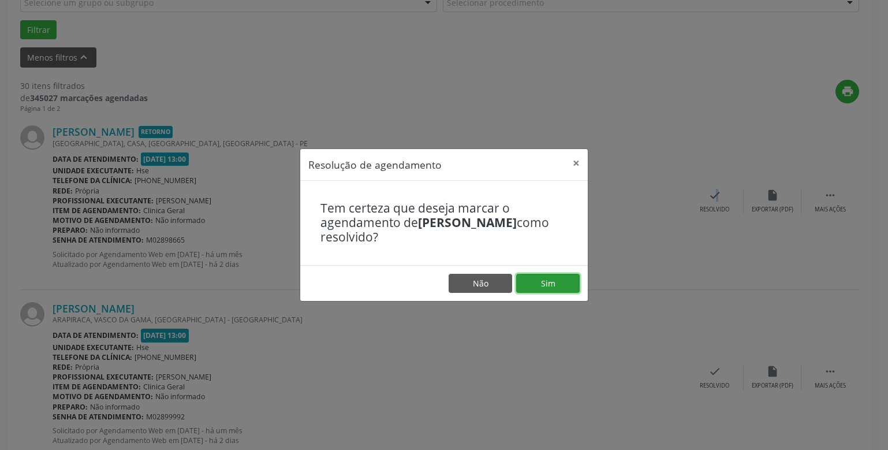
click at [566, 282] on button "Sim" at bounding box center [547, 284] width 63 height 20
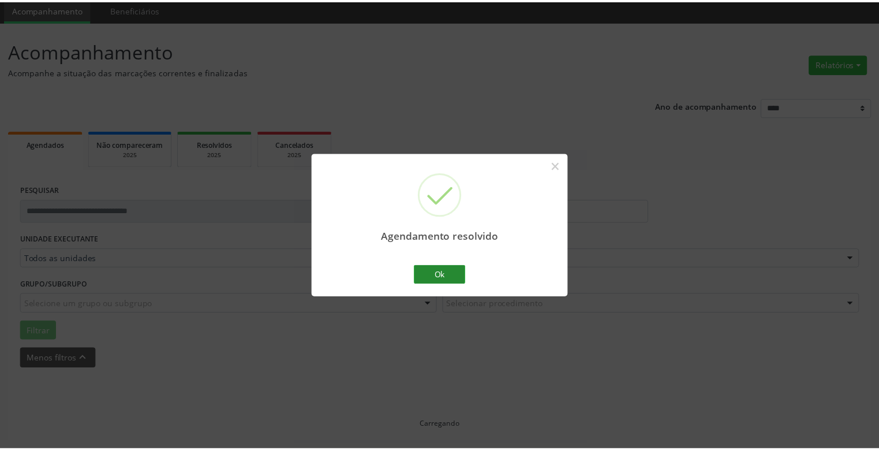
scroll to position [42, 0]
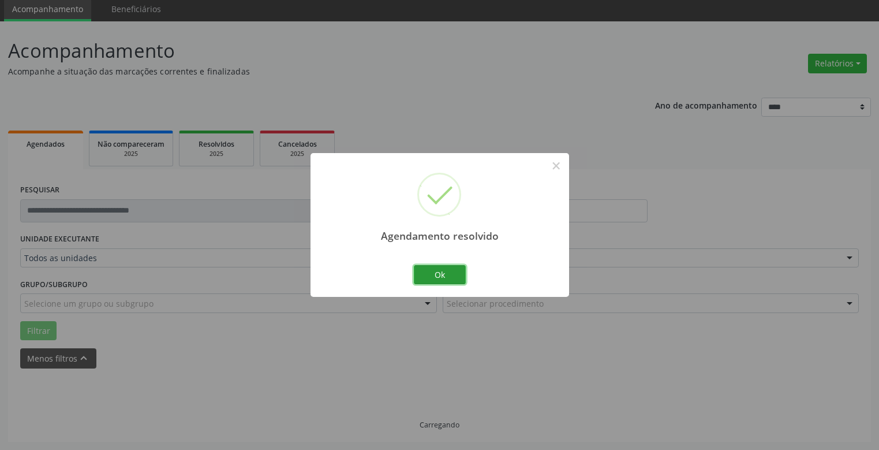
click at [439, 275] on button "Ok" at bounding box center [440, 275] width 52 height 20
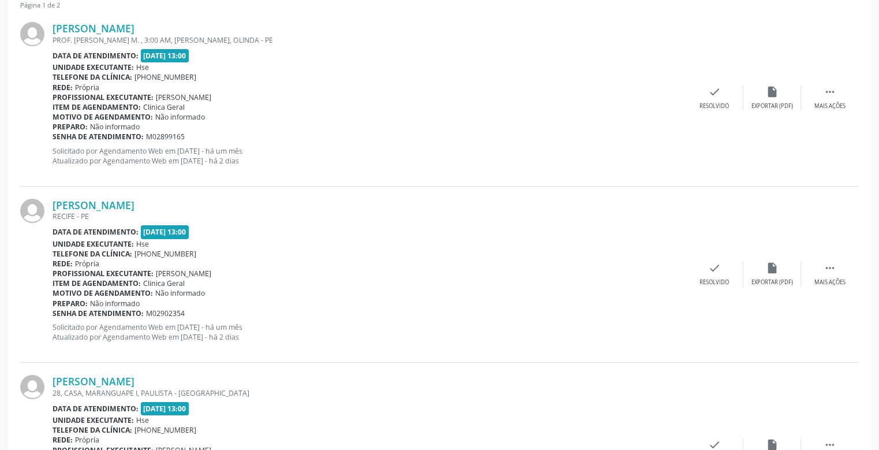
scroll to position [388, 0]
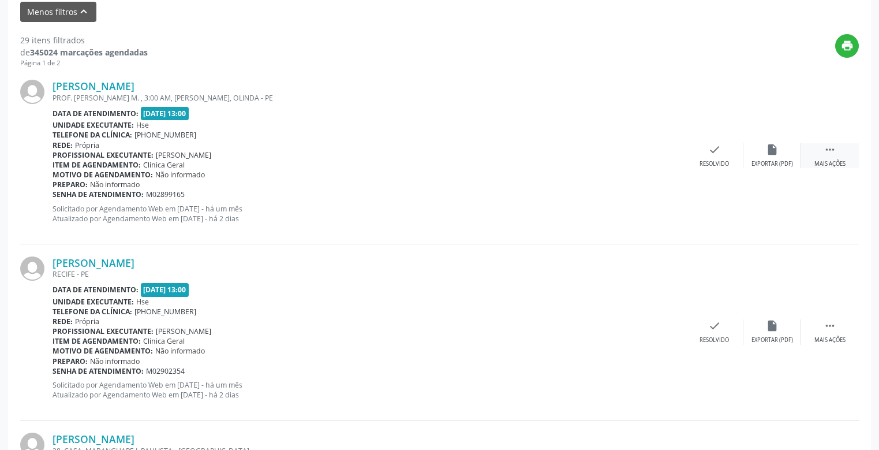
click at [832, 160] on div "Mais ações" at bounding box center [829, 164] width 31 height 8
click at [769, 154] on icon "alarm_off" at bounding box center [772, 149] width 13 height 13
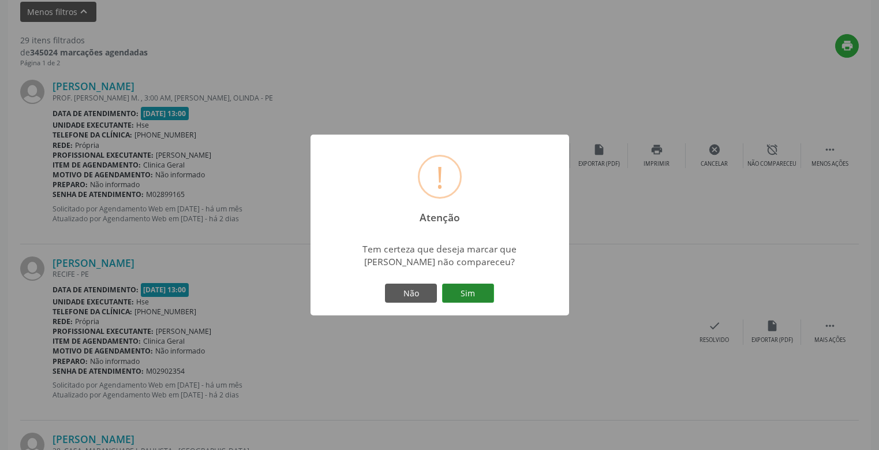
drag, startPoint x: 479, startPoint y: 295, endPoint x: 473, endPoint y: 293, distance: 6.8
click at [478, 295] on button "Sim" at bounding box center [468, 293] width 52 height 20
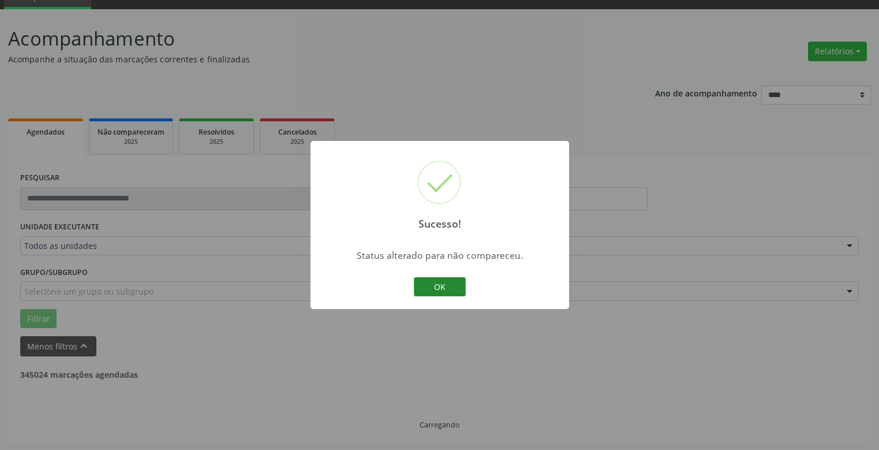
click at [442, 283] on button "OK" at bounding box center [440, 287] width 52 height 20
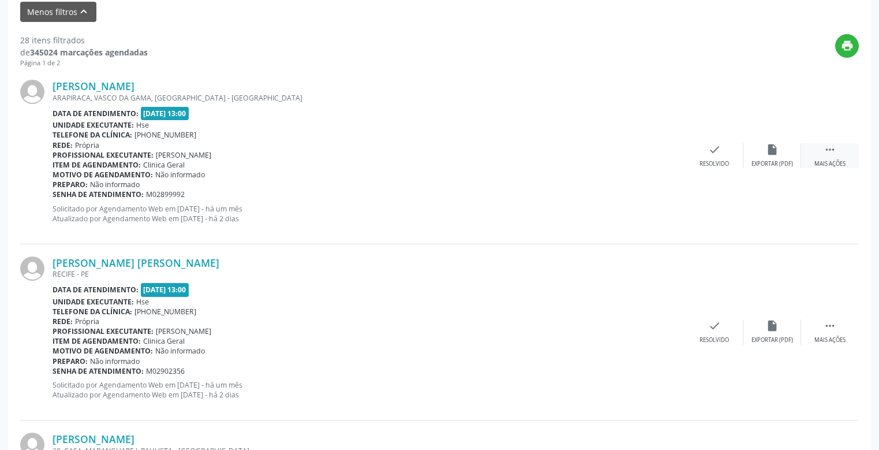
click at [830, 156] on div " Mais ações" at bounding box center [830, 155] width 58 height 25
click at [770, 151] on icon "alarm_off" at bounding box center [772, 149] width 13 height 13
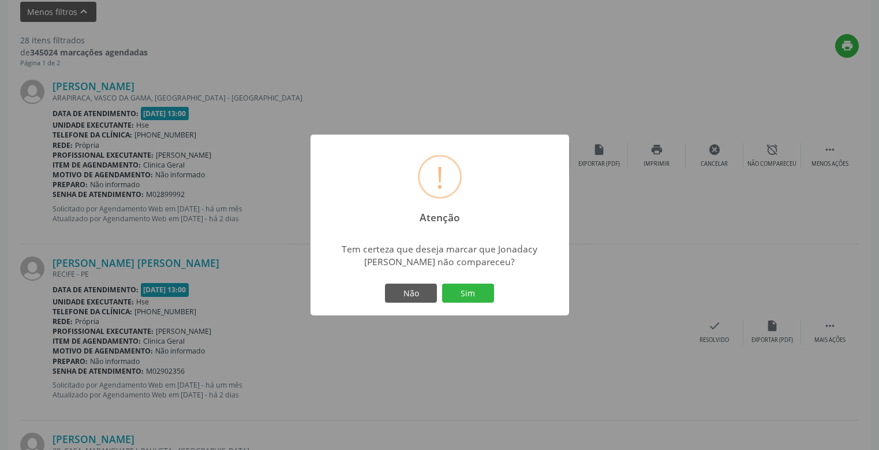
click at [463, 294] on button "Sim" at bounding box center [468, 293] width 52 height 20
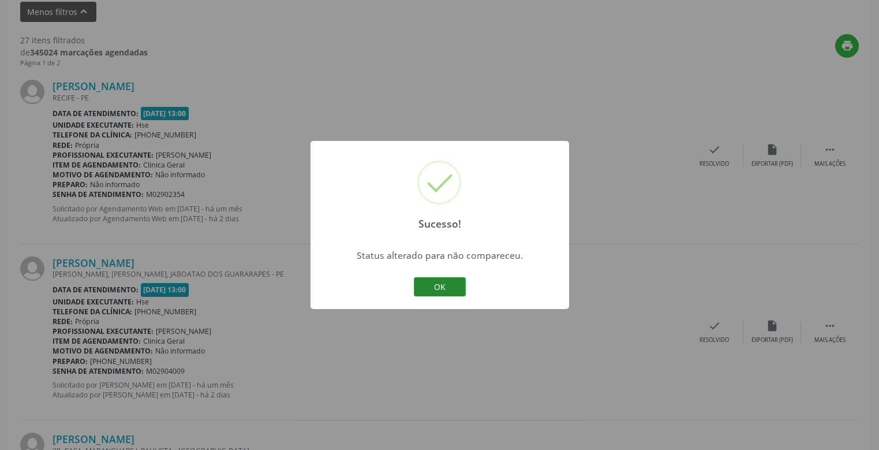
click at [440, 285] on button "OK" at bounding box center [440, 287] width 52 height 20
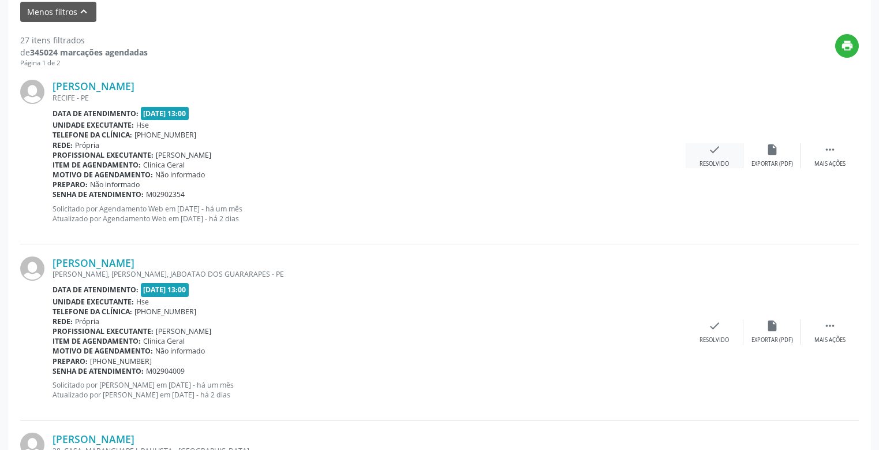
click at [713, 159] on div "check Resolvido" at bounding box center [715, 155] width 58 height 25
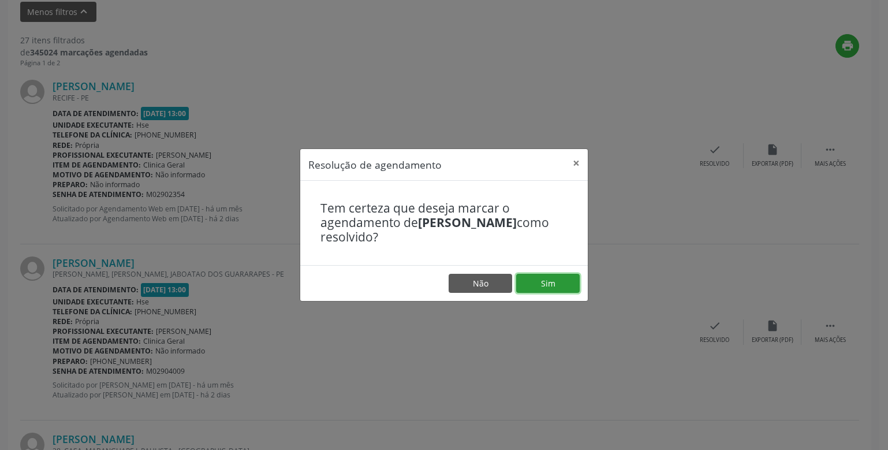
click at [552, 276] on button "Sim" at bounding box center [547, 284] width 63 height 20
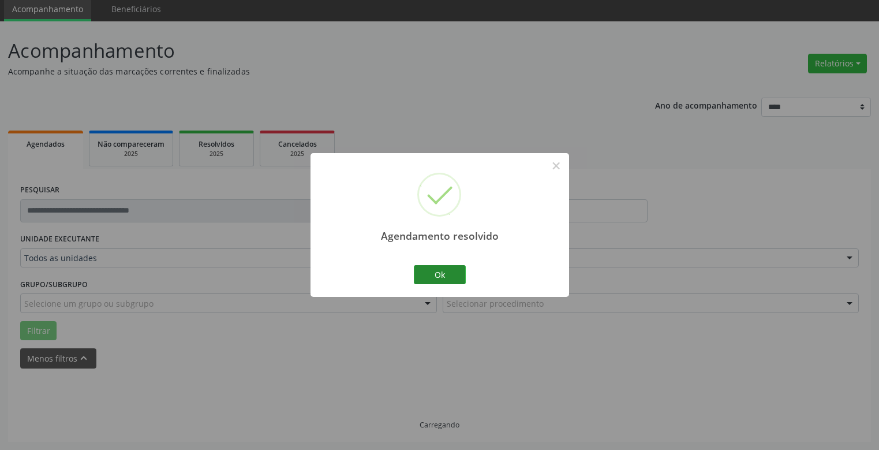
scroll to position [54, 0]
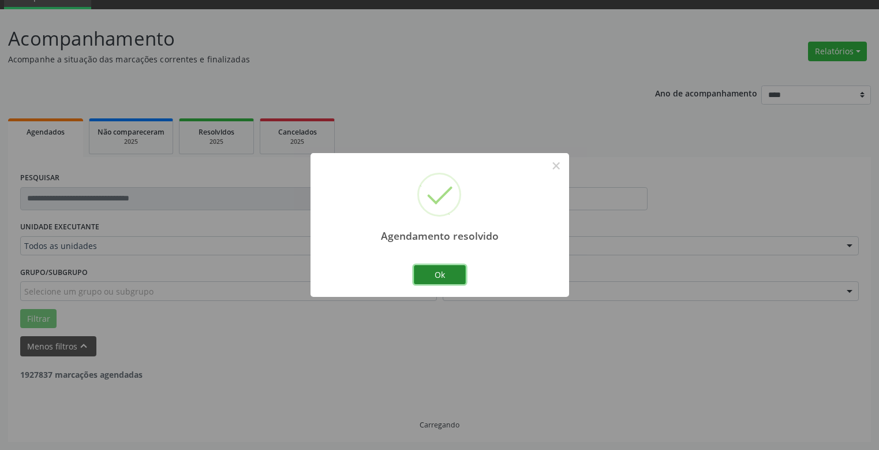
click at [447, 275] on button "Ok" at bounding box center [440, 275] width 52 height 20
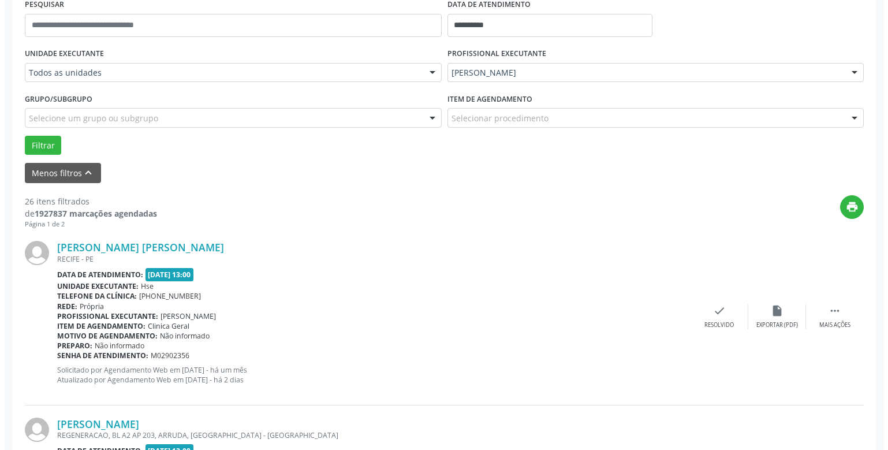
scroll to position [285, 0]
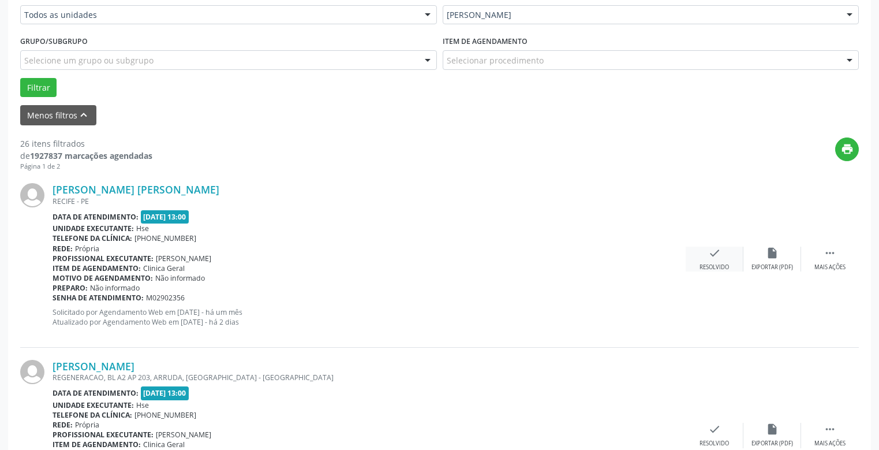
click at [713, 260] on div "check Resolvido" at bounding box center [715, 258] width 58 height 25
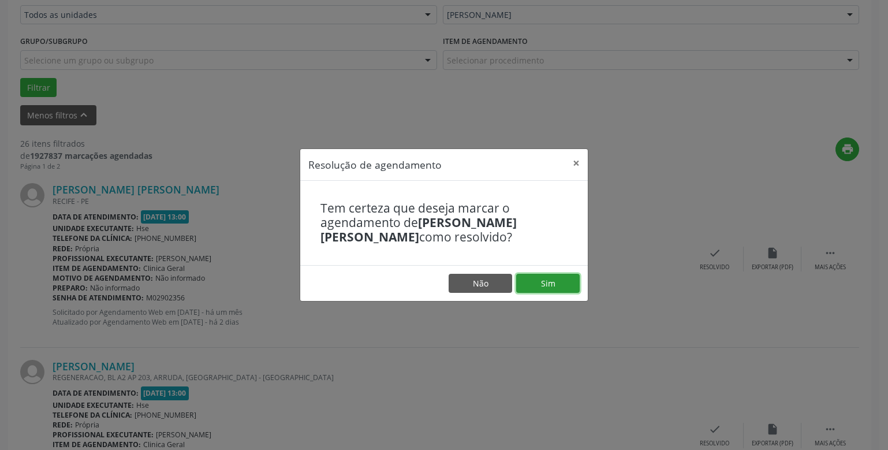
click at [560, 279] on button "Sim" at bounding box center [547, 284] width 63 height 20
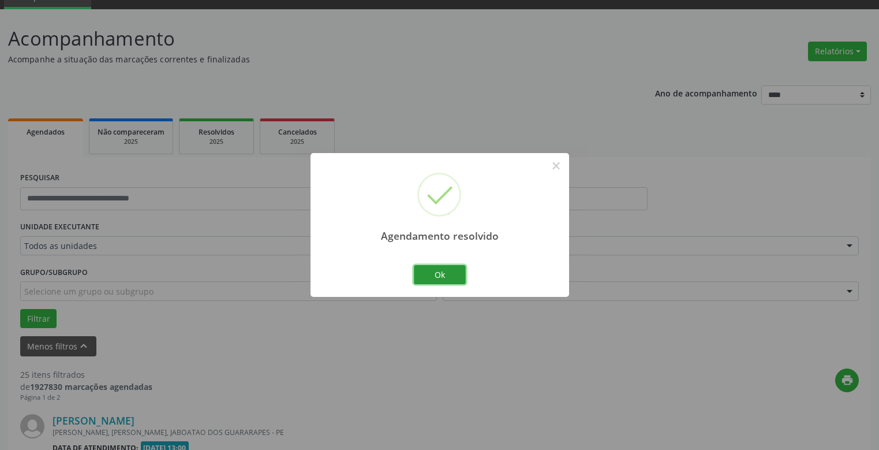
drag, startPoint x: 444, startPoint y: 269, endPoint x: 385, endPoint y: 293, distance: 63.2
click at [446, 269] on button "Ok" at bounding box center [440, 275] width 52 height 20
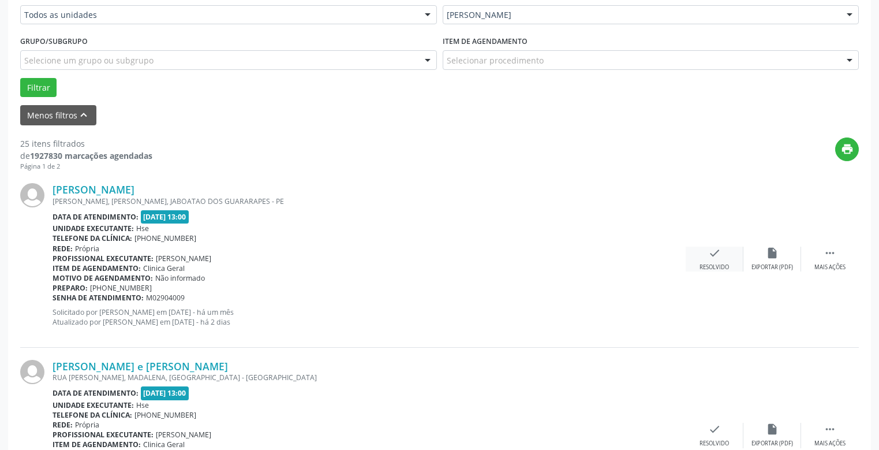
click at [712, 259] on icon "check" at bounding box center [714, 252] width 13 height 13
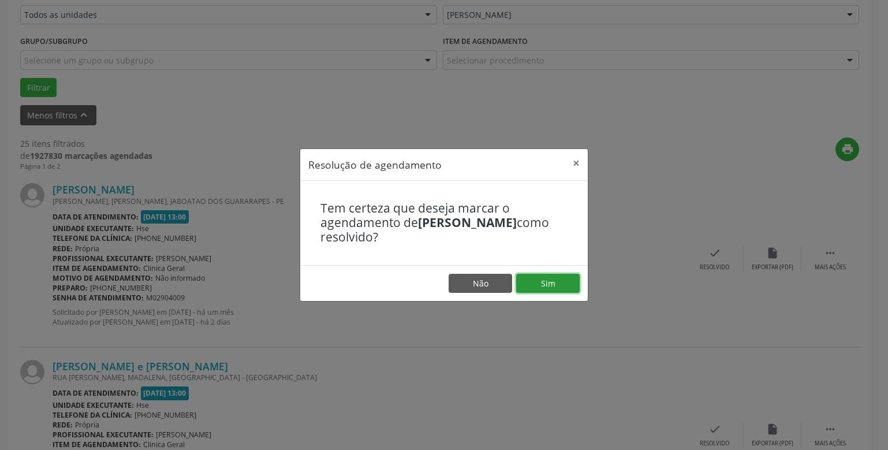
click at [544, 286] on button "Sim" at bounding box center [547, 284] width 63 height 20
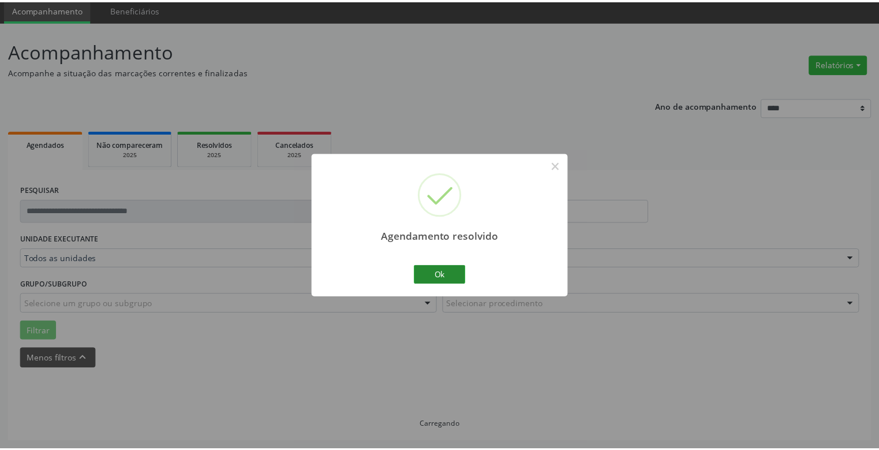
scroll to position [42, 0]
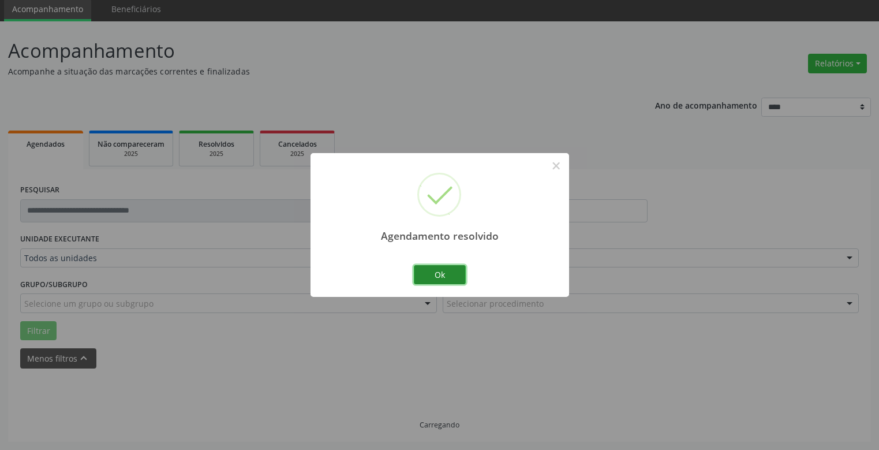
click at [440, 276] on button "Ok" at bounding box center [440, 275] width 52 height 20
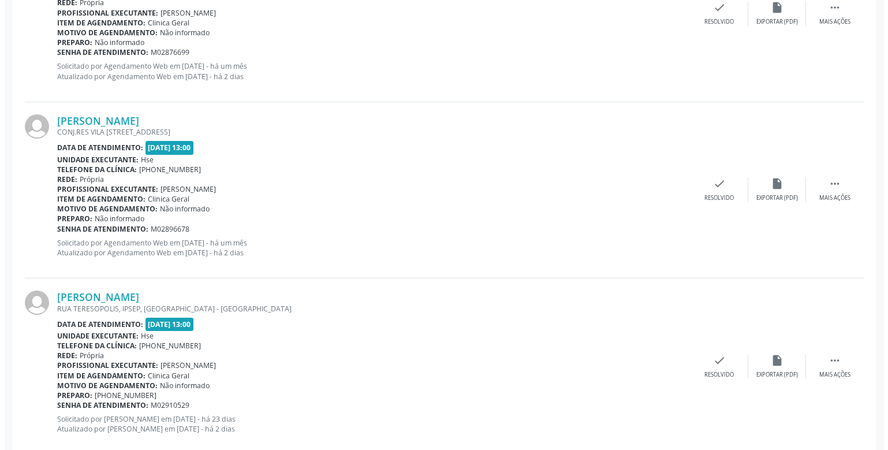
scroll to position [2703, 0]
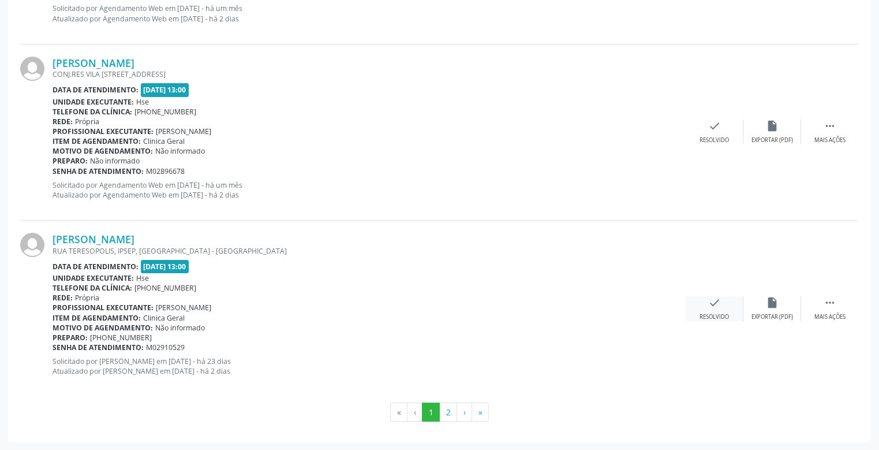
click at [719, 303] on icon "check" at bounding box center [714, 302] width 13 height 13
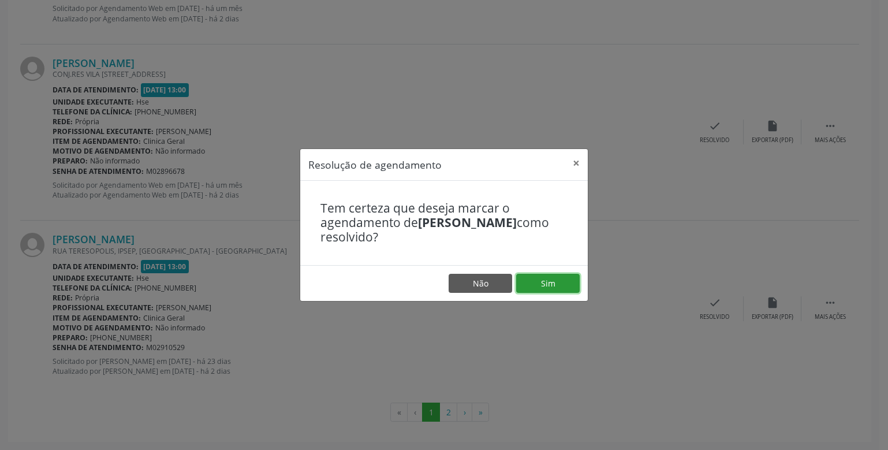
click at [548, 281] on button "Sim" at bounding box center [547, 284] width 63 height 20
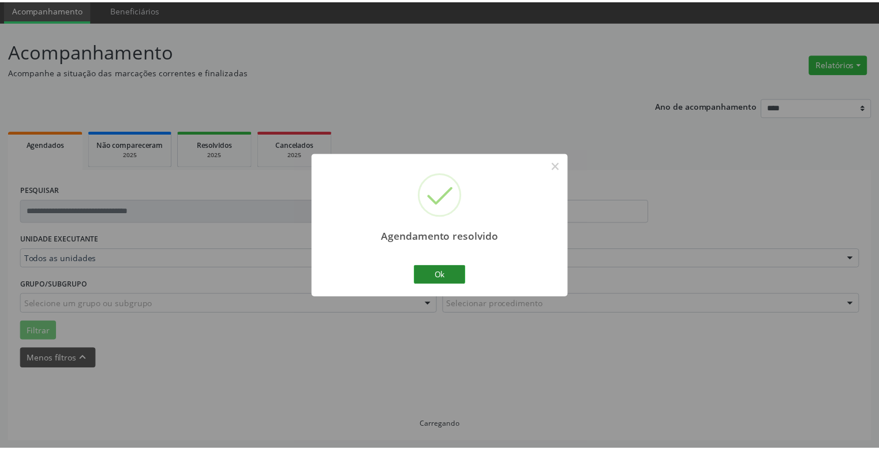
scroll to position [42, 0]
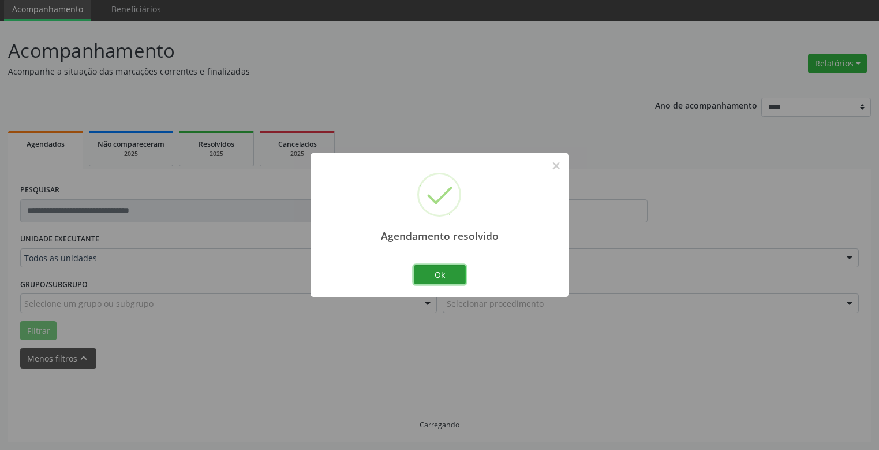
drag, startPoint x: 445, startPoint y: 282, endPoint x: 458, endPoint y: 276, distance: 14.2
click at [447, 282] on button "Ok" at bounding box center [440, 275] width 52 height 20
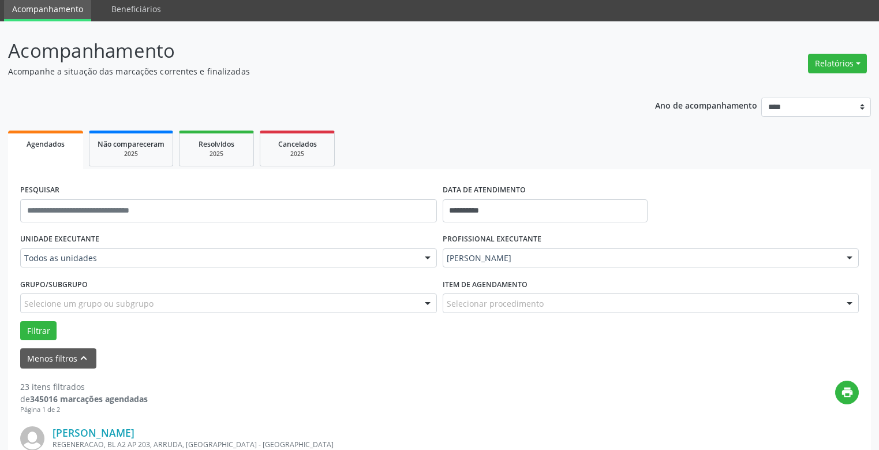
scroll to position [273, 0]
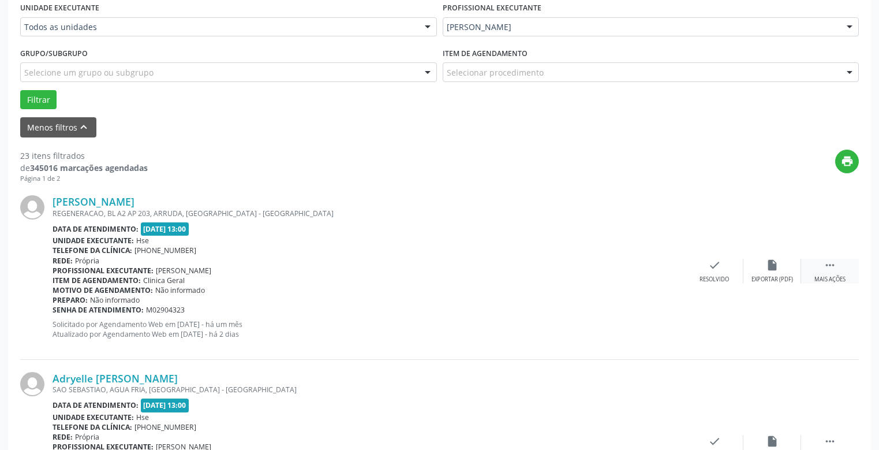
click at [833, 272] on div " Mais ações" at bounding box center [830, 271] width 58 height 25
click at [768, 269] on icon "alarm_off" at bounding box center [772, 265] width 13 height 13
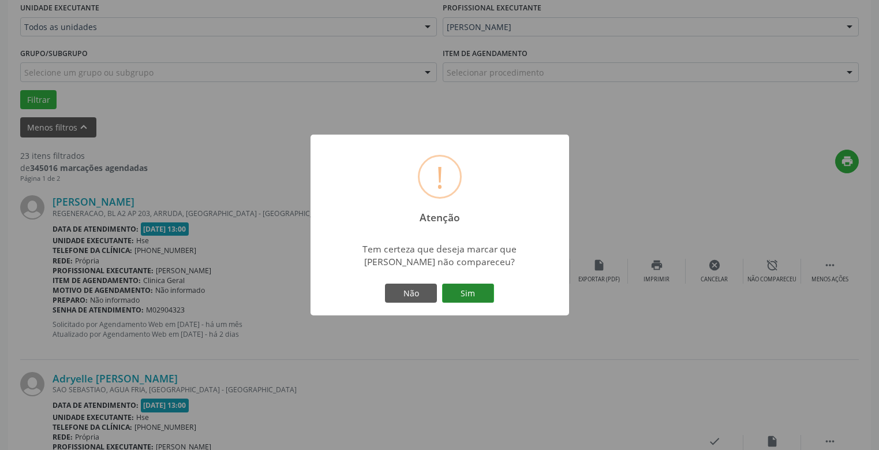
click at [475, 291] on button "Sim" at bounding box center [468, 293] width 52 height 20
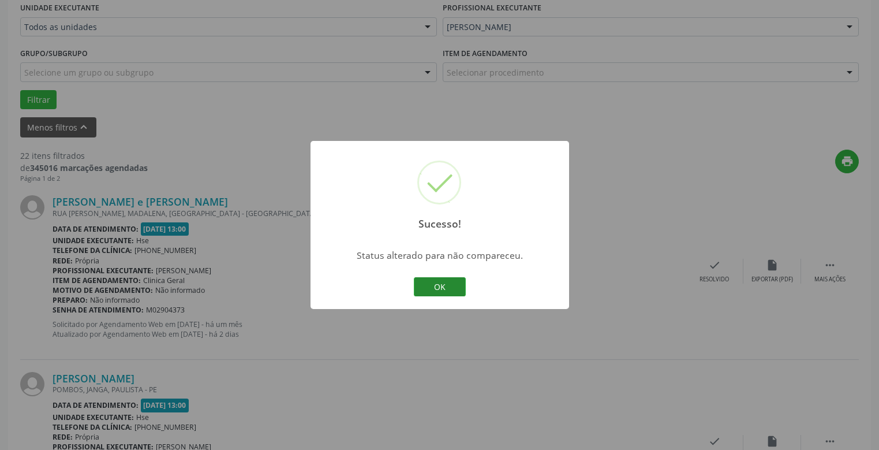
click at [445, 286] on button "OK" at bounding box center [440, 287] width 52 height 20
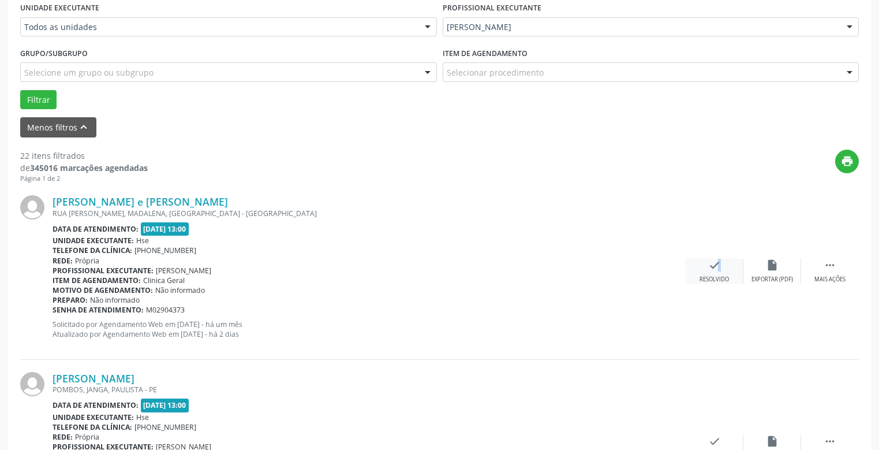
click at [713, 269] on div "check Resolvido" at bounding box center [715, 271] width 58 height 25
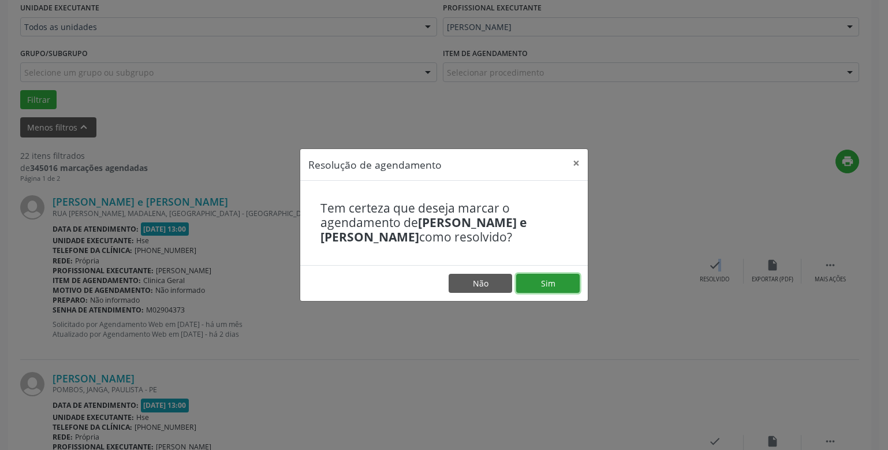
click at [547, 283] on button "Sim" at bounding box center [547, 284] width 63 height 20
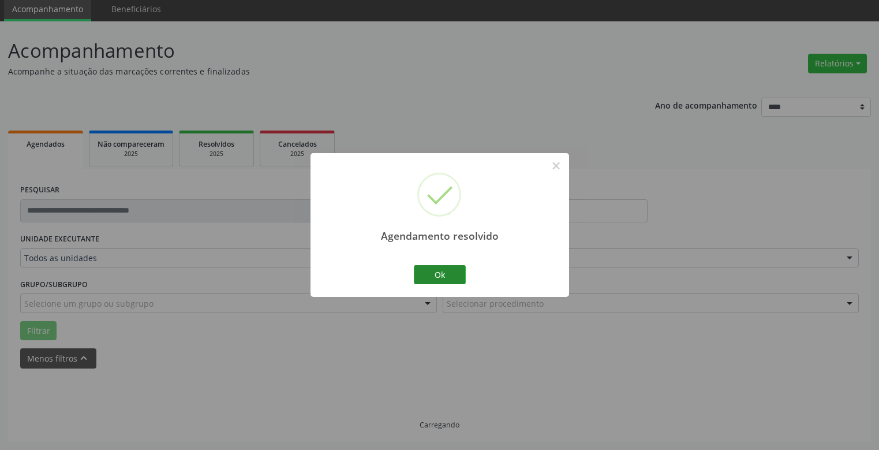
scroll to position [54, 0]
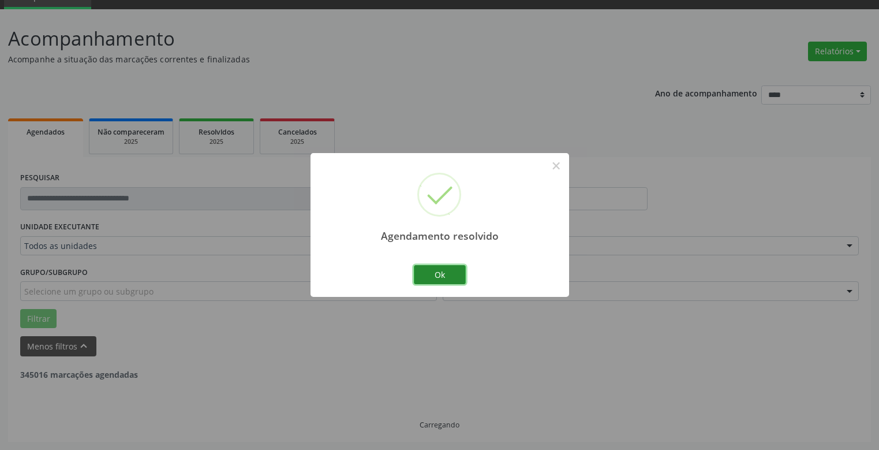
click at [444, 275] on button "Ok" at bounding box center [440, 275] width 52 height 20
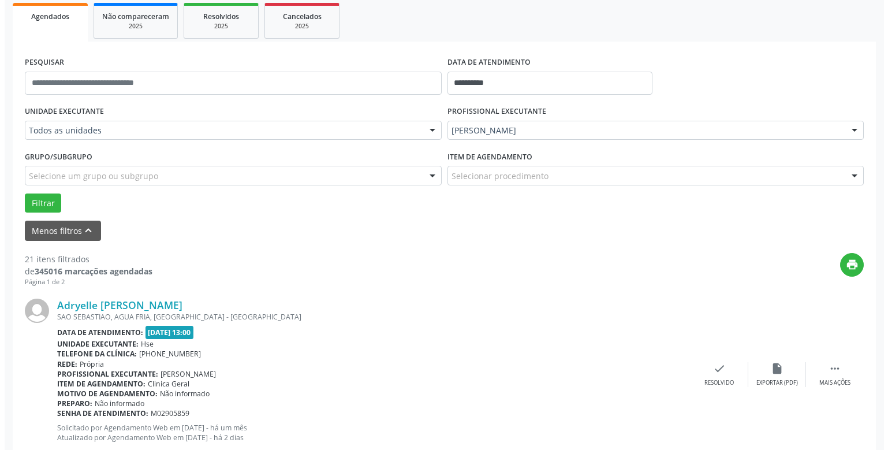
scroll to position [227, 0]
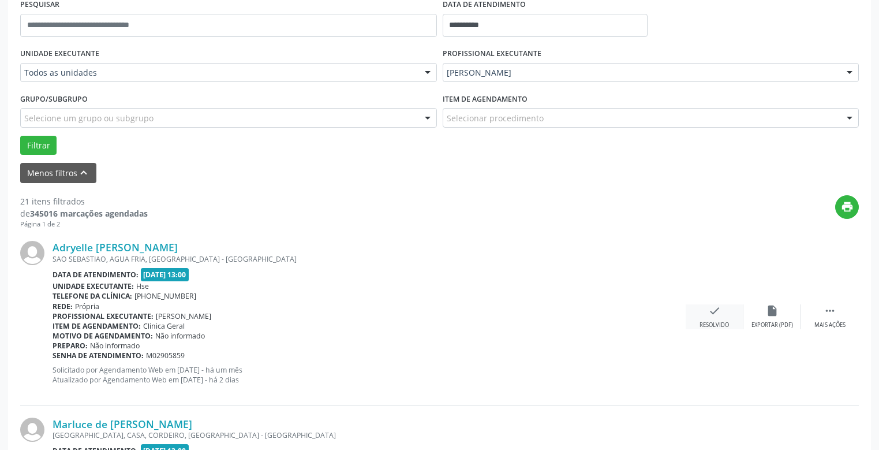
drag, startPoint x: 718, startPoint y: 319, endPoint x: 719, endPoint y: 312, distance: 7.0
click at [719, 312] on div "check Resolvido" at bounding box center [715, 316] width 58 height 25
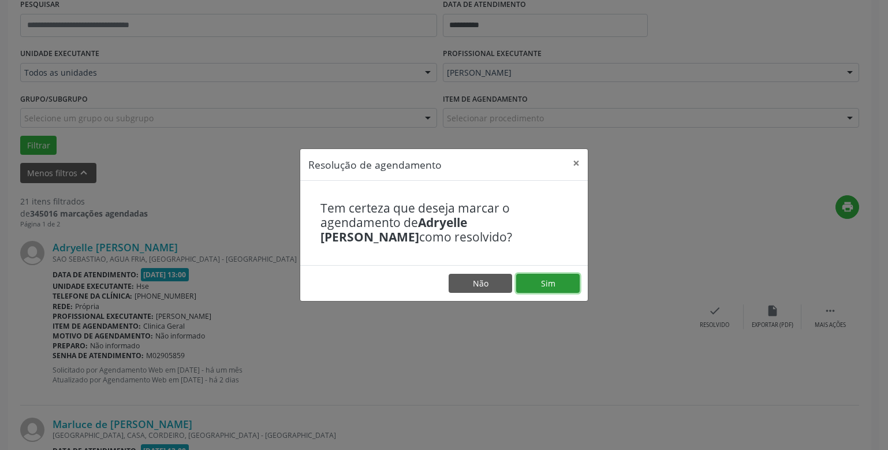
click at [540, 281] on button "Sim" at bounding box center [547, 284] width 63 height 20
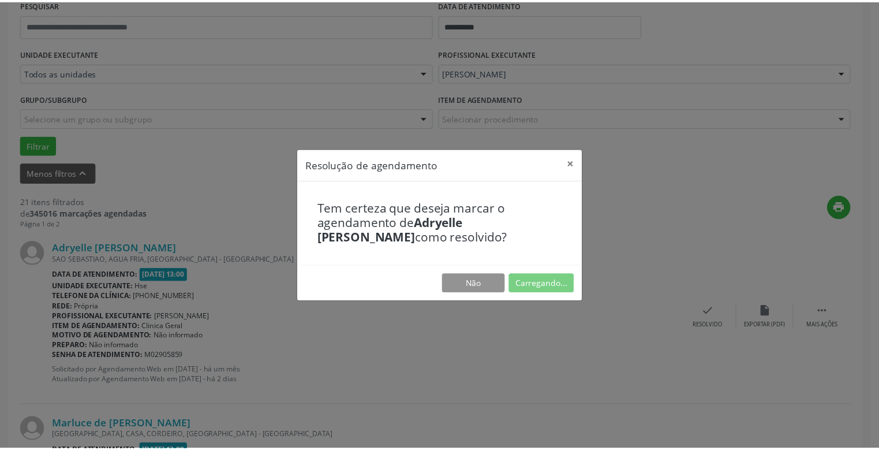
scroll to position [42, 0]
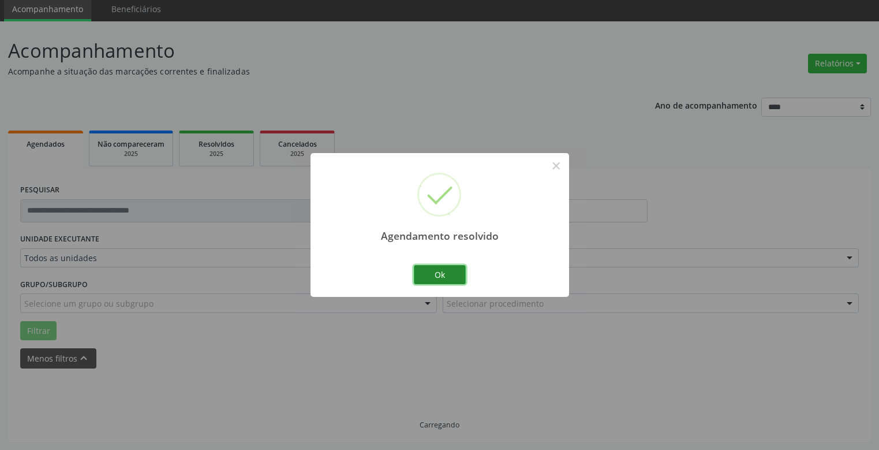
click at [444, 275] on button "Ok" at bounding box center [440, 275] width 52 height 20
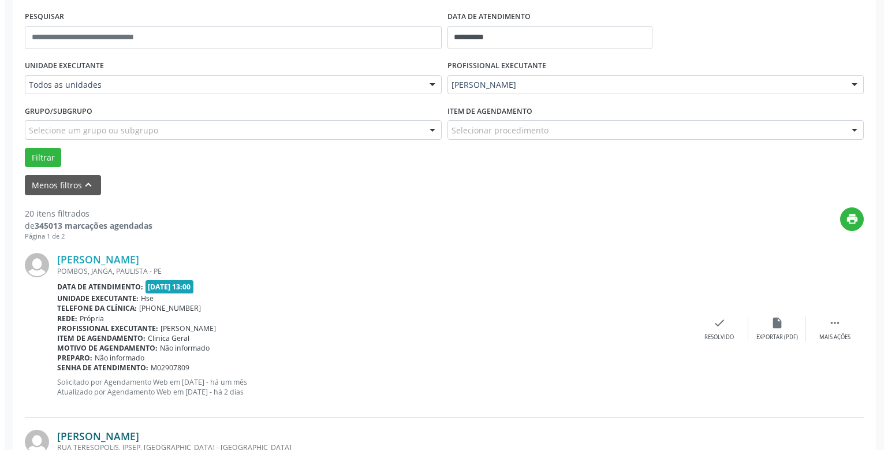
scroll to position [331, 0]
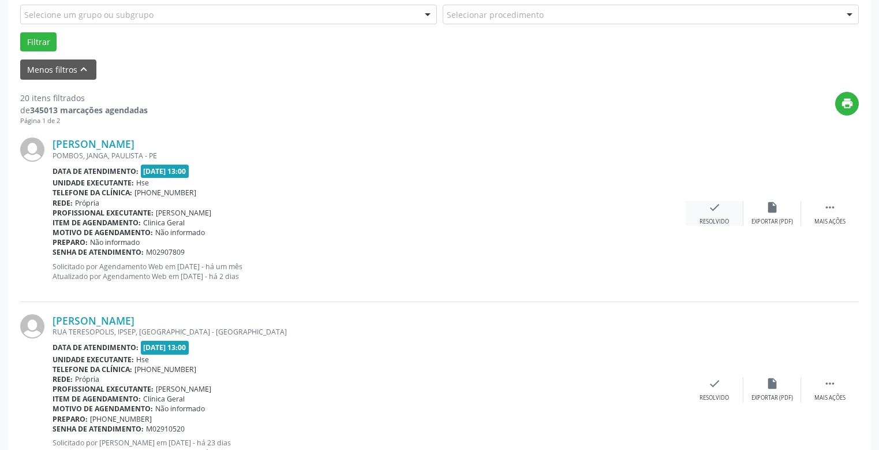
click at [719, 216] on div "check Resolvido" at bounding box center [715, 213] width 58 height 25
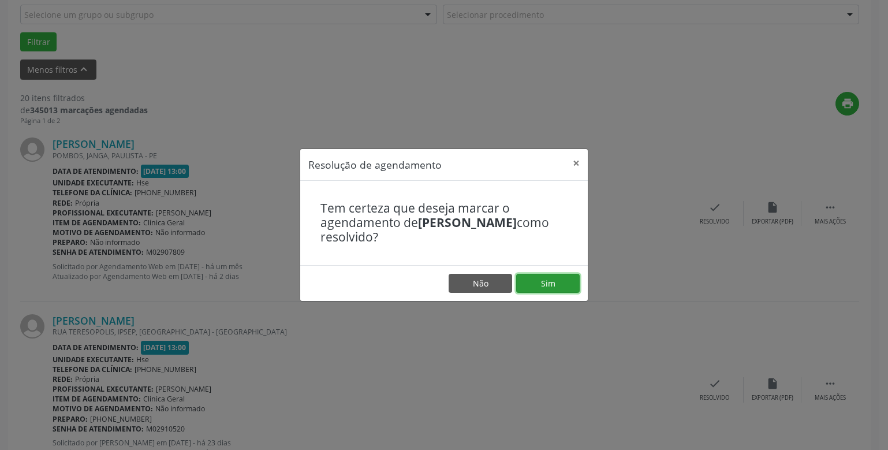
click at [554, 278] on button "Sim" at bounding box center [547, 284] width 63 height 20
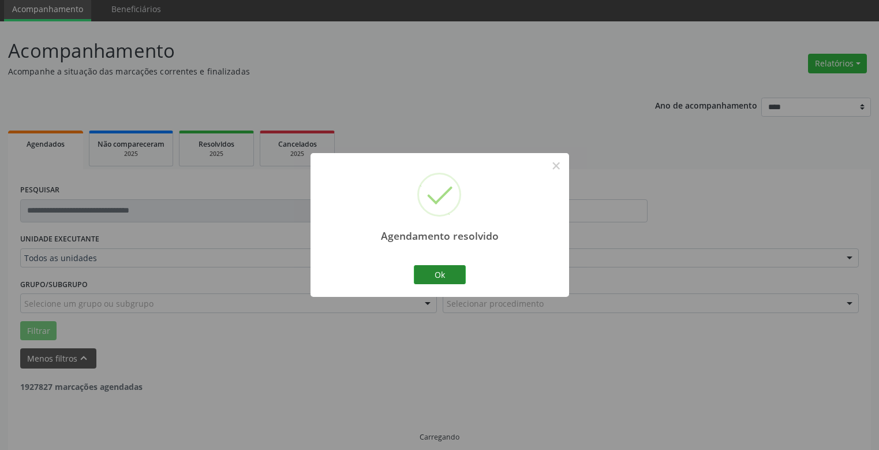
scroll to position [54, 0]
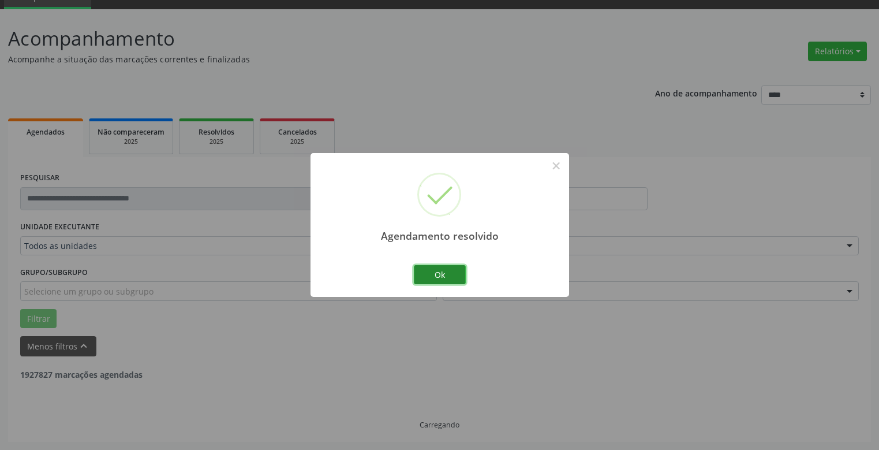
click at [441, 269] on button "Ok" at bounding box center [440, 275] width 52 height 20
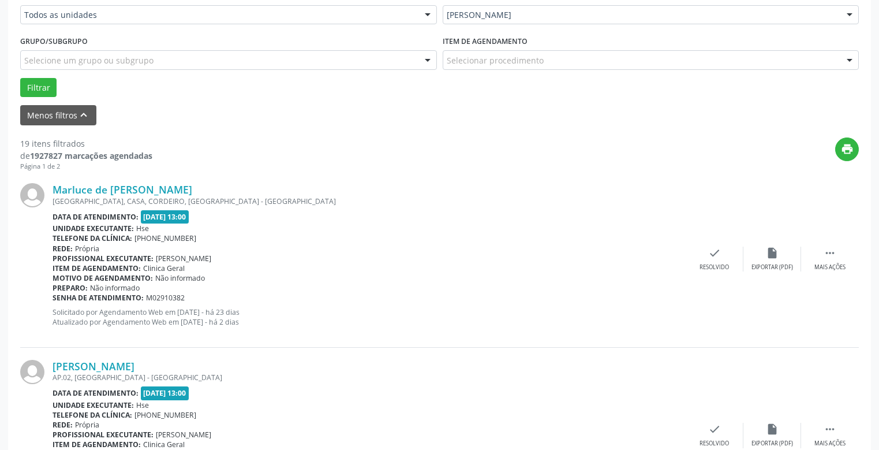
scroll to position [343, 0]
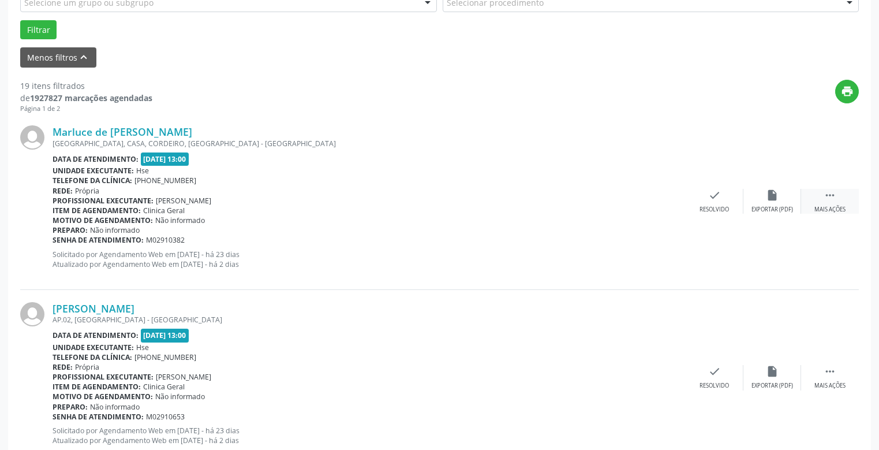
click at [833, 207] on div "Mais ações" at bounding box center [829, 209] width 31 height 8
click at [770, 203] on div "alarm_off Não compareceu" at bounding box center [772, 201] width 58 height 25
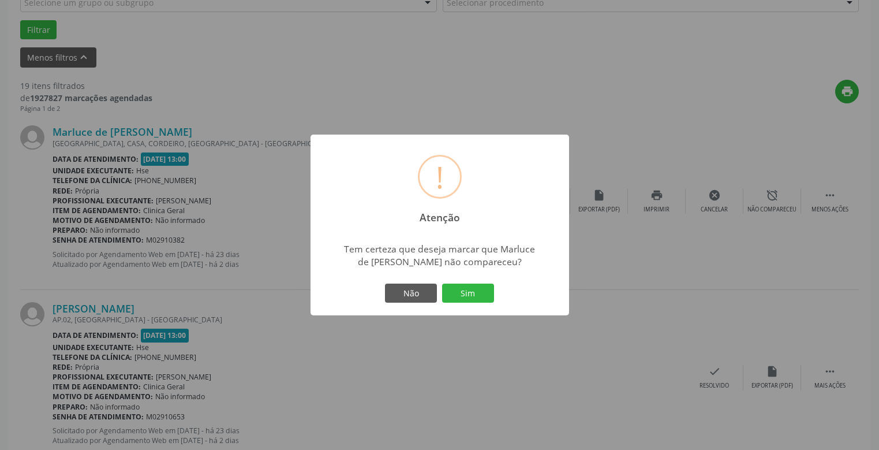
drag, startPoint x: 465, startPoint y: 291, endPoint x: 526, endPoint y: 316, distance: 65.8
click at [465, 291] on button "Sim" at bounding box center [468, 293] width 52 height 20
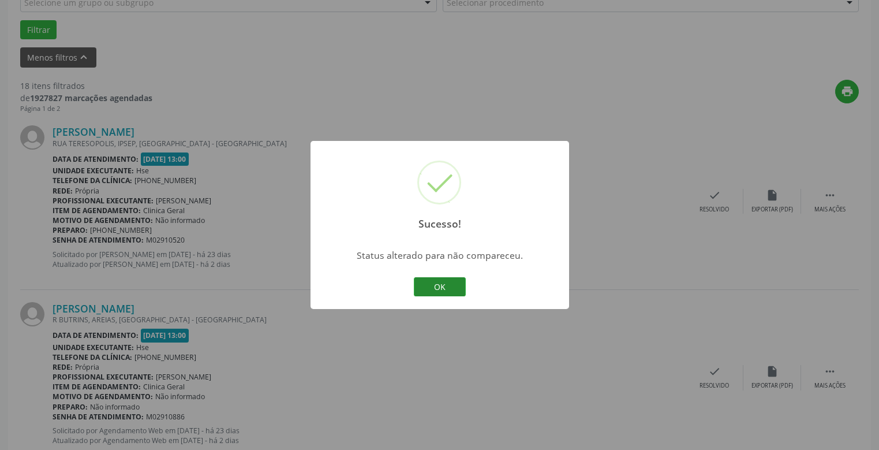
click at [432, 289] on button "OK" at bounding box center [440, 287] width 52 height 20
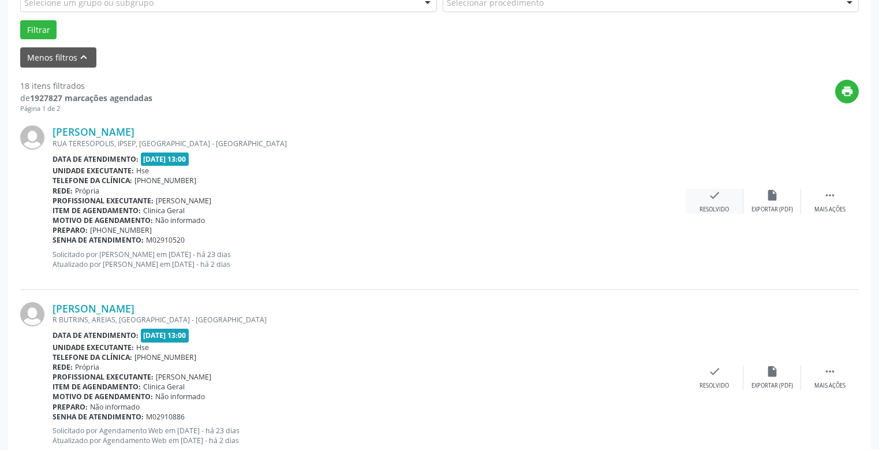
click at [717, 203] on div "check Resolvido" at bounding box center [715, 201] width 58 height 25
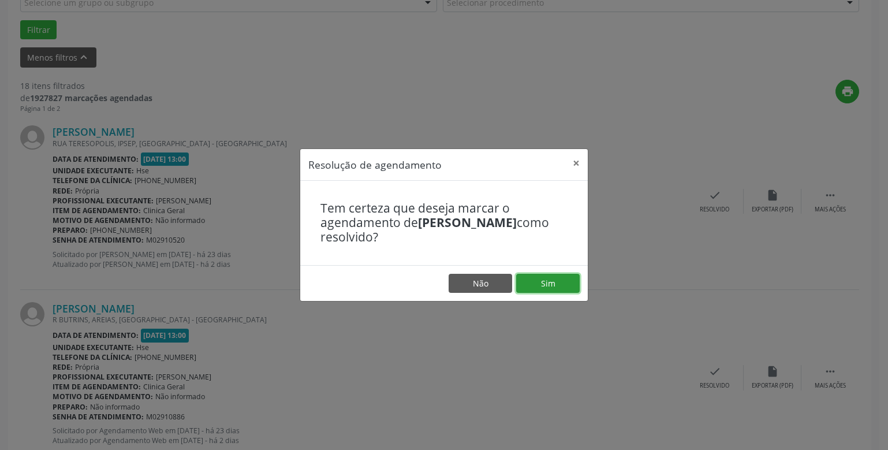
click at [549, 284] on button "Sim" at bounding box center [547, 284] width 63 height 20
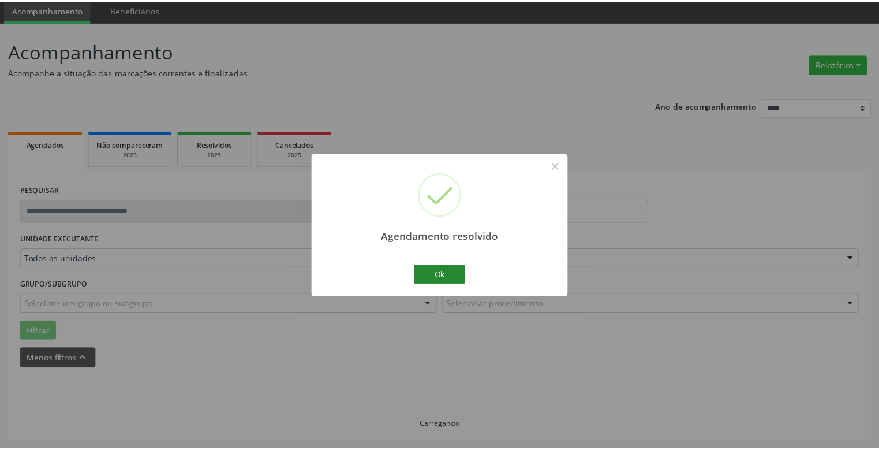
scroll to position [42, 0]
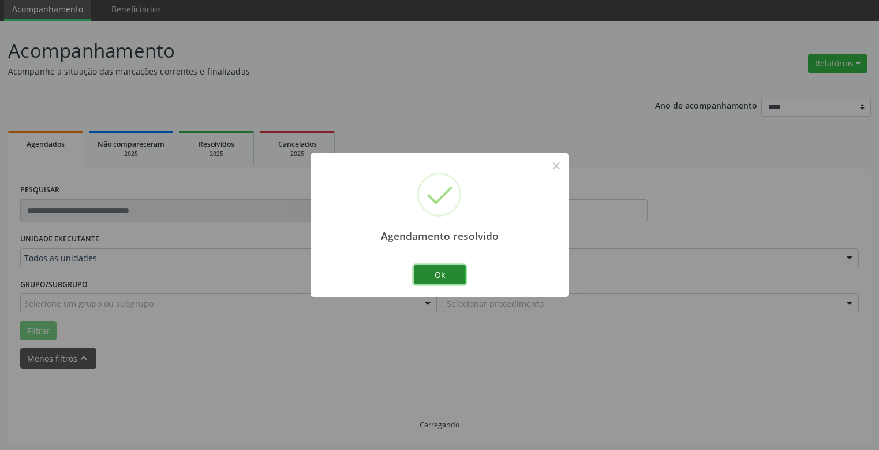
click at [438, 274] on button "Ok" at bounding box center [440, 275] width 52 height 20
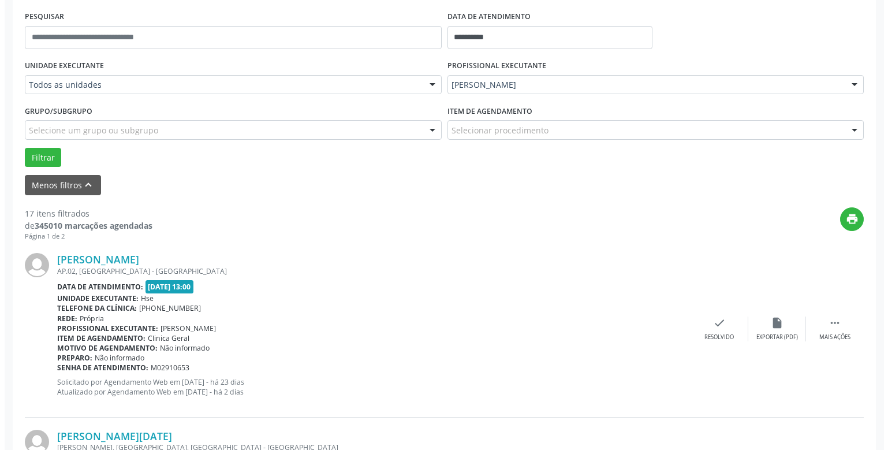
scroll to position [331, 0]
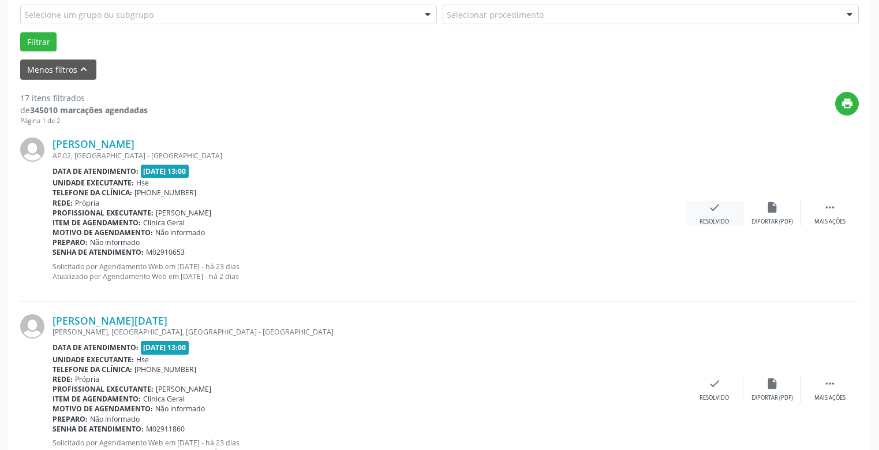
click at [718, 214] on icon "check" at bounding box center [714, 207] width 13 height 13
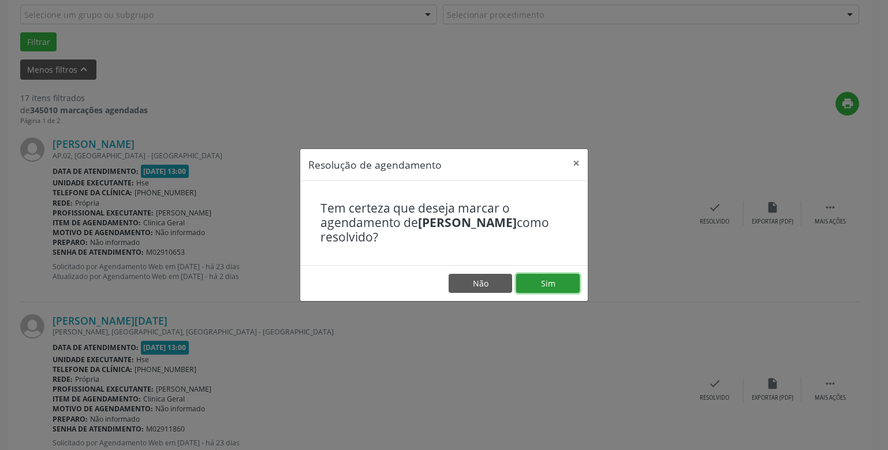
click at [552, 284] on button "Sim" at bounding box center [547, 284] width 63 height 20
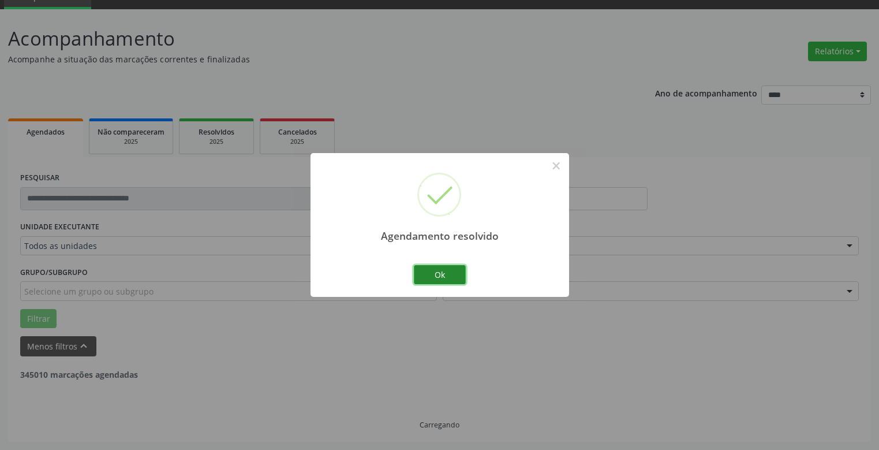
click at [446, 274] on button "Ok" at bounding box center [440, 275] width 52 height 20
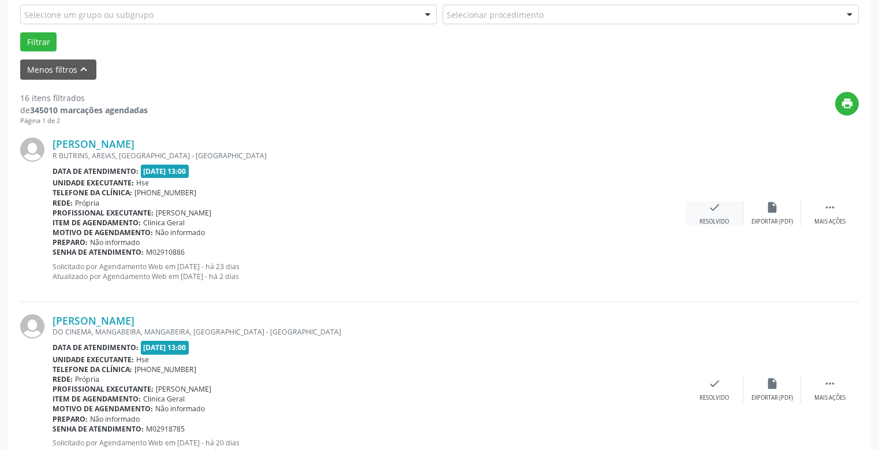
click at [717, 215] on div "check Resolvido" at bounding box center [715, 213] width 58 height 25
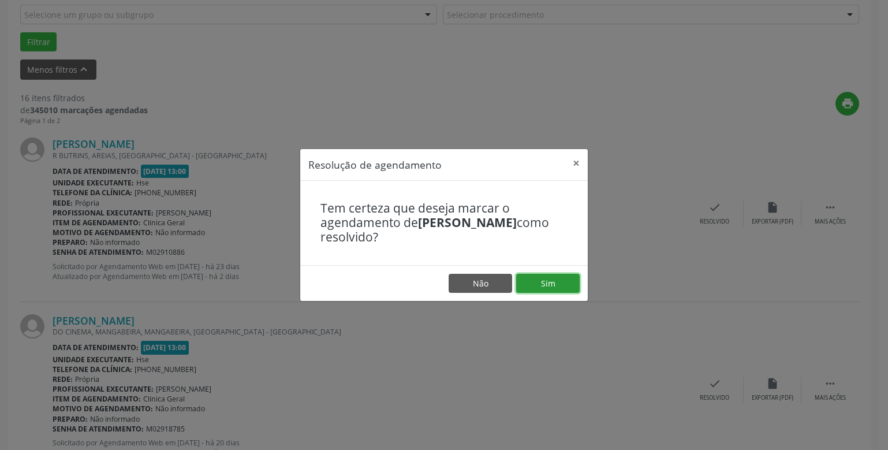
click at [548, 283] on button "Sim" at bounding box center [547, 284] width 63 height 20
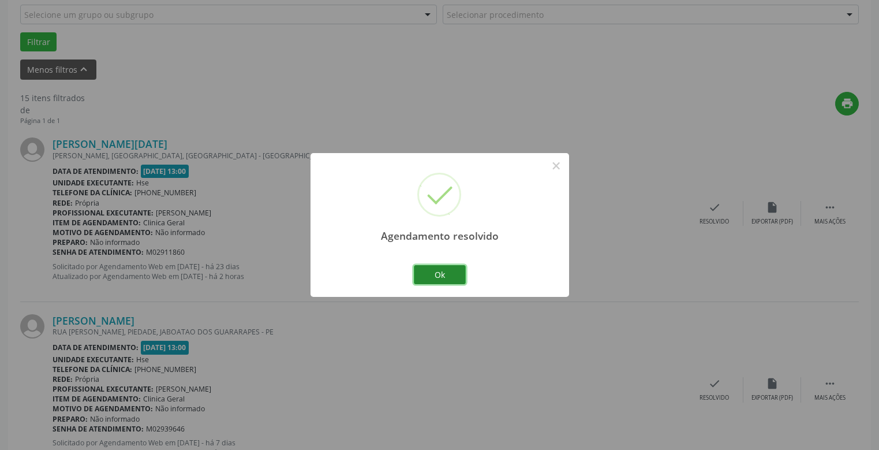
click at [444, 270] on button "Ok" at bounding box center [440, 275] width 52 height 20
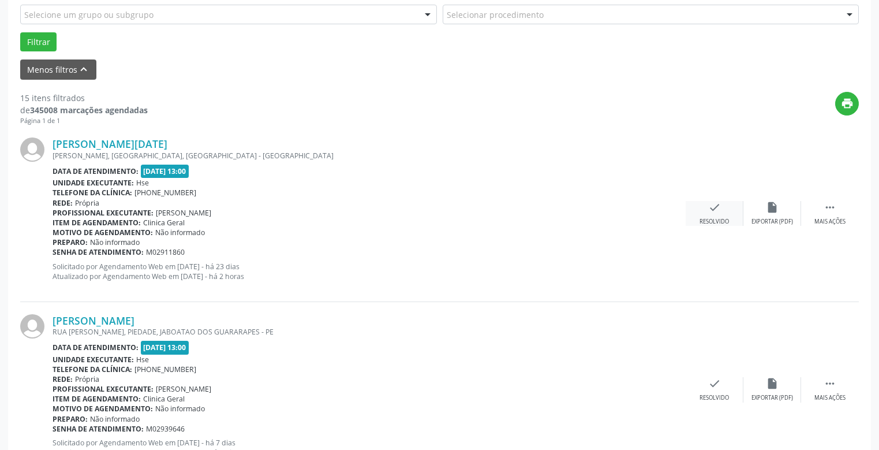
click at [714, 212] on icon "check" at bounding box center [714, 207] width 13 height 13
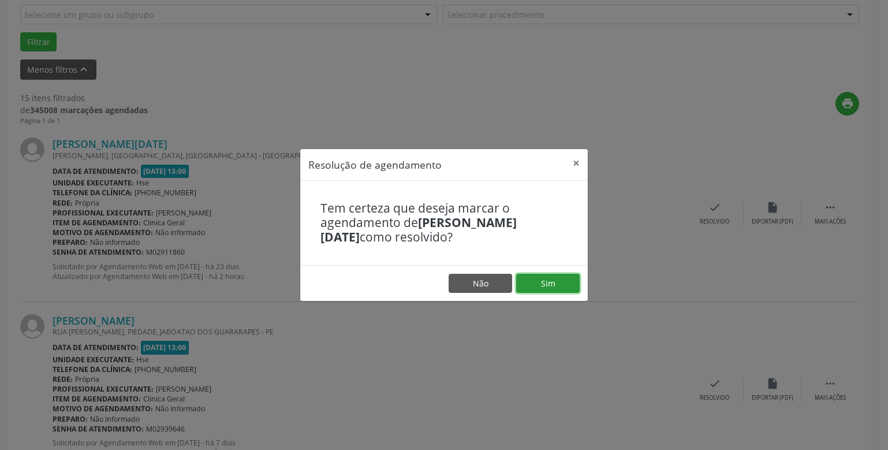
drag, startPoint x: 550, startPoint y: 278, endPoint x: 522, endPoint y: 287, distance: 29.6
click at [550, 283] on button "Sim" at bounding box center [547, 284] width 63 height 20
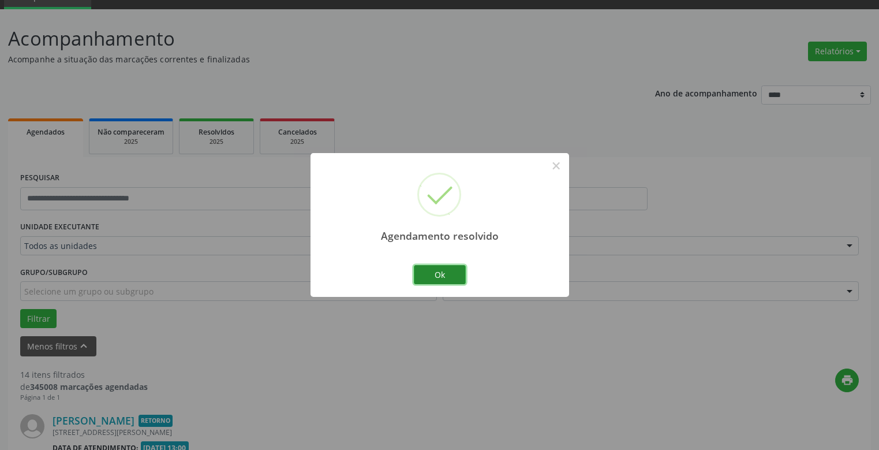
click at [432, 274] on button "Ok" at bounding box center [440, 275] width 52 height 20
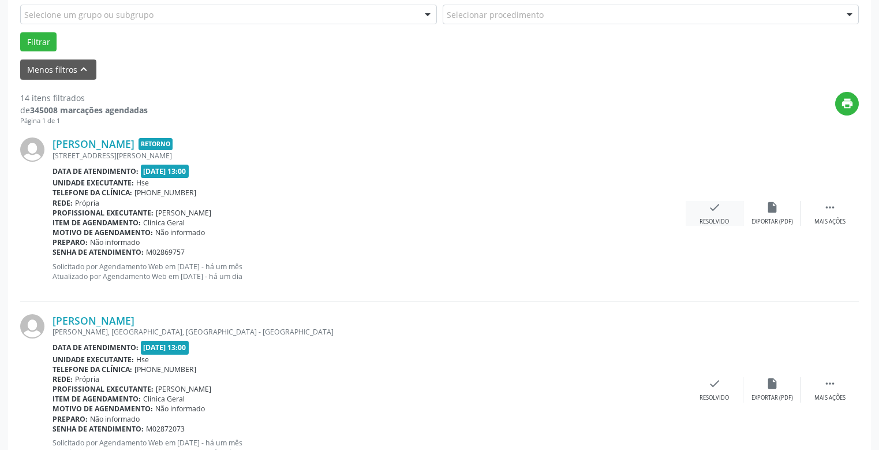
click at [713, 215] on div "check Resolvido" at bounding box center [715, 213] width 58 height 25
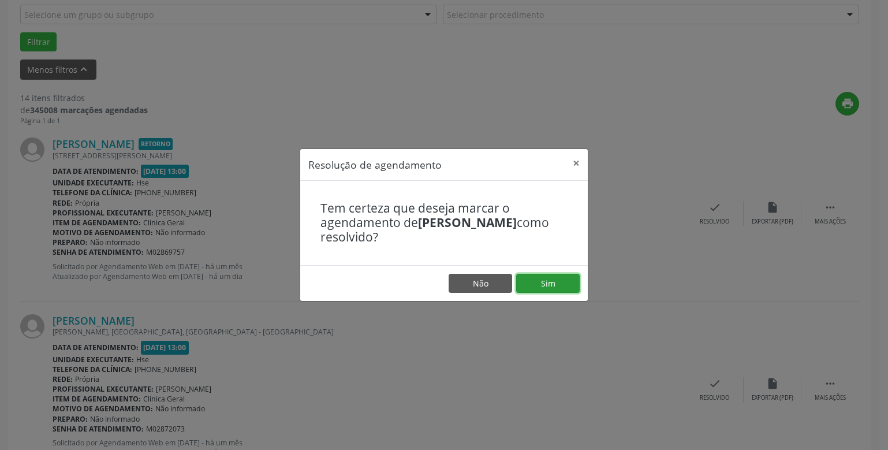
click at [542, 283] on button "Sim" at bounding box center [547, 284] width 63 height 20
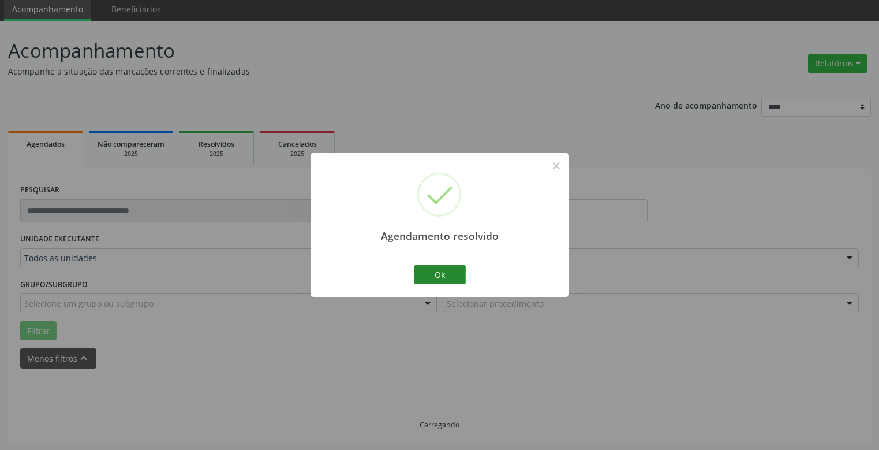
scroll to position [54, 0]
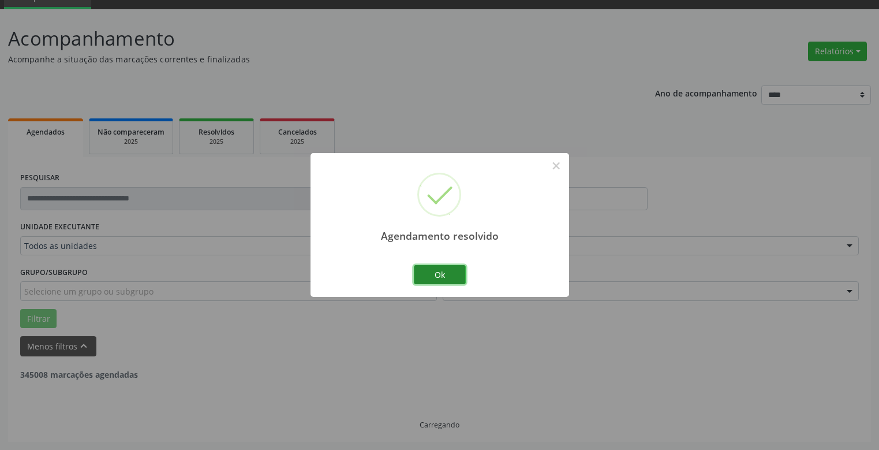
click at [442, 272] on button "Ok" at bounding box center [440, 275] width 52 height 20
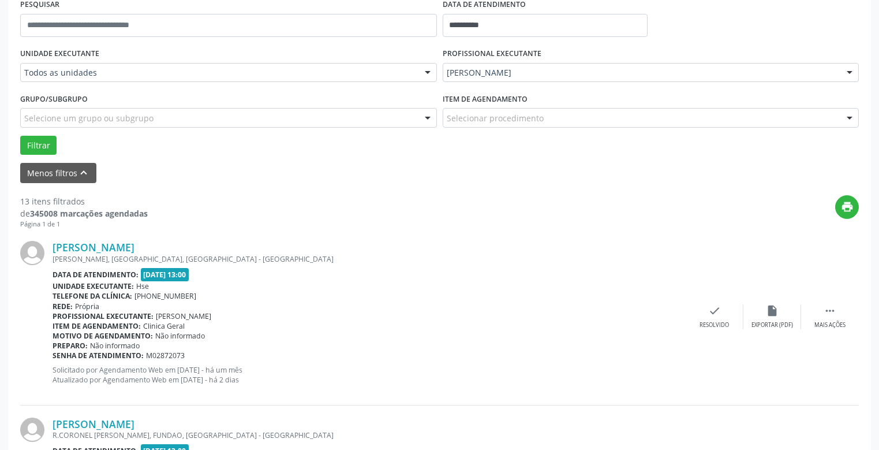
scroll to position [343, 0]
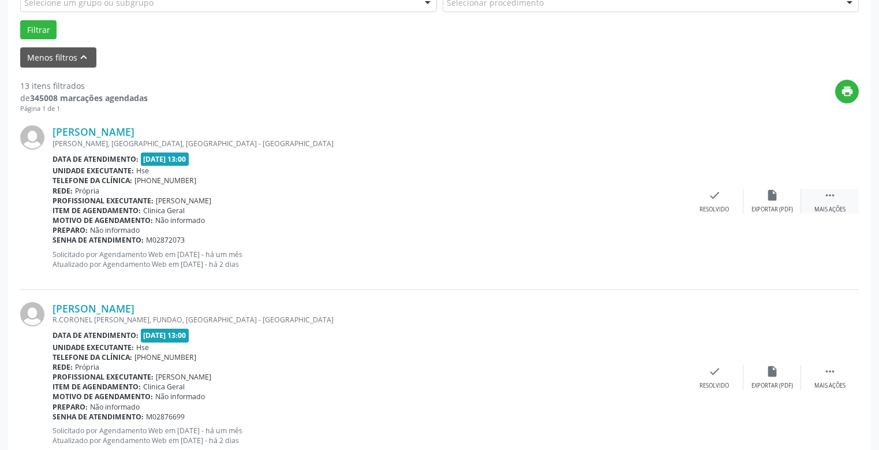
click at [831, 206] on div "Mais ações" at bounding box center [829, 209] width 31 height 8
click at [773, 196] on icon "alarm_off" at bounding box center [772, 195] width 13 height 13
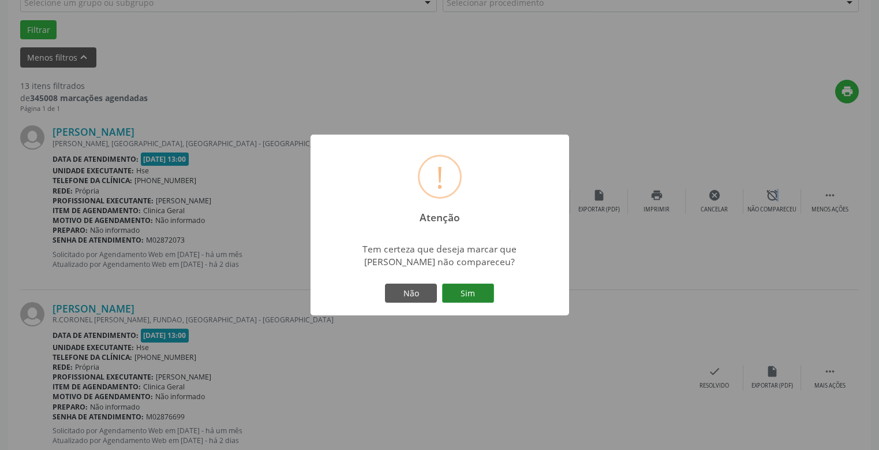
click at [466, 298] on button "Sim" at bounding box center [468, 293] width 52 height 20
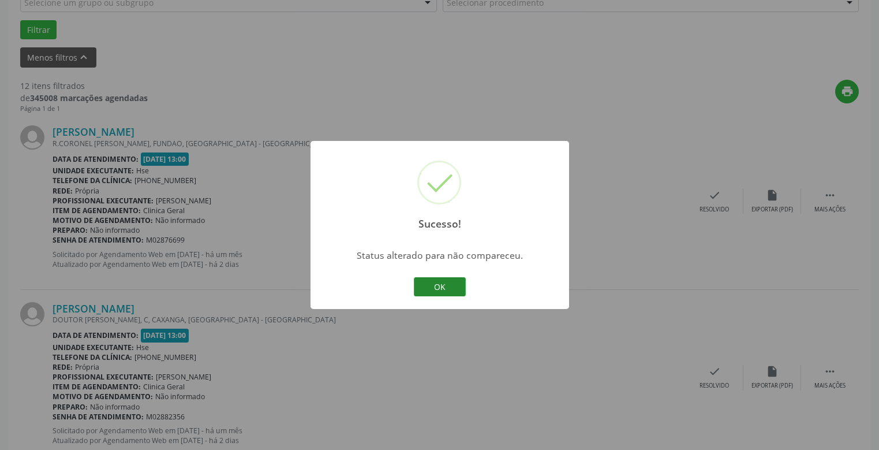
click at [435, 286] on button "OK" at bounding box center [440, 287] width 52 height 20
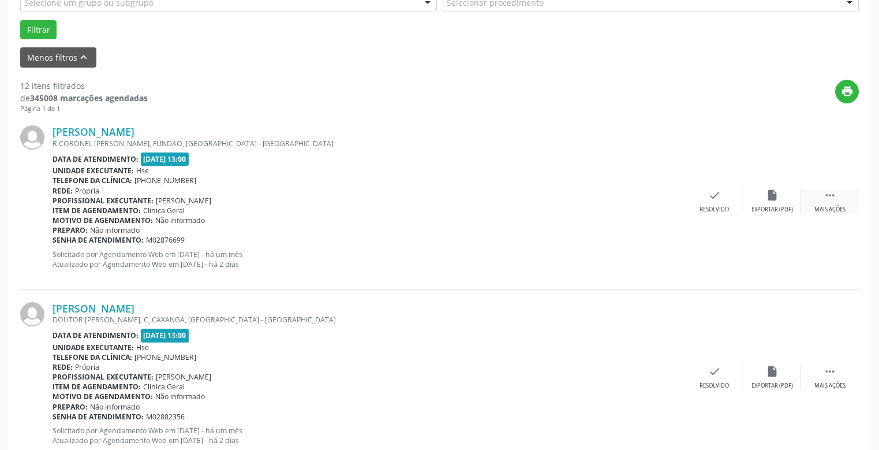
click at [833, 199] on icon "" at bounding box center [829, 195] width 13 height 13
click at [776, 201] on div "alarm_off Não compareceu" at bounding box center [772, 201] width 58 height 25
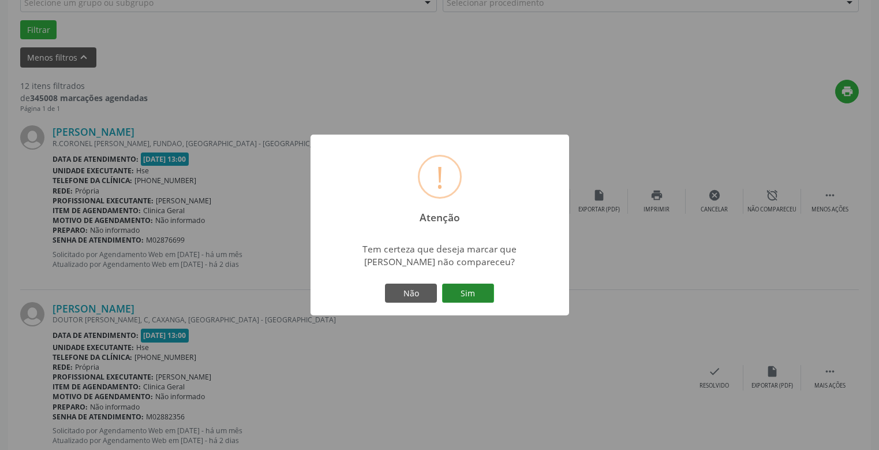
click at [470, 294] on button "Sim" at bounding box center [468, 293] width 52 height 20
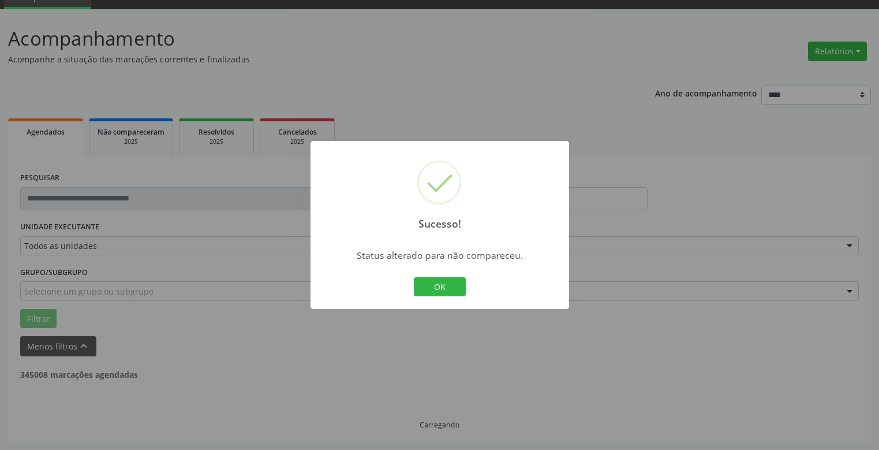
scroll to position [54, 0]
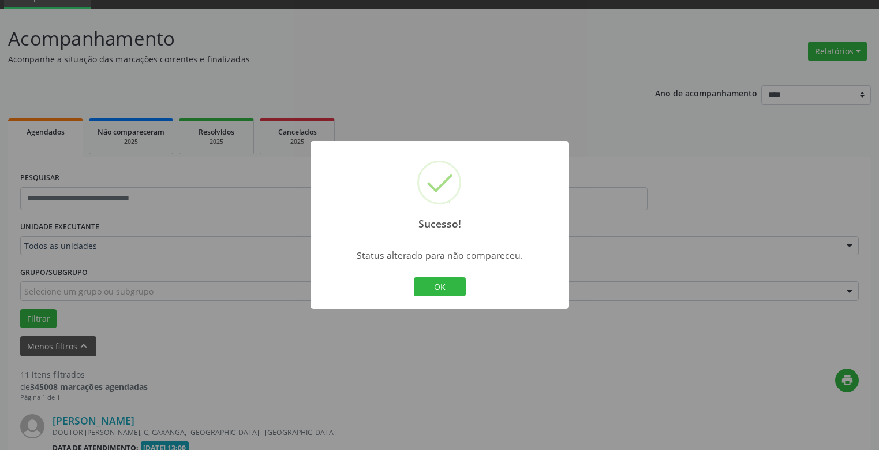
drag, startPoint x: 454, startPoint y: 285, endPoint x: 495, endPoint y: 287, distance: 40.5
click at [457, 285] on button "OK" at bounding box center [440, 287] width 52 height 20
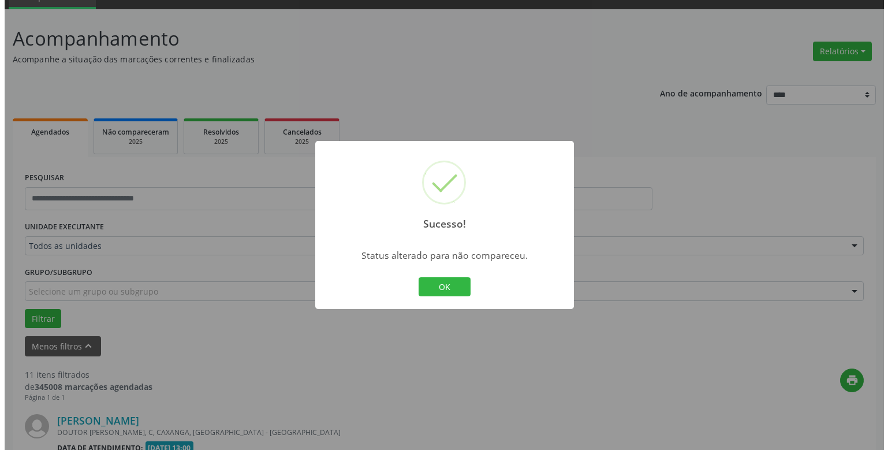
scroll to position [343, 0]
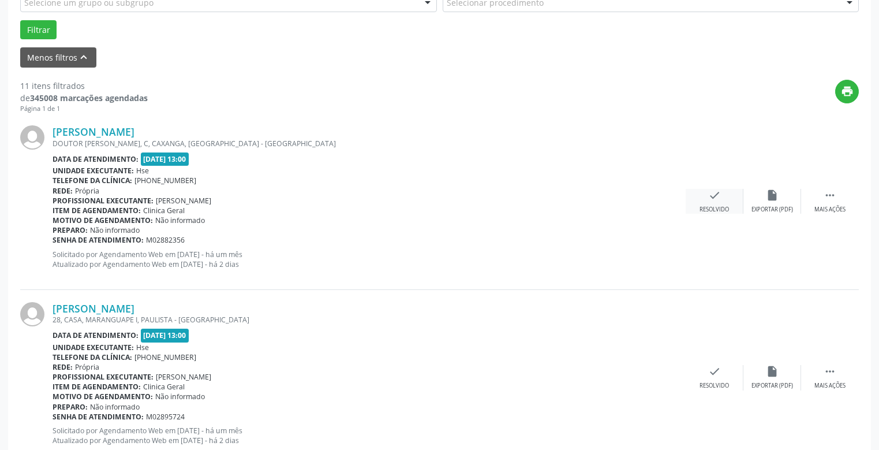
click at [714, 201] on icon "check" at bounding box center [714, 195] width 13 height 13
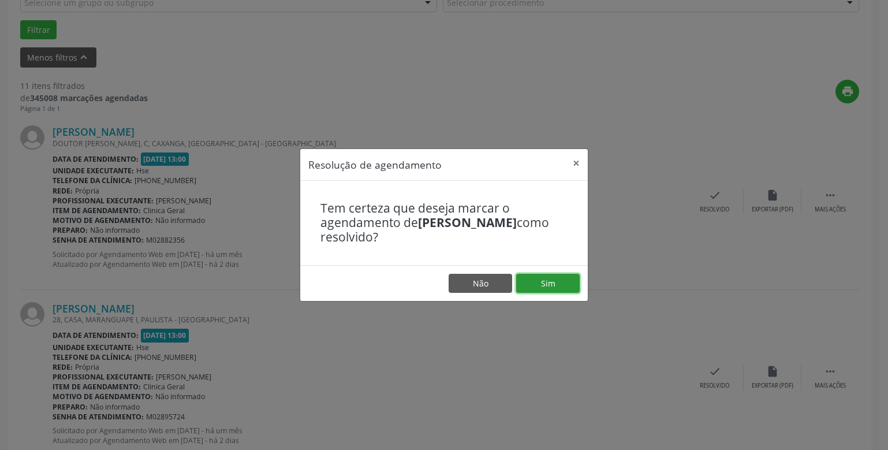
click at [548, 282] on button "Sim" at bounding box center [547, 284] width 63 height 20
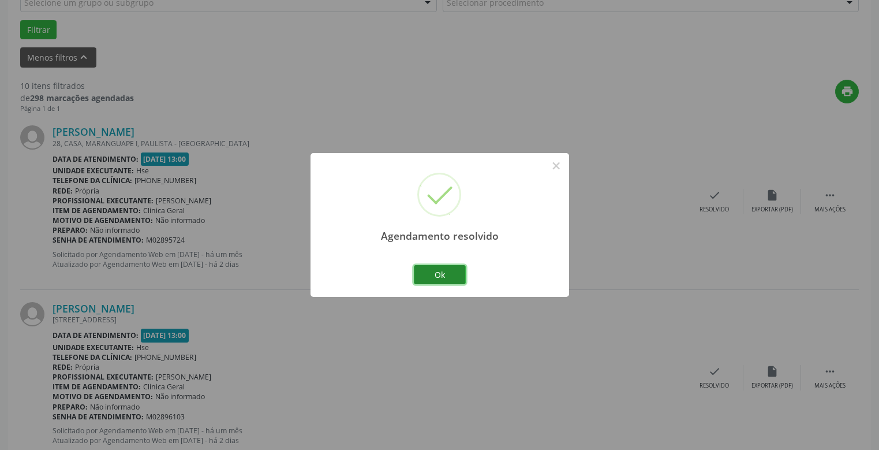
click at [433, 274] on button "Ok" at bounding box center [440, 275] width 52 height 20
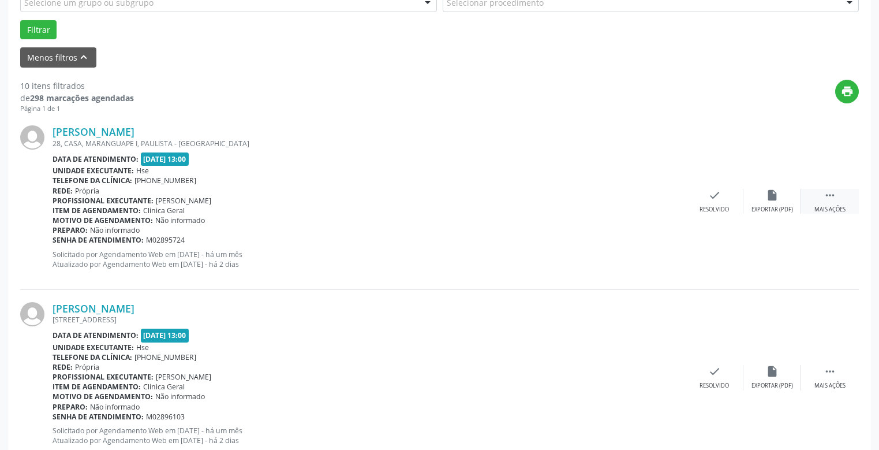
click at [828, 203] on div " Mais ações" at bounding box center [830, 201] width 58 height 25
click at [762, 203] on div "alarm_off Não compareceu" at bounding box center [772, 201] width 58 height 25
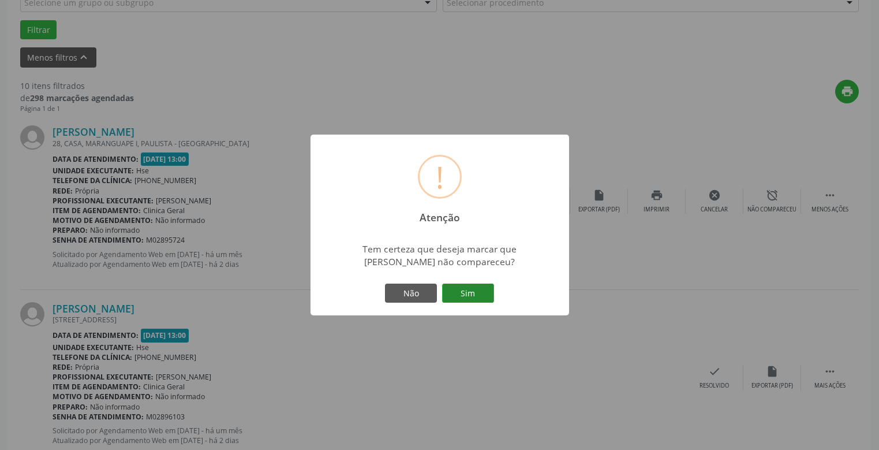
click at [466, 290] on button "Sim" at bounding box center [468, 293] width 52 height 20
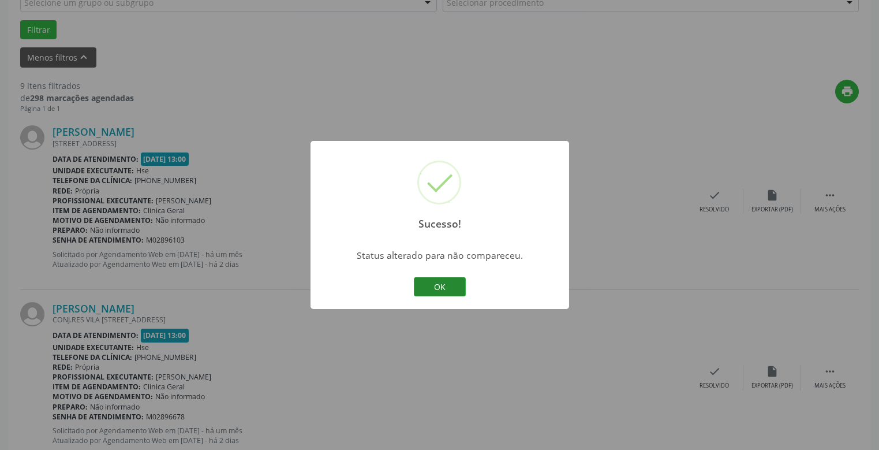
click at [445, 284] on button "OK" at bounding box center [440, 287] width 52 height 20
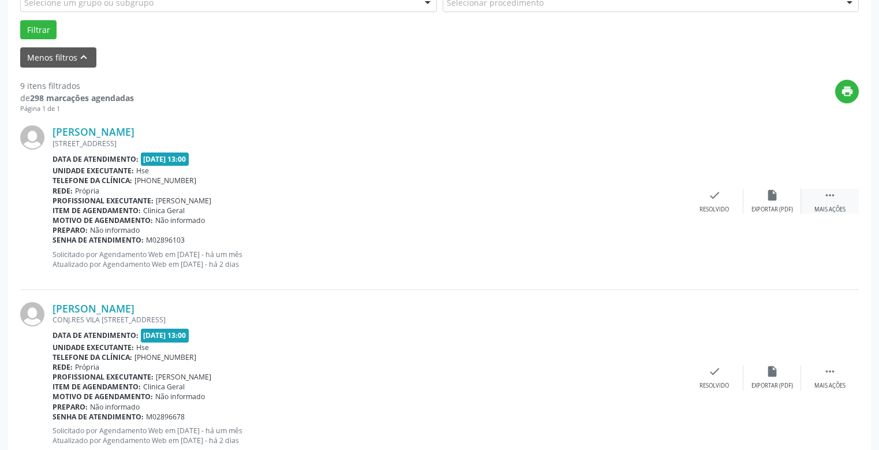
click at [841, 203] on div " Mais ações" at bounding box center [830, 201] width 58 height 25
click at [779, 198] on div "alarm_off Não compareceu" at bounding box center [772, 201] width 58 height 25
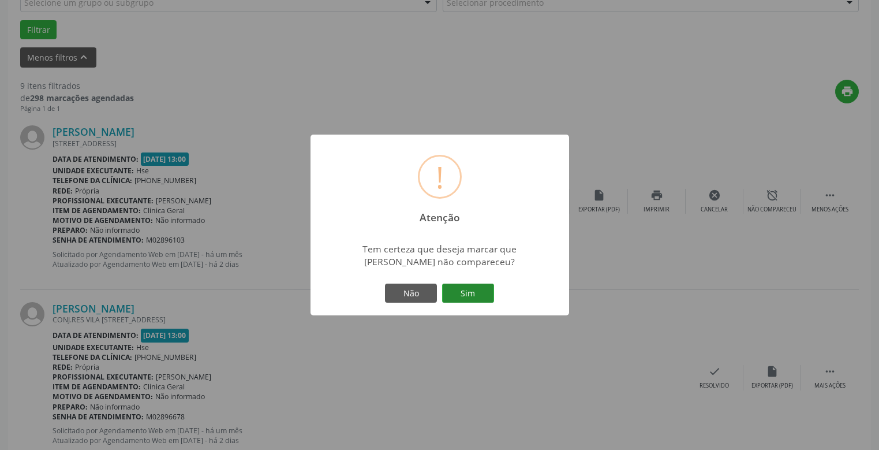
click at [465, 293] on button "Sim" at bounding box center [468, 293] width 52 height 20
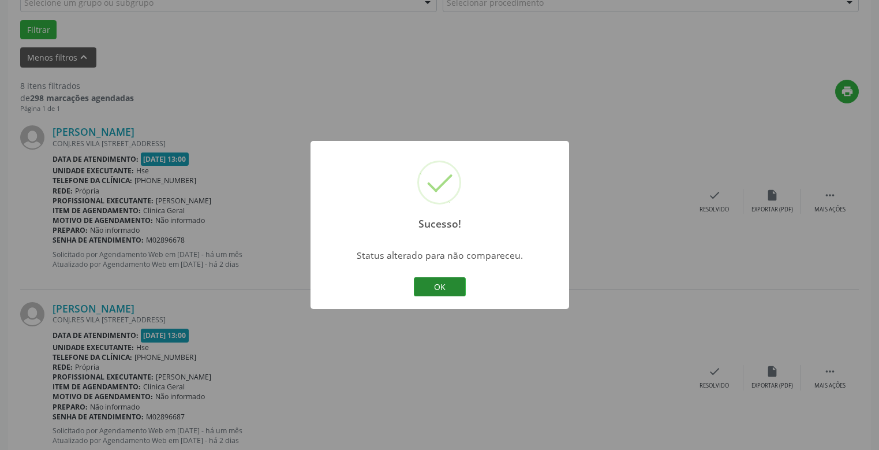
click at [449, 287] on button "OK" at bounding box center [440, 287] width 52 height 20
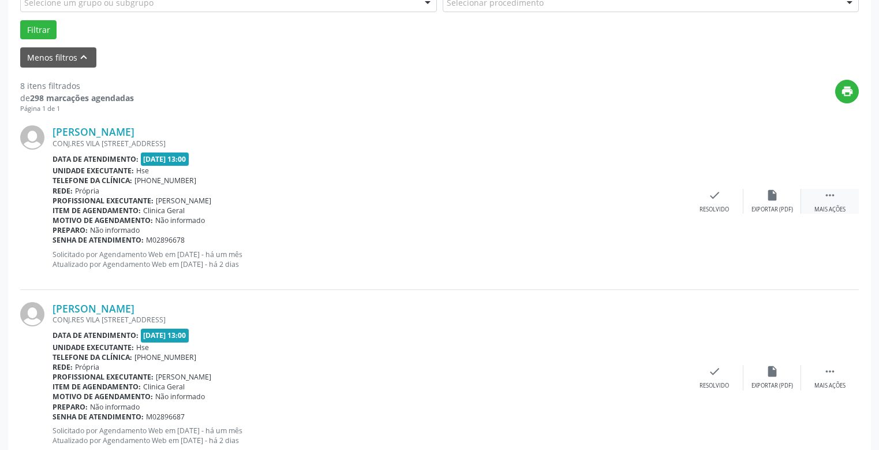
click at [840, 201] on div " Mais ações" at bounding box center [830, 201] width 58 height 25
click at [765, 201] on div "alarm_off Não compareceu" at bounding box center [772, 201] width 58 height 25
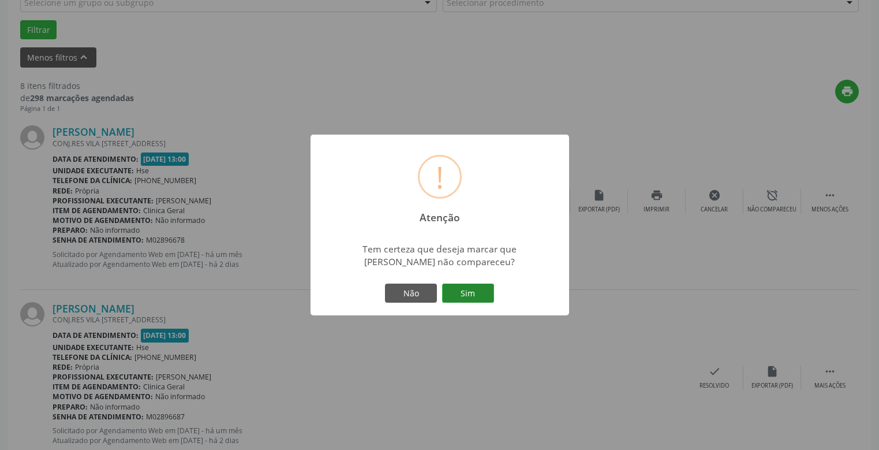
click at [477, 295] on button "Sim" at bounding box center [468, 293] width 52 height 20
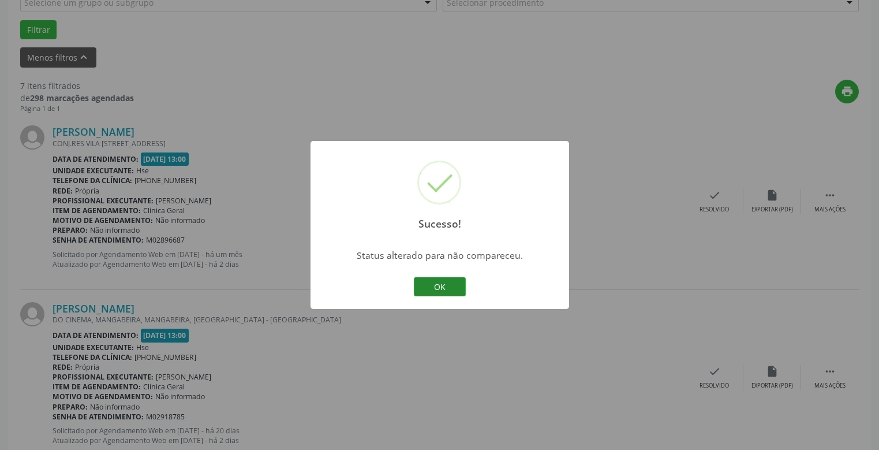
click at [440, 289] on button "OK" at bounding box center [440, 287] width 52 height 20
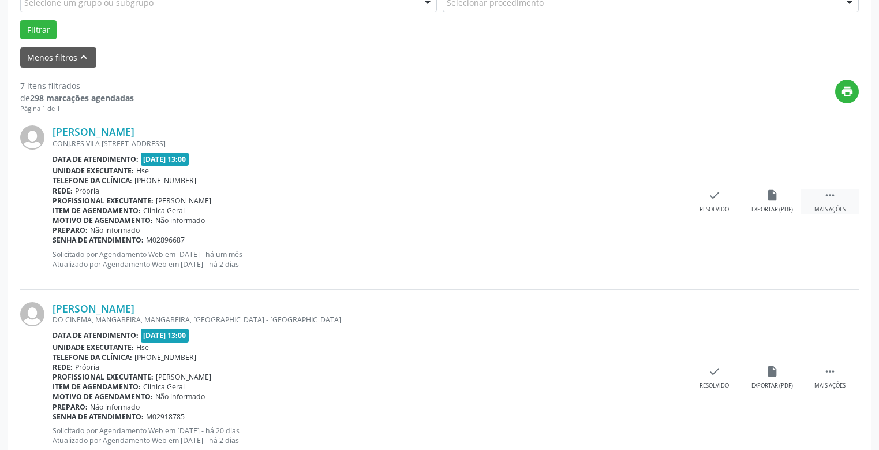
click at [839, 203] on div " Mais ações" at bounding box center [830, 201] width 58 height 25
click at [768, 198] on icon "alarm_off" at bounding box center [772, 195] width 13 height 13
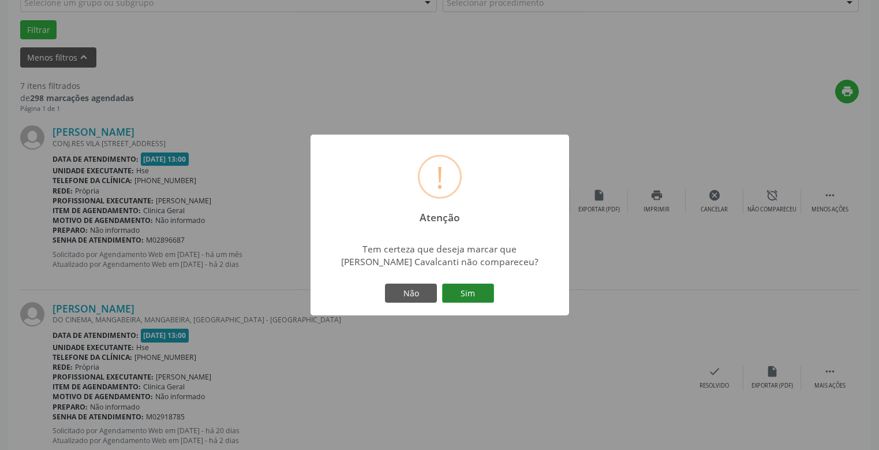
click at [473, 294] on button "Sim" at bounding box center [468, 293] width 52 height 20
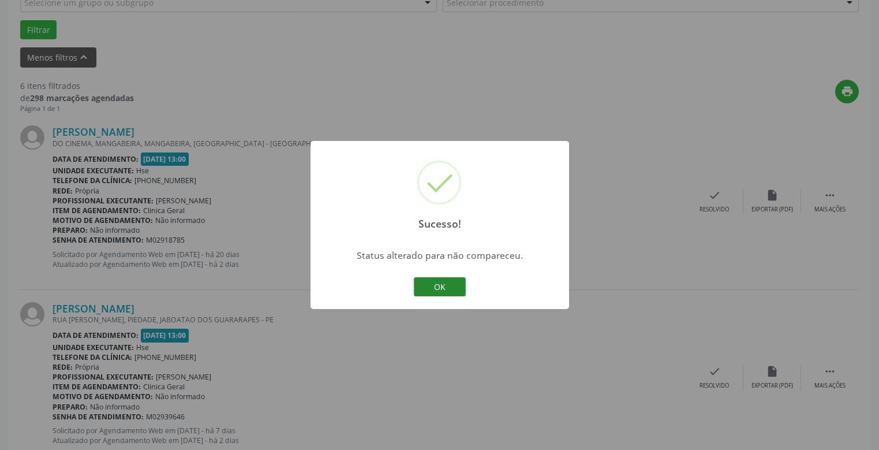
click at [448, 283] on button "OK" at bounding box center [440, 287] width 52 height 20
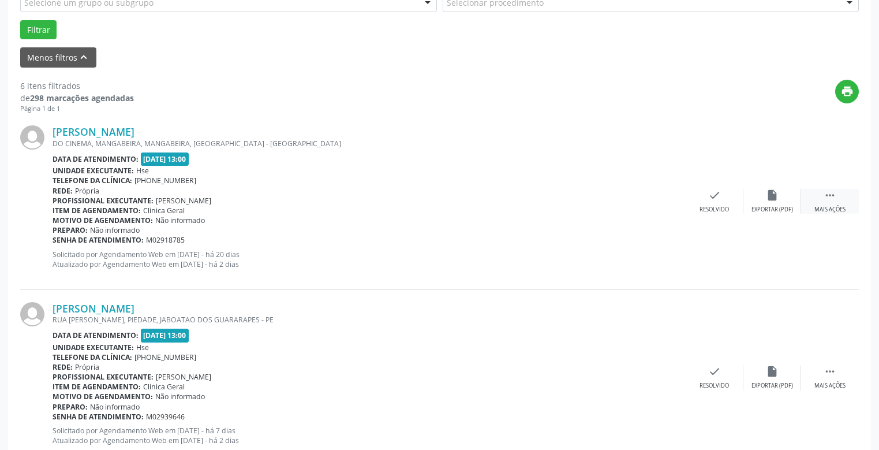
click at [838, 201] on div " Mais ações" at bounding box center [830, 201] width 58 height 25
click at [768, 201] on icon "alarm_off" at bounding box center [772, 195] width 13 height 13
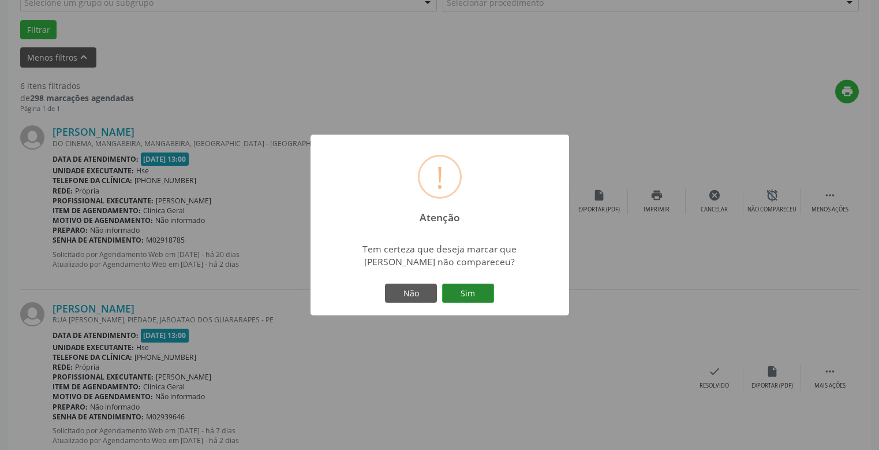
click at [473, 292] on button "Sim" at bounding box center [468, 293] width 52 height 20
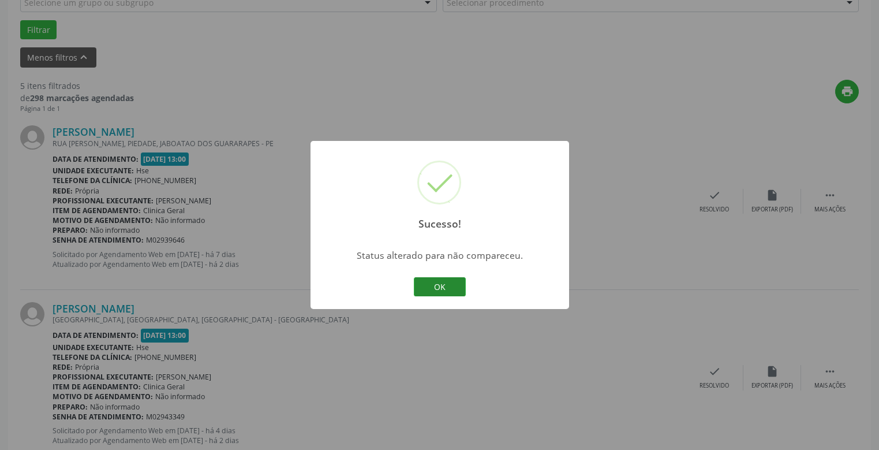
click at [442, 283] on button "OK" at bounding box center [440, 287] width 52 height 20
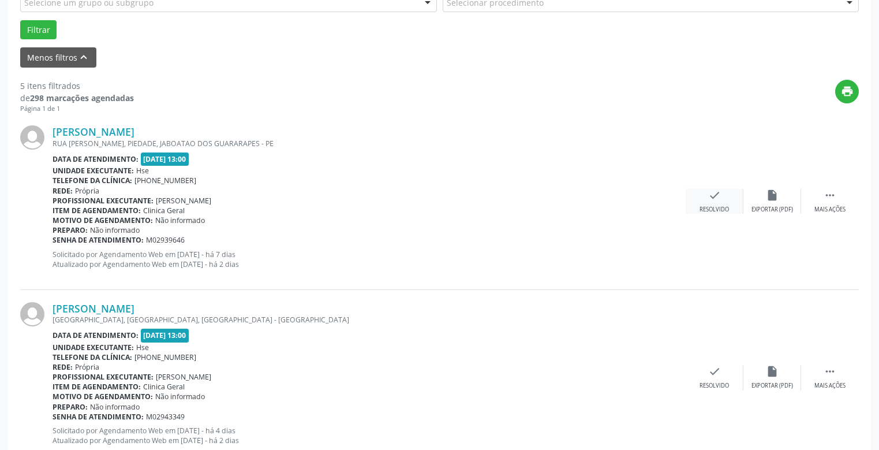
click at [710, 204] on div "check Resolvido" at bounding box center [715, 201] width 58 height 25
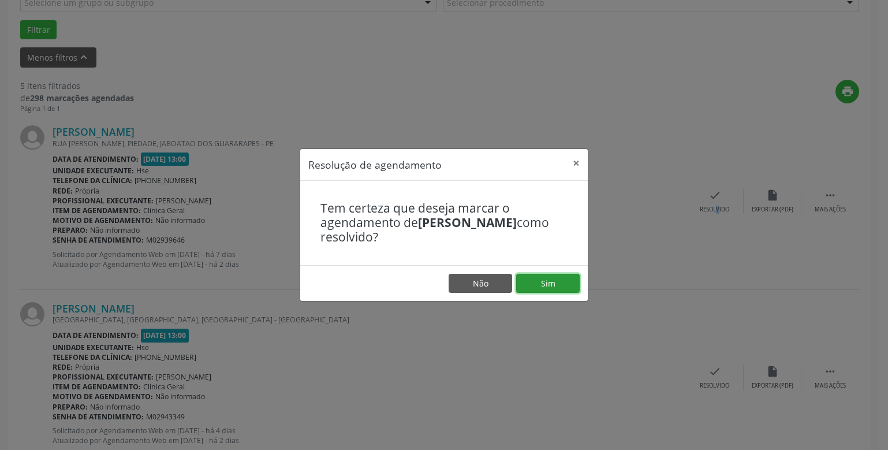
click at [552, 282] on button "Sim" at bounding box center [547, 284] width 63 height 20
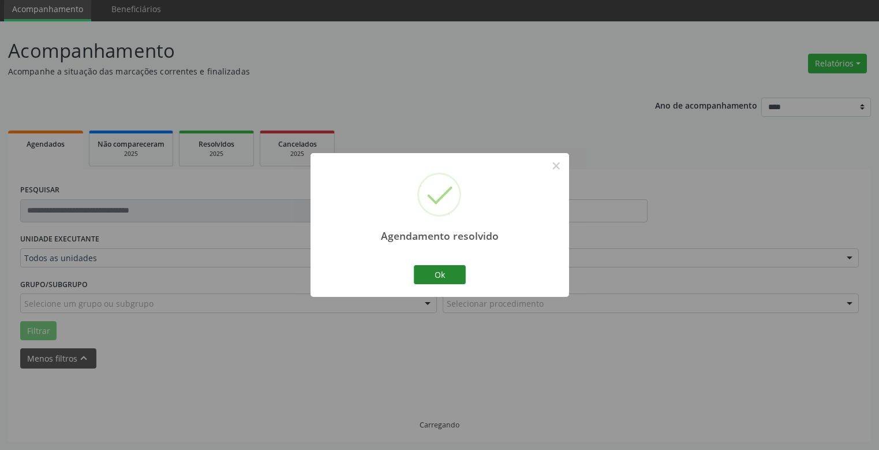
scroll to position [54, 0]
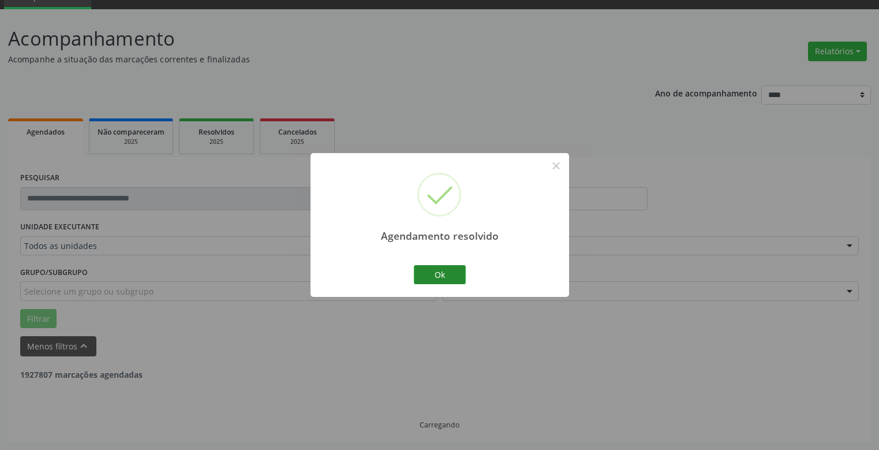
drag, startPoint x: 437, startPoint y: 264, endPoint x: 436, endPoint y: 272, distance: 8.7
click at [437, 265] on div "Ok Cancel" at bounding box center [439, 274] width 57 height 24
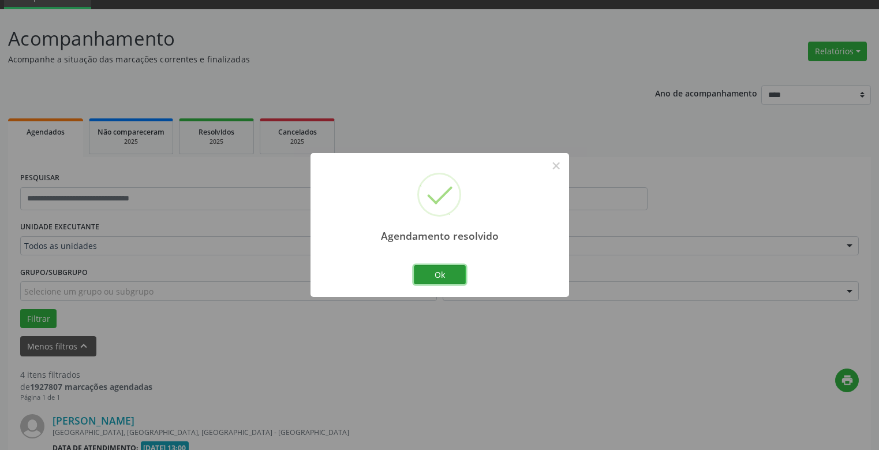
click at [436, 273] on button "Ok" at bounding box center [440, 275] width 52 height 20
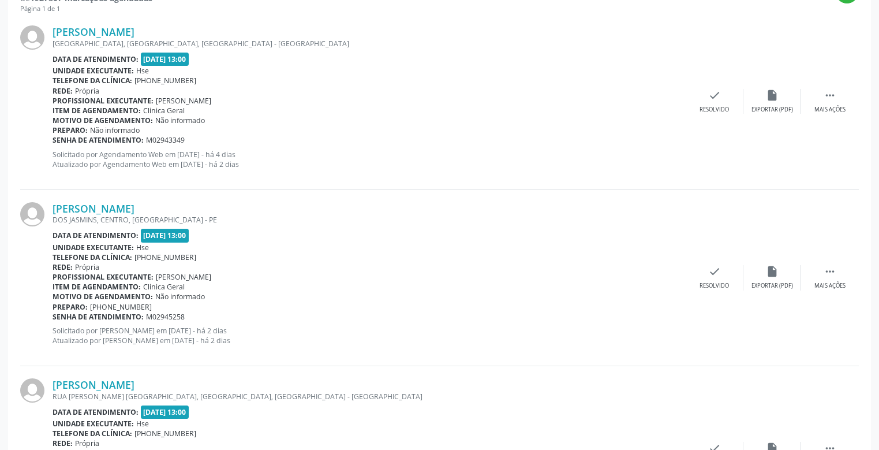
scroll to position [385, 0]
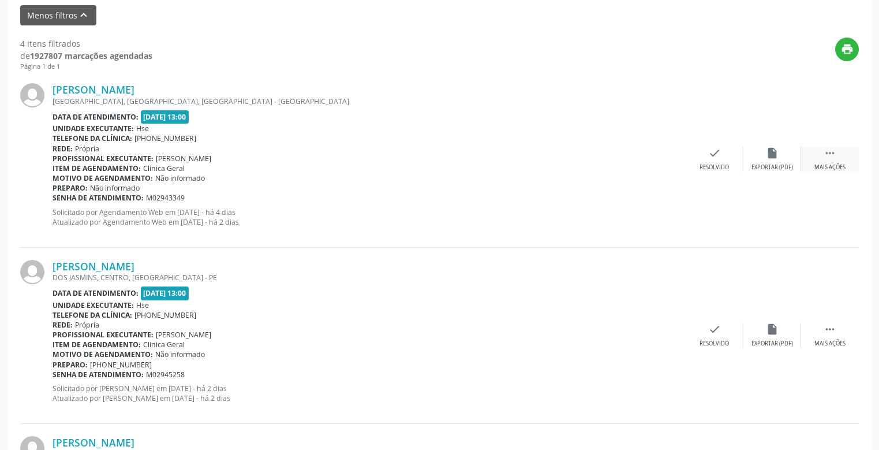
click at [833, 156] on icon "" at bounding box center [829, 153] width 13 height 13
click at [773, 158] on icon "alarm_off" at bounding box center [772, 153] width 13 height 13
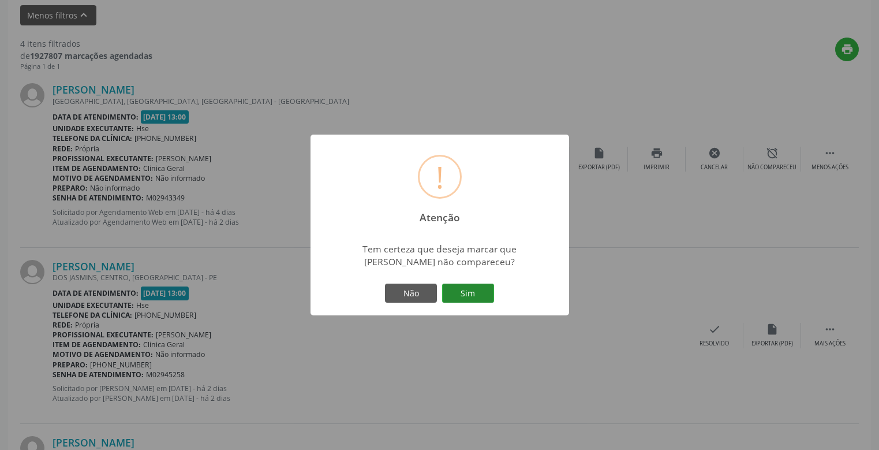
click at [463, 288] on button "Sim" at bounding box center [468, 293] width 52 height 20
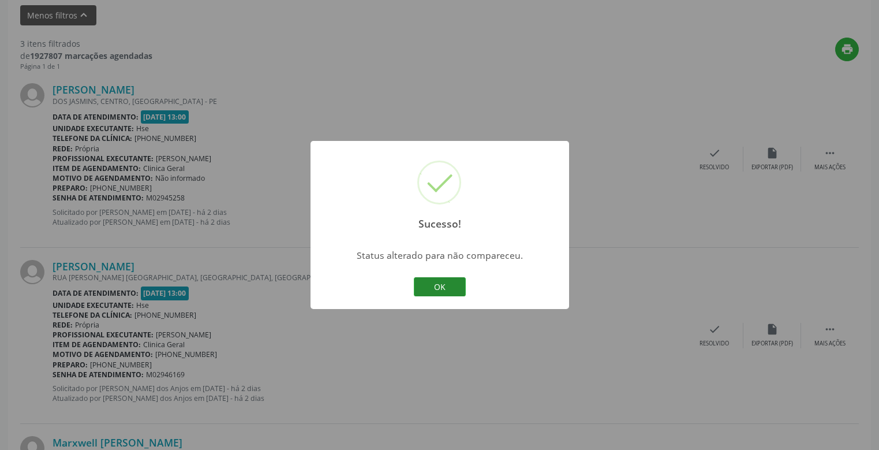
click at [438, 287] on button "OK" at bounding box center [440, 287] width 52 height 20
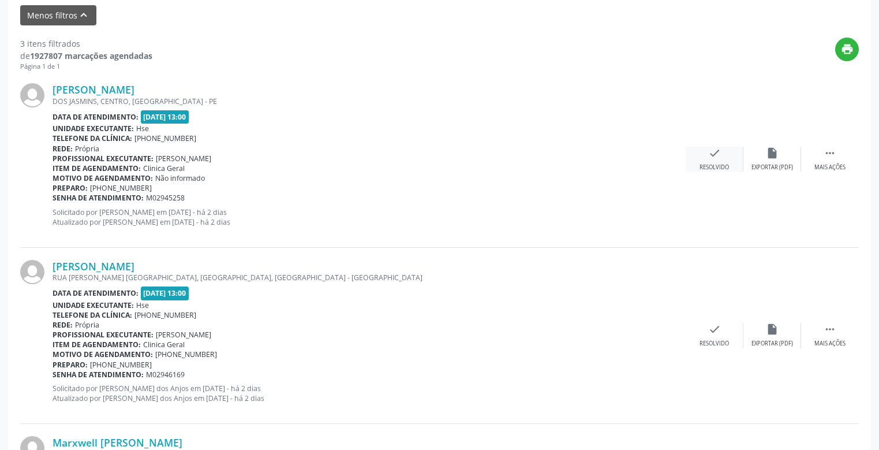
click at [713, 158] on icon "check" at bounding box center [714, 153] width 13 height 13
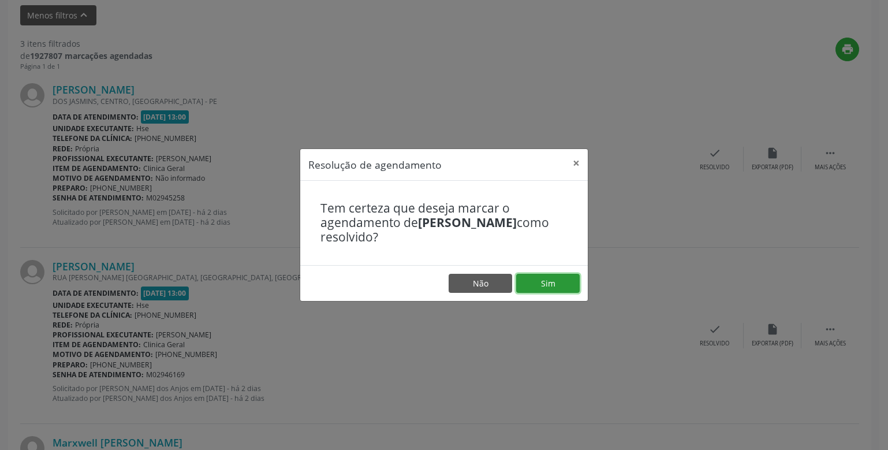
click at [549, 284] on button "Sim" at bounding box center [547, 284] width 63 height 20
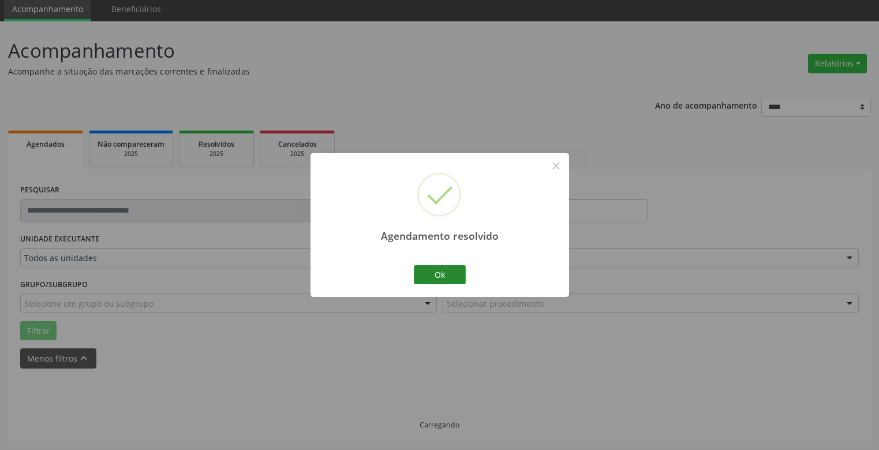
scroll to position [379, 0]
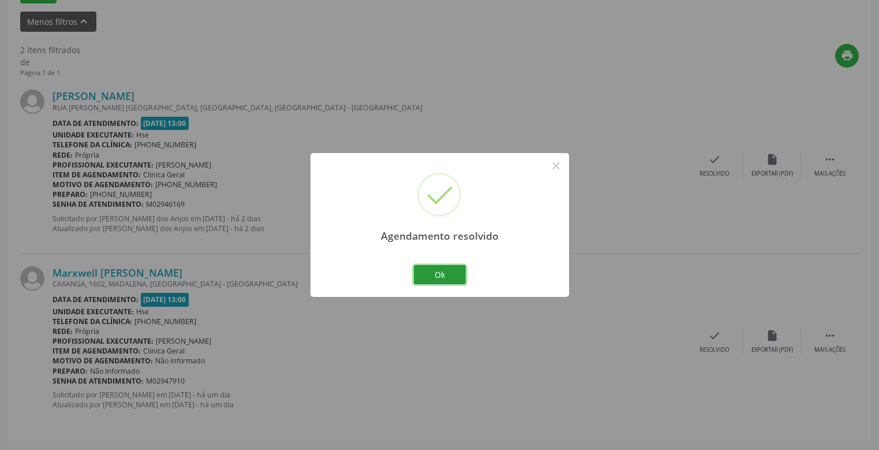
click at [441, 272] on button "Ok" at bounding box center [440, 275] width 52 height 20
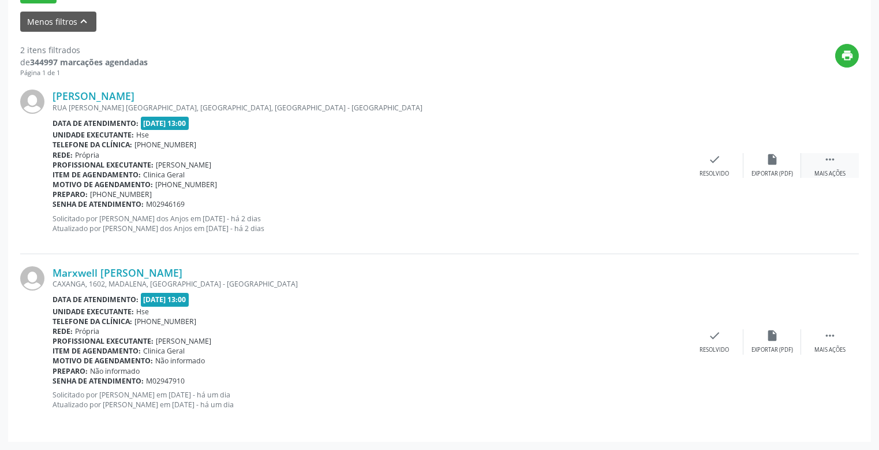
click at [832, 163] on icon "" at bounding box center [829, 159] width 13 height 13
click at [770, 166] on icon "alarm_off" at bounding box center [772, 159] width 13 height 13
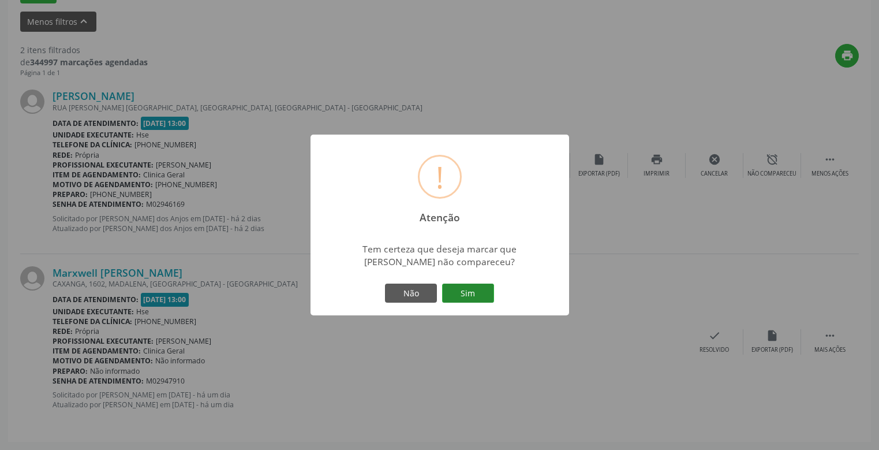
click at [470, 291] on button "Sim" at bounding box center [468, 293] width 52 height 20
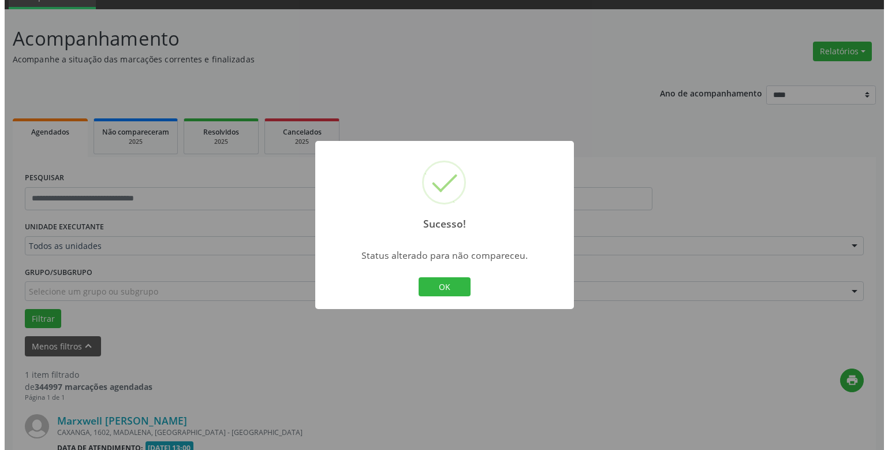
scroll to position [203, 0]
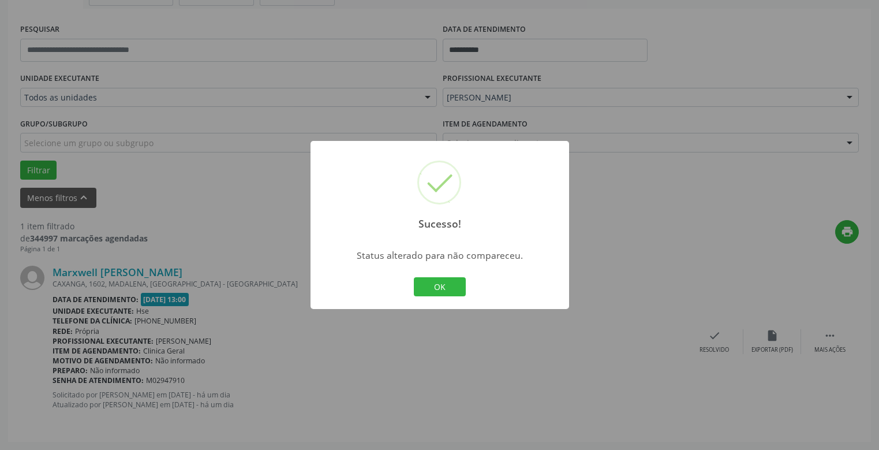
drag, startPoint x: 438, startPoint y: 287, endPoint x: 290, endPoint y: 311, distance: 149.7
click at [439, 286] on button "OK" at bounding box center [440, 287] width 52 height 20
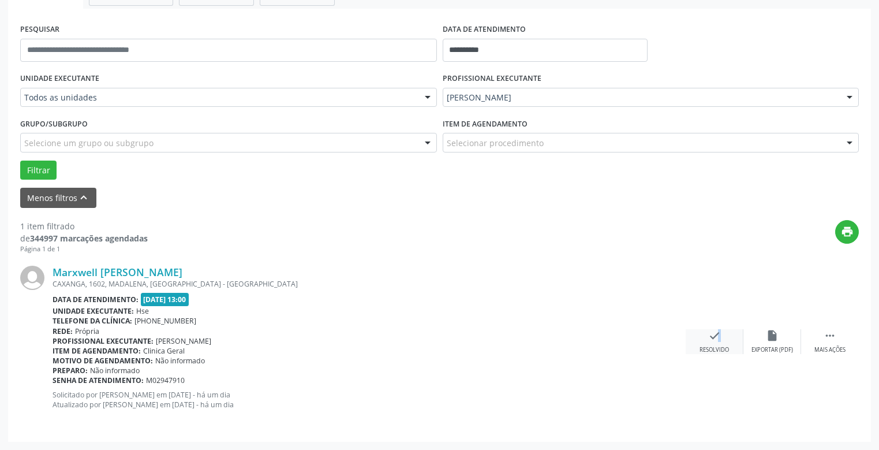
click at [713, 339] on icon "check" at bounding box center [714, 335] width 13 height 13
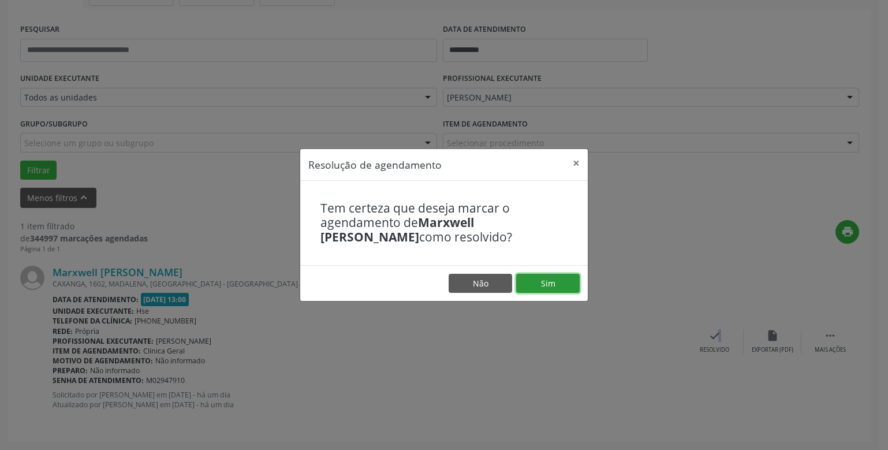
click at [552, 284] on button "Sim" at bounding box center [547, 284] width 63 height 20
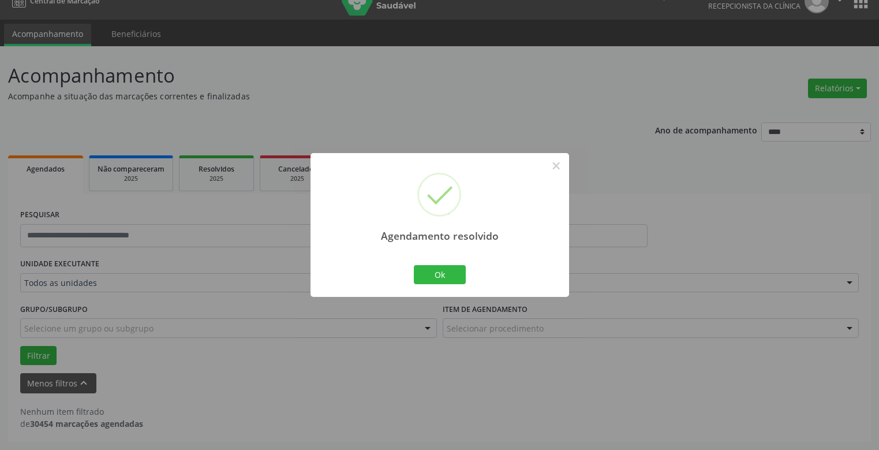
scroll to position [17, 0]
click at [434, 274] on button "Ok" at bounding box center [440, 275] width 52 height 20
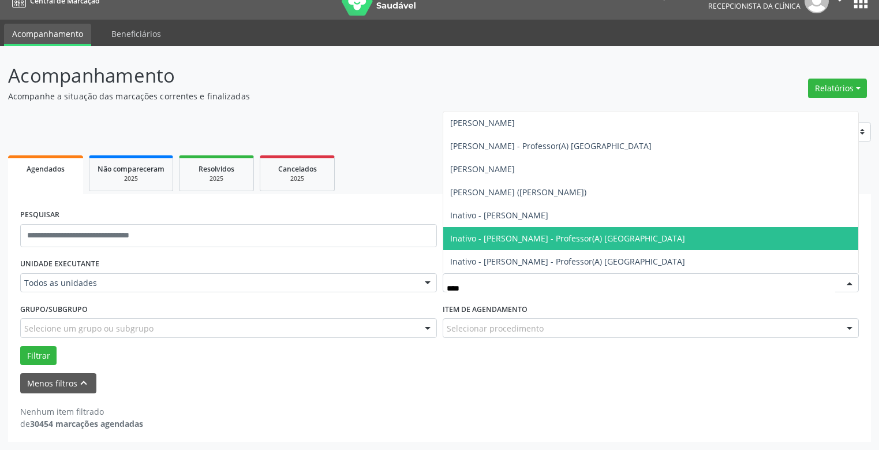
type input "*****"
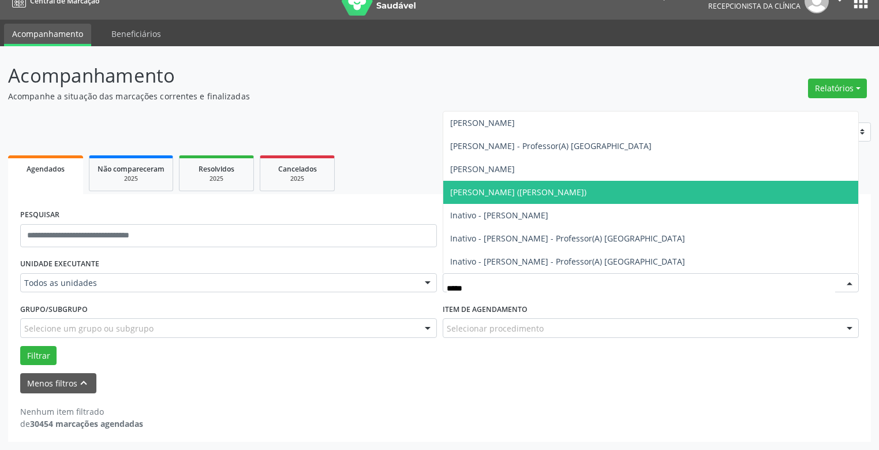
click at [532, 195] on span "[PERSON_NAME] ([PERSON_NAME])" at bounding box center [518, 191] width 136 height 11
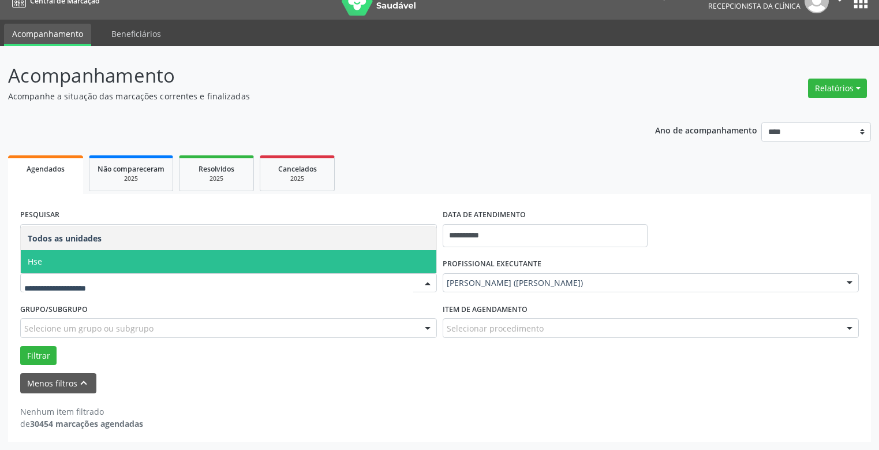
click at [55, 260] on span "Hse" at bounding box center [228, 261] width 415 height 23
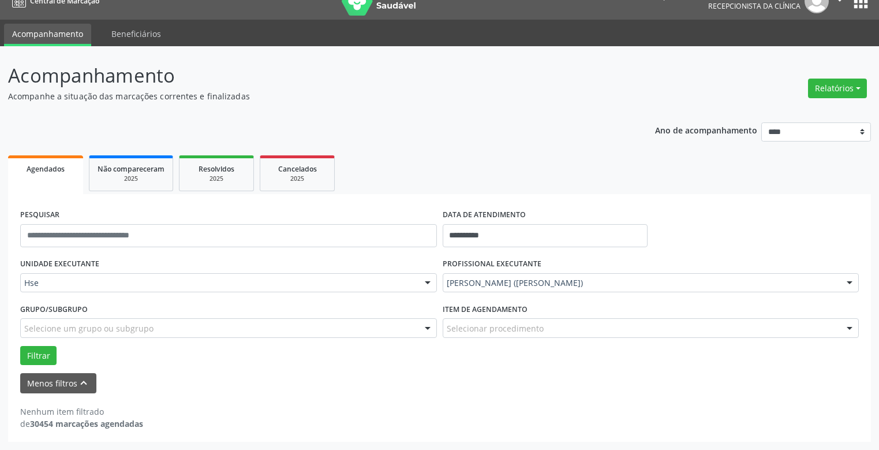
click at [55, 258] on div "UNIDADE EXECUTANTE Hse Todos as unidades Hse Nenhum resultado encontrado para: …" at bounding box center [228, 277] width 422 height 45
click at [37, 354] on button "Filtrar" at bounding box center [38, 356] width 36 height 20
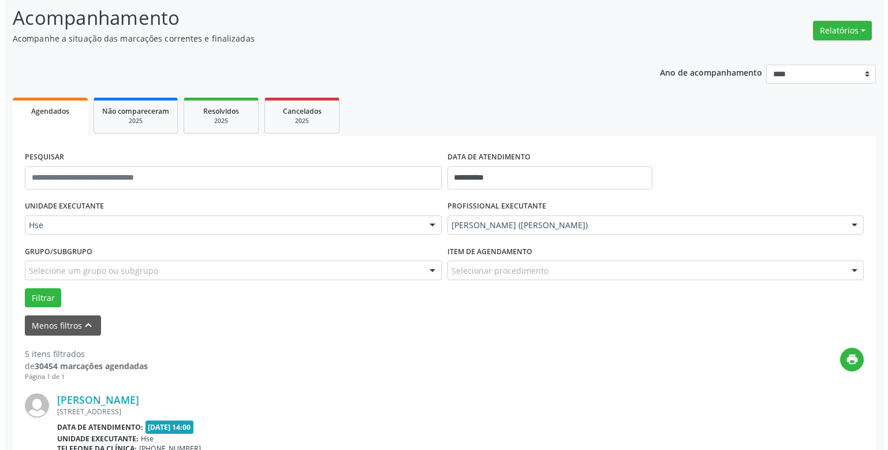
scroll to position [190, 0]
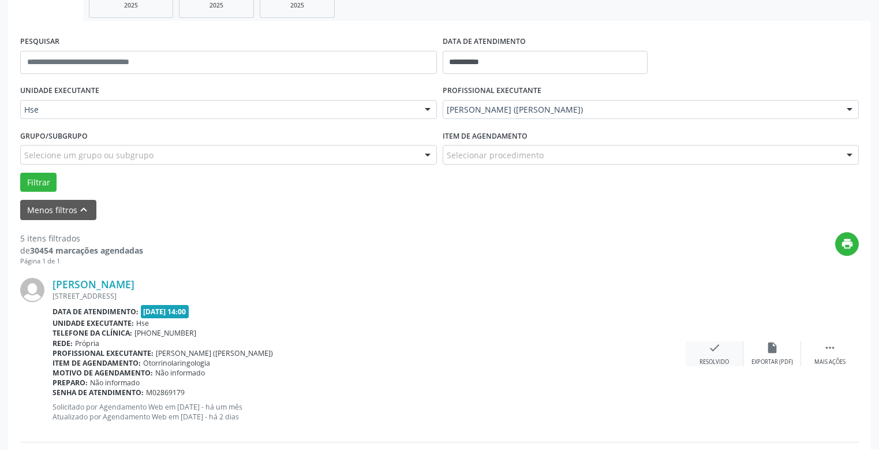
click at [715, 347] on icon "check" at bounding box center [714, 347] width 13 height 13
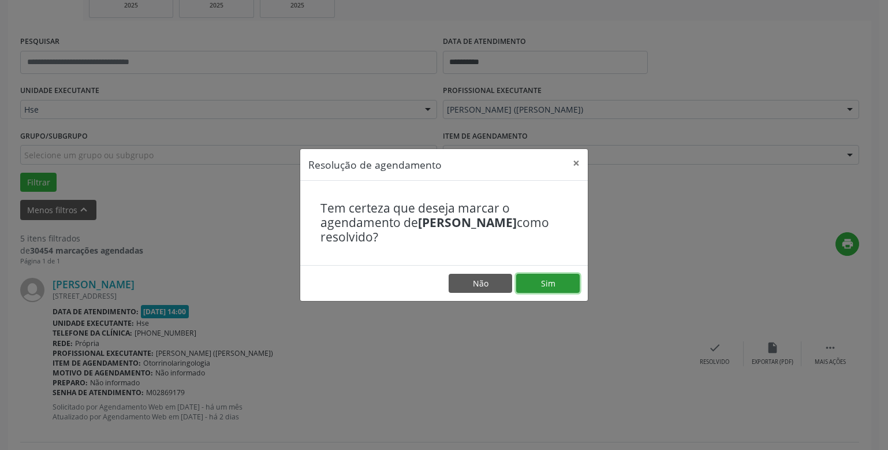
click at [555, 278] on button "Sim" at bounding box center [547, 284] width 63 height 20
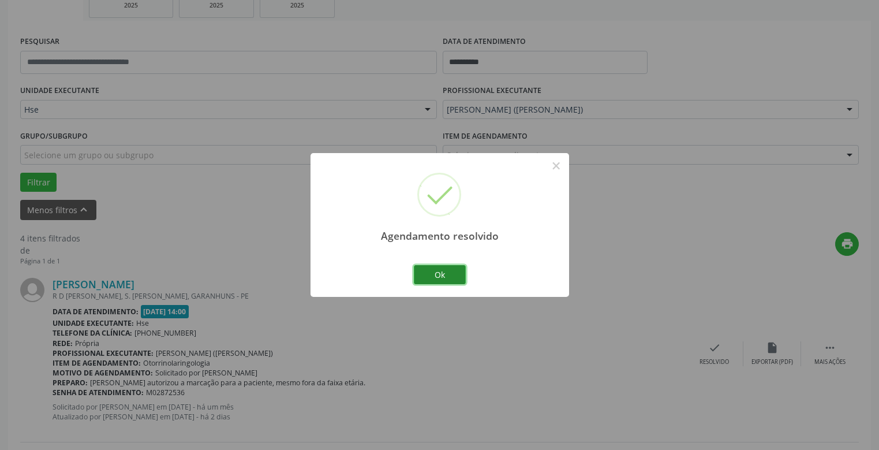
click at [440, 273] on button "Ok" at bounding box center [440, 275] width 52 height 20
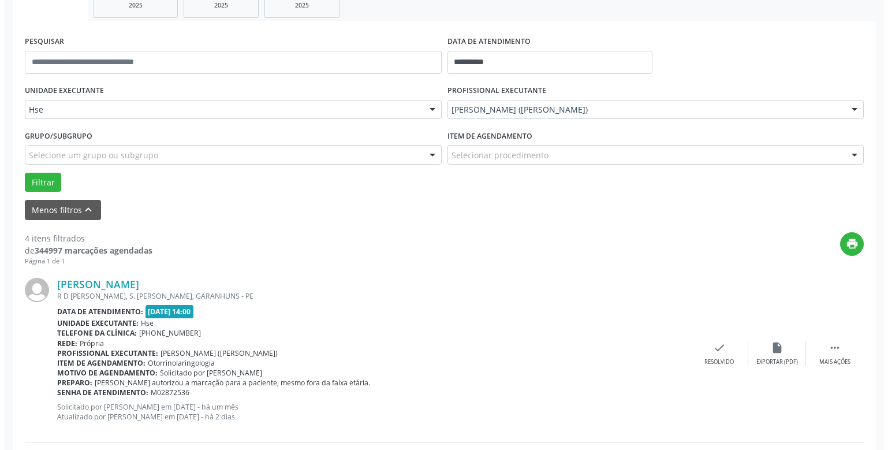
scroll to position [306, 0]
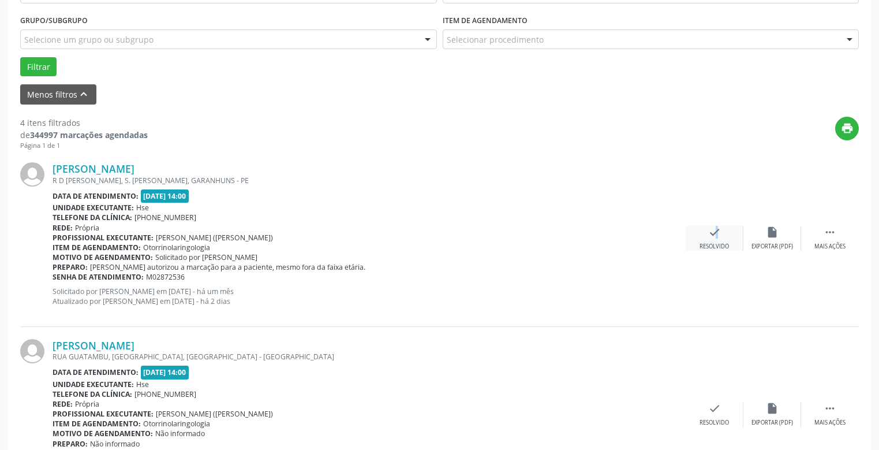
click at [710, 234] on icon "check" at bounding box center [714, 232] width 13 height 13
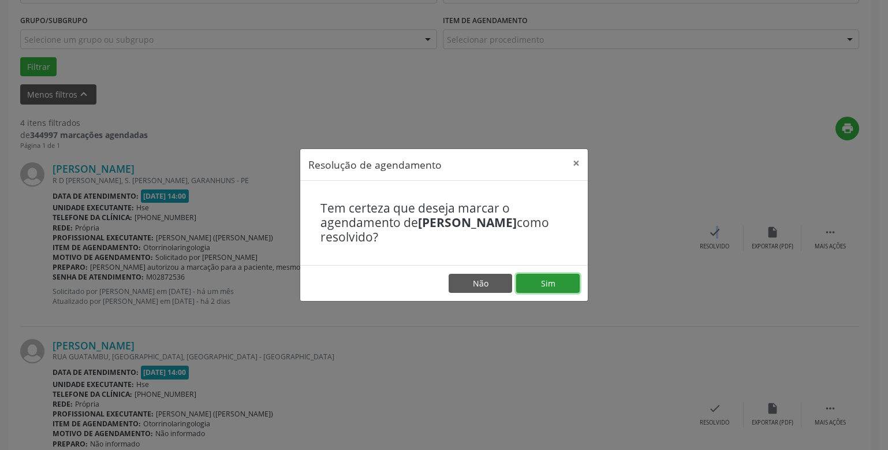
click at [548, 284] on button "Sim" at bounding box center [547, 284] width 63 height 20
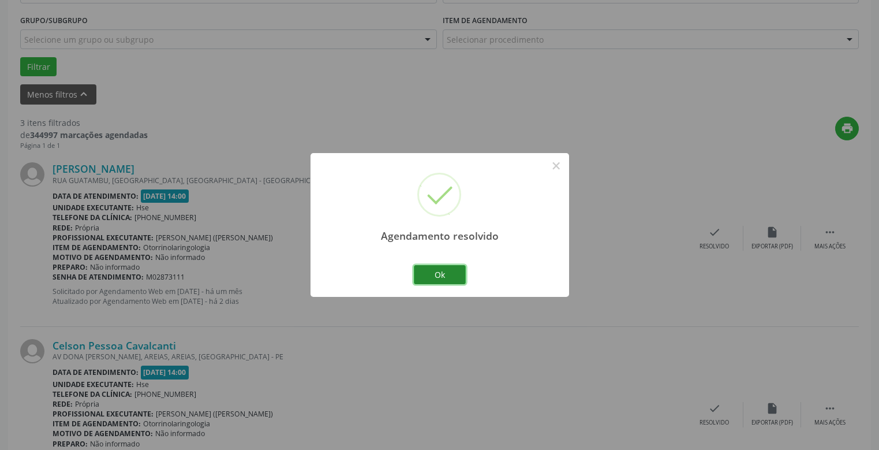
click at [440, 272] on button "Ok" at bounding box center [440, 275] width 52 height 20
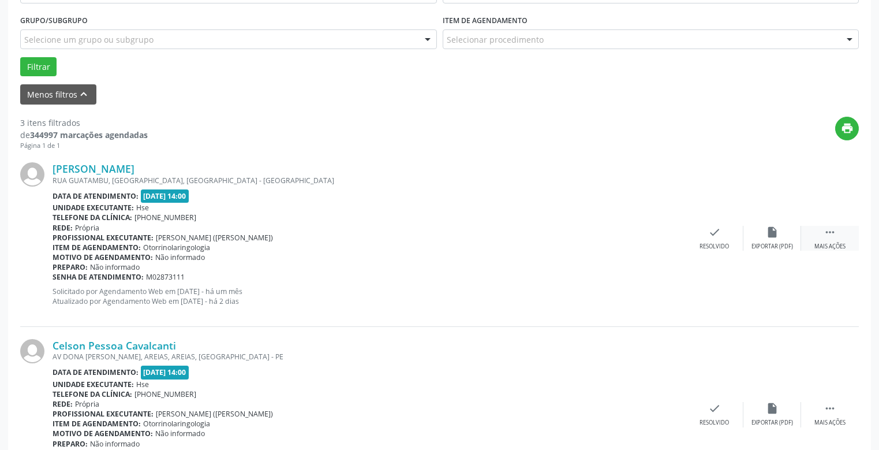
click at [828, 237] on icon "" at bounding box center [829, 232] width 13 height 13
click at [772, 234] on icon "alarm_off" at bounding box center [772, 232] width 13 height 13
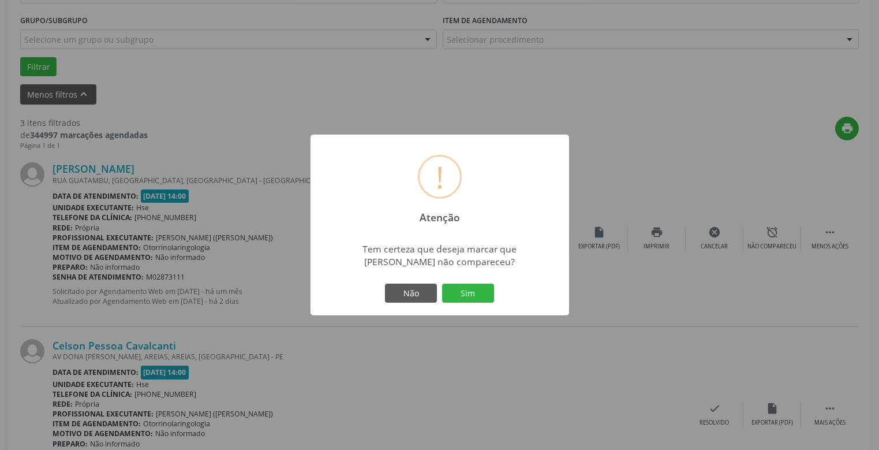
drag, startPoint x: 471, startPoint y: 286, endPoint x: 464, endPoint y: 290, distance: 8.0
click at [471, 287] on button "Sim" at bounding box center [468, 293] width 52 height 20
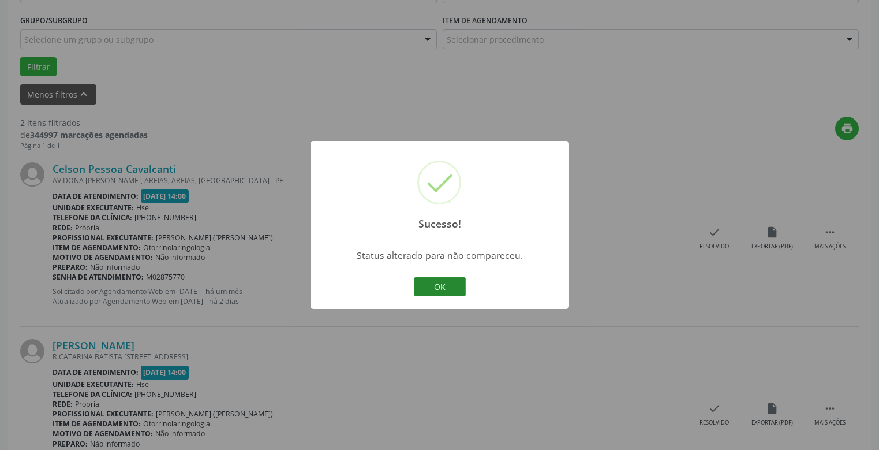
click at [445, 278] on button "OK" at bounding box center [440, 287] width 52 height 20
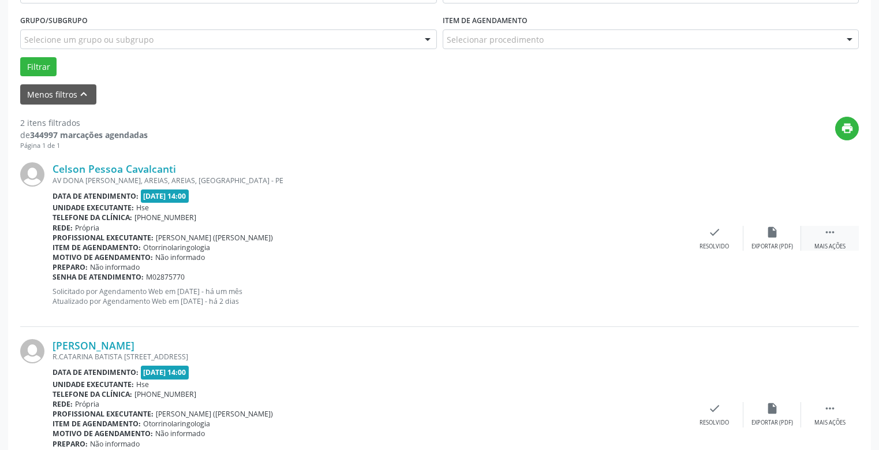
click at [830, 237] on icon "" at bounding box center [829, 232] width 13 height 13
click at [770, 229] on icon "alarm_off" at bounding box center [772, 232] width 13 height 13
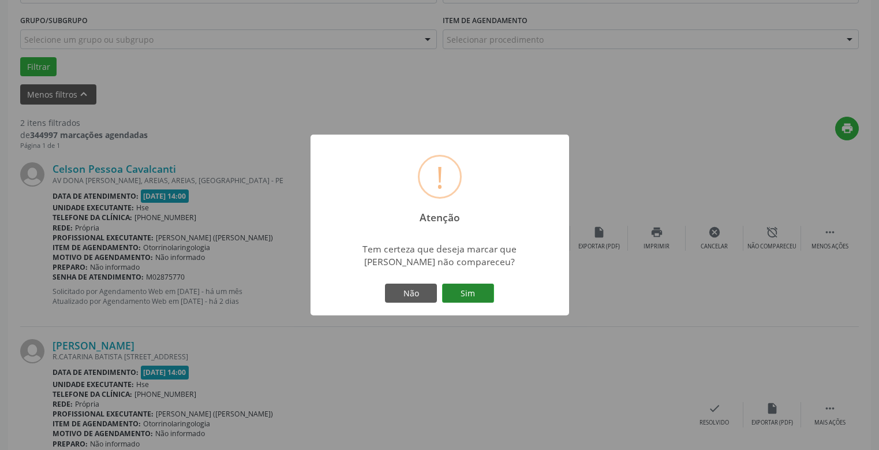
click at [473, 293] on button "Sim" at bounding box center [468, 293] width 52 height 20
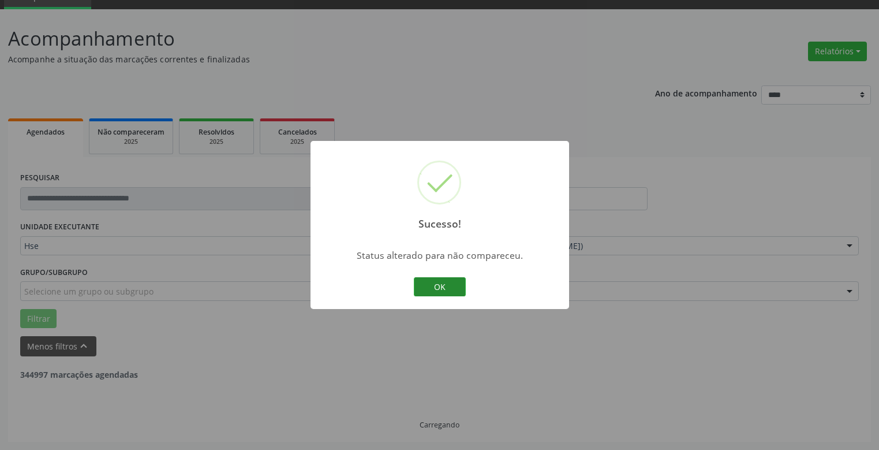
scroll to position [203, 0]
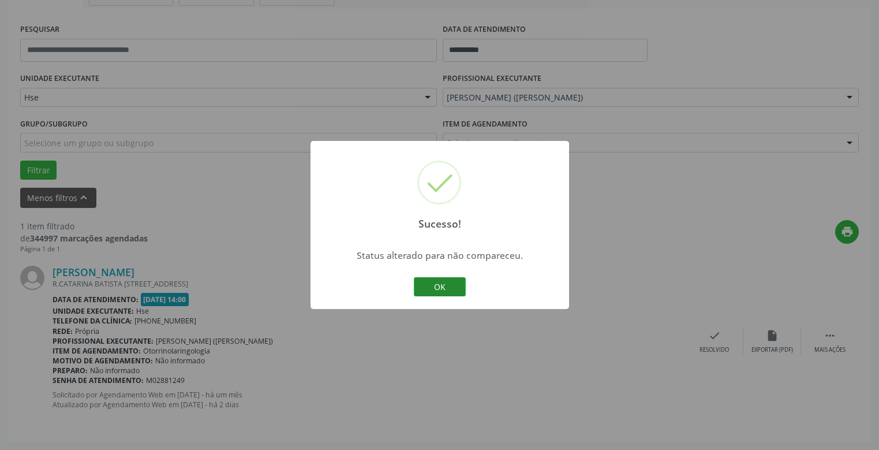
click at [441, 286] on button "OK" at bounding box center [440, 287] width 52 height 20
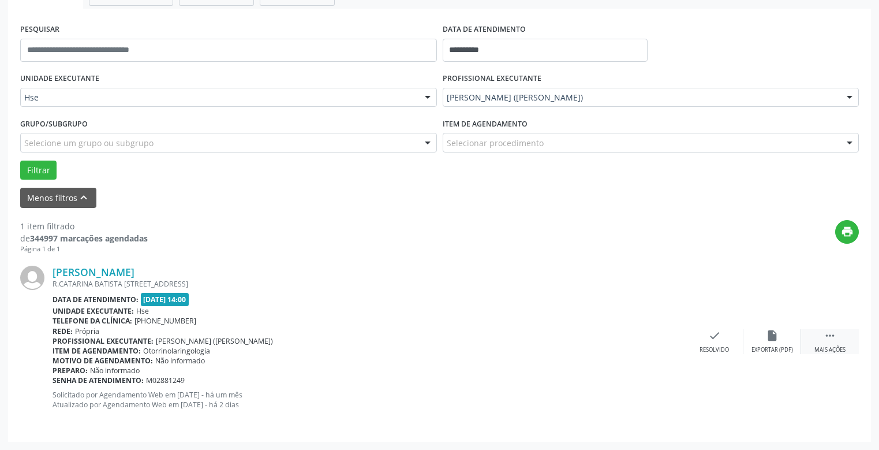
click at [833, 345] on div " Mais ações" at bounding box center [830, 341] width 58 height 25
click at [769, 337] on icon "alarm_off" at bounding box center [772, 335] width 13 height 13
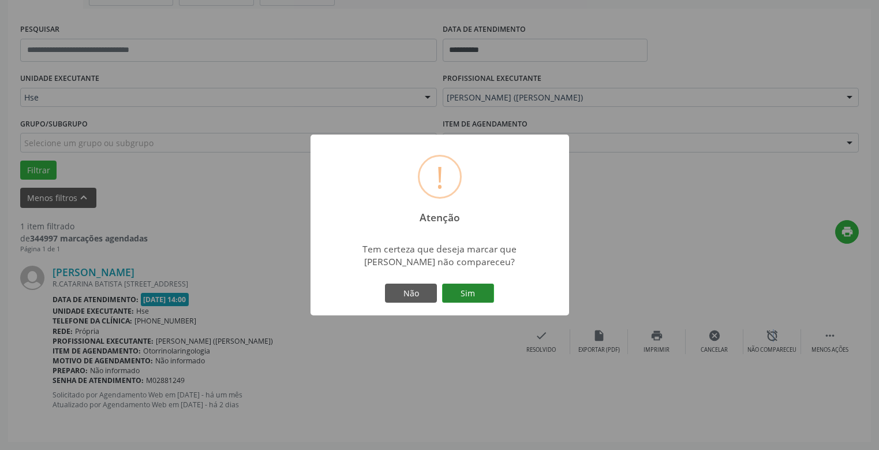
click at [474, 289] on button "Sim" at bounding box center [468, 293] width 52 height 20
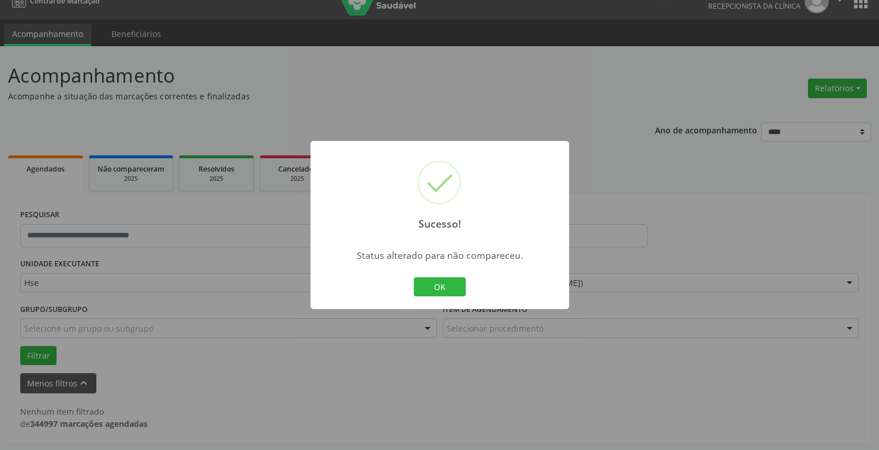
scroll to position [17, 0]
click at [451, 287] on button "OK" at bounding box center [440, 287] width 52 height 20
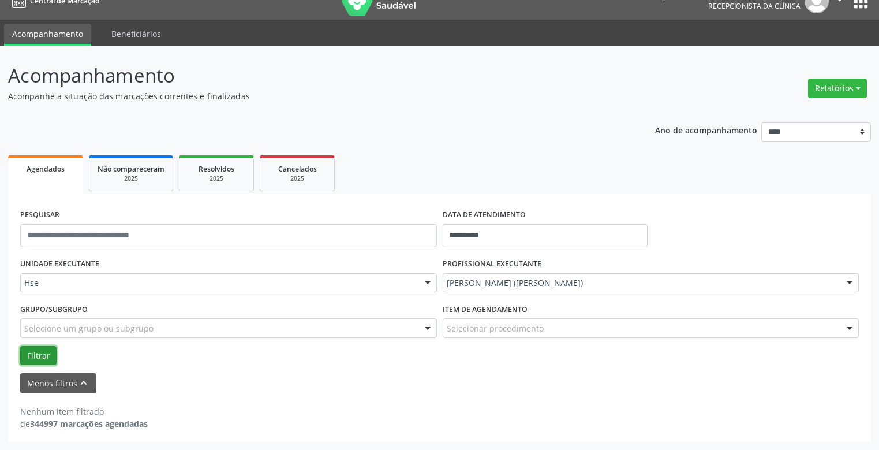
click at [35, 351] on button "Filtrar" at bounding box center [38, 356] width 36 height 20
click at [38, 354] on button "Filtrar" at bounding box center [38, 356] width 36 height 20
